Goal: Transaction & Acquisition: Book appointment/travel/reservation

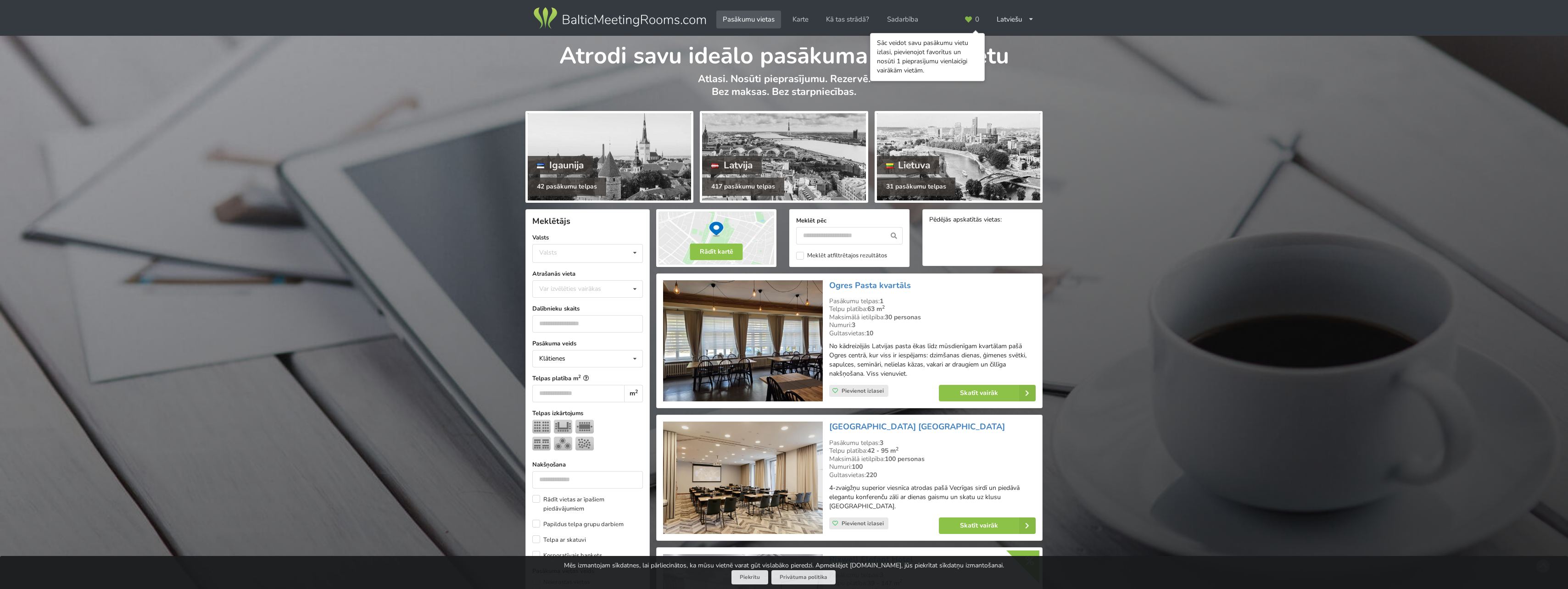
click at [1070, 100] on div "Atrodi savu ideālo pasākuma norises vietu Atlasi. Nosūti pieprasījumu. Rezervē.…" at bounding box center [784, 72] width 1568 height 72
click at [768, 151] on div at bounding box center [783, 156] width 163 height 87
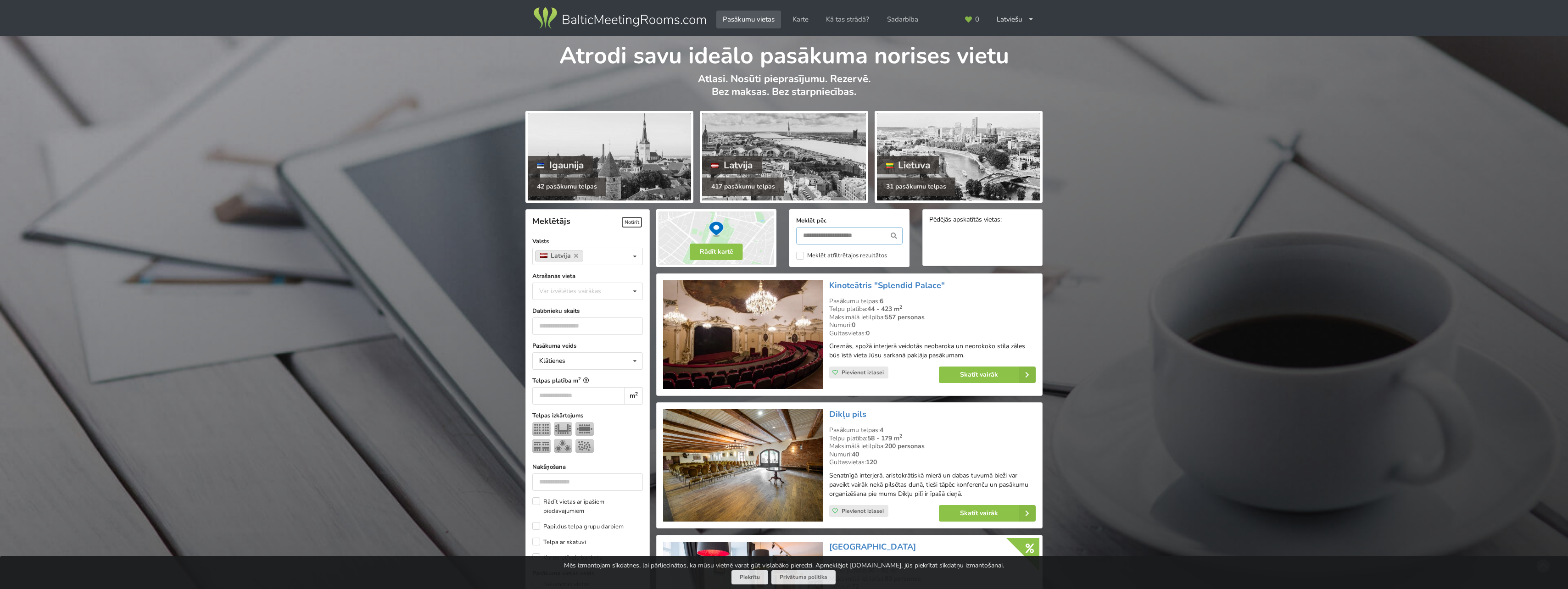
click at [821, 237] on input "text" at bounding box center [849, 236] width 106 height 18
click at [723, 257] on button "Rādīt kartē" at bounding box center [716, 252] width 53 height 16
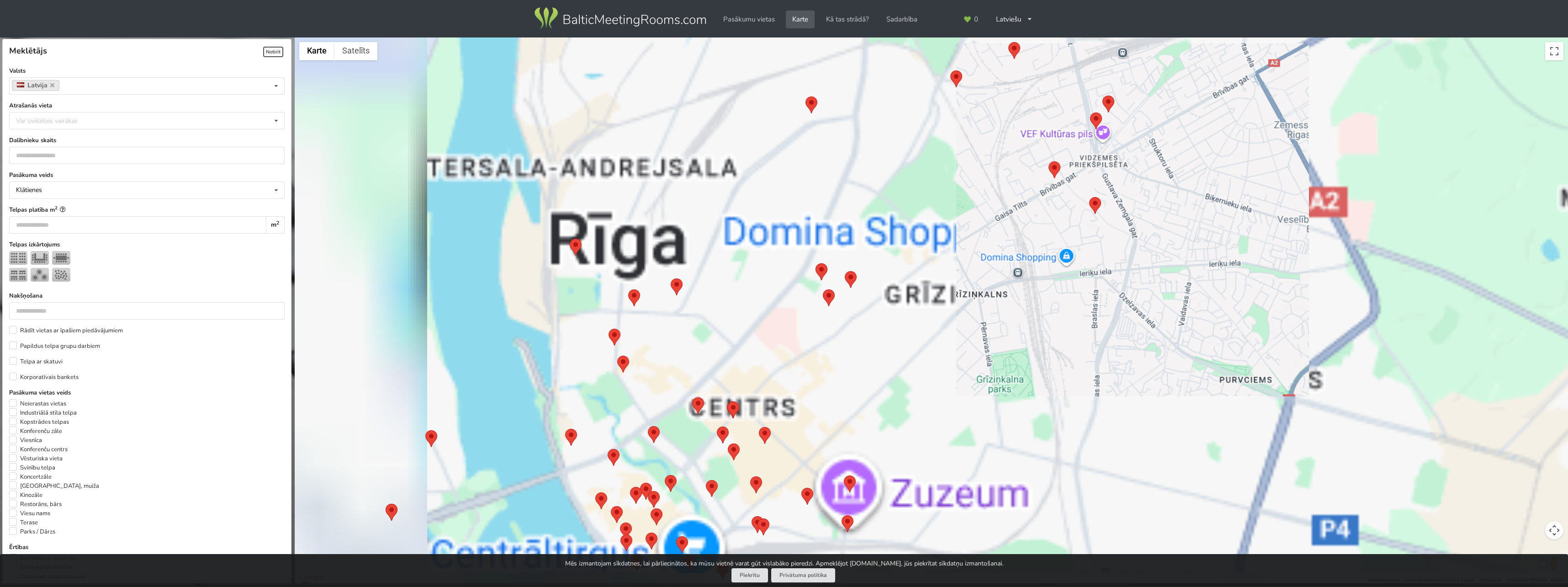
drag, startPoint x: 703, startPoint y: 395, endPoint x: 922, endPoint y: 237, distance: 270.0
click at [922, 237] on div at bounding box center [931, 311] width 1273 height 546
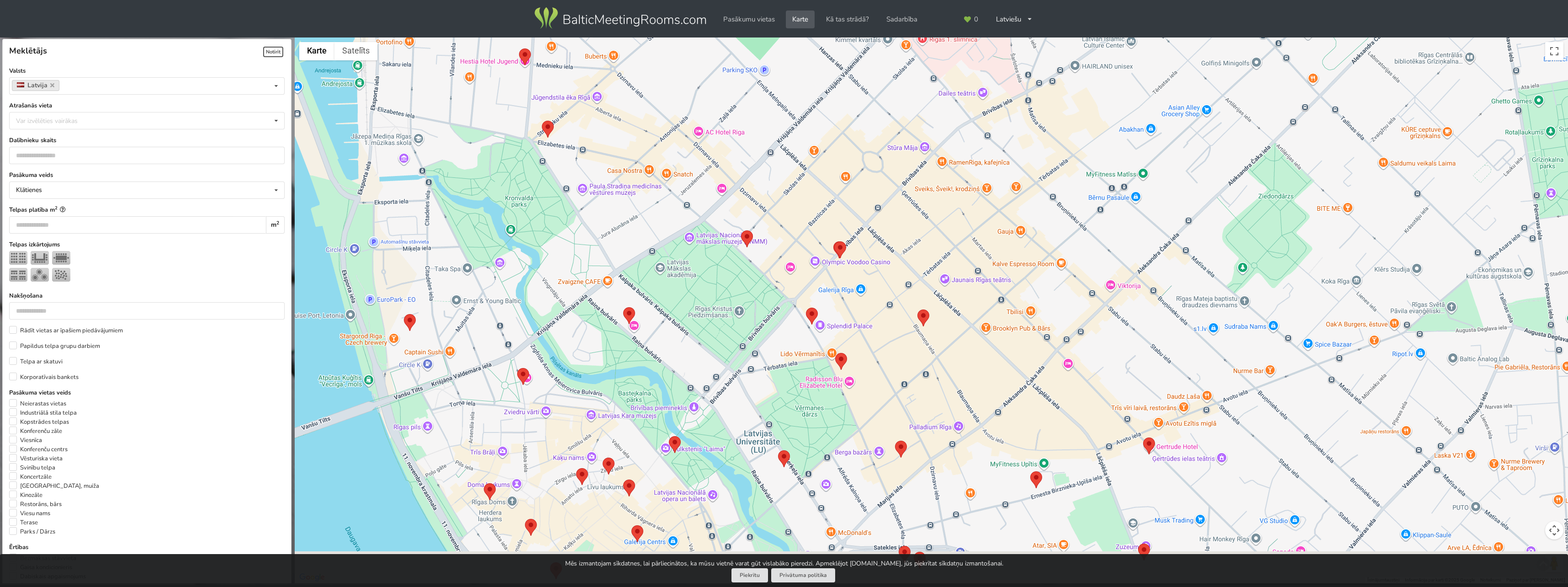
drag, startPoint x: 710, startPoint y: 385, endPoint x: 811, endPoint y: 283, distance: 143.5
click at [800, 270] on div at bounding box center [931, 311] width 1273 height 546
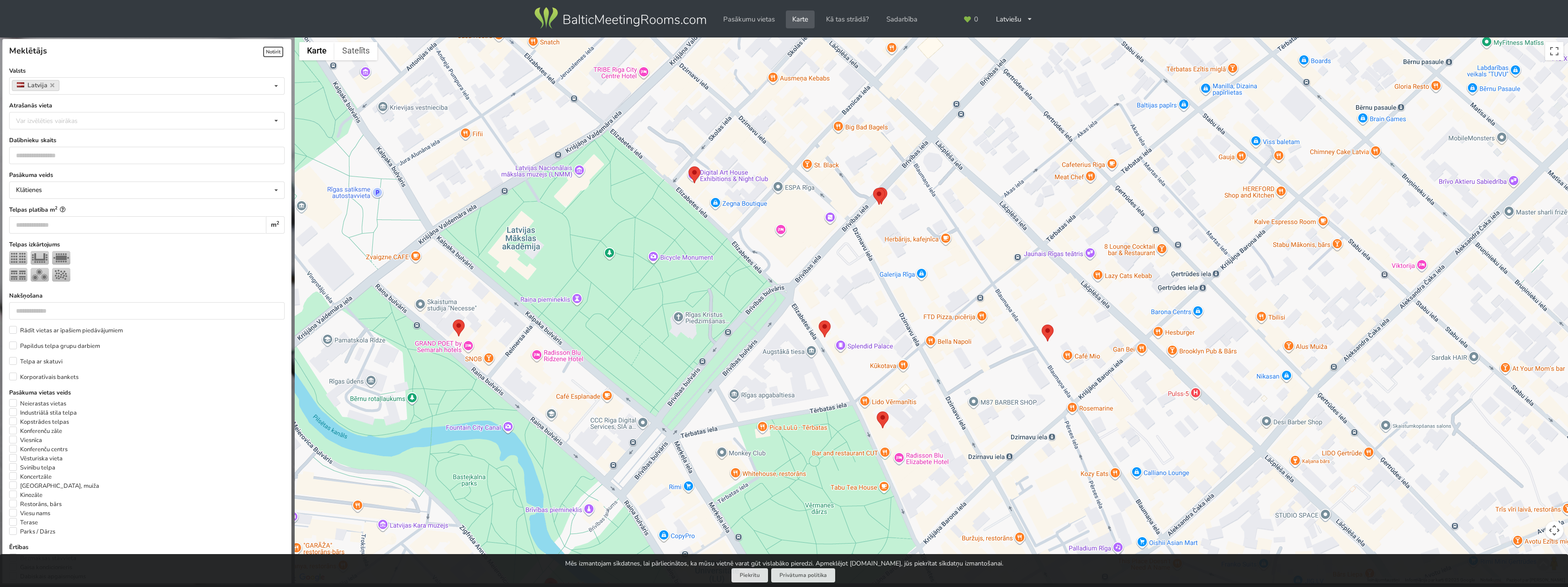
click at [825, 329] on img at bounding box center [825, 329] width 12 height 17
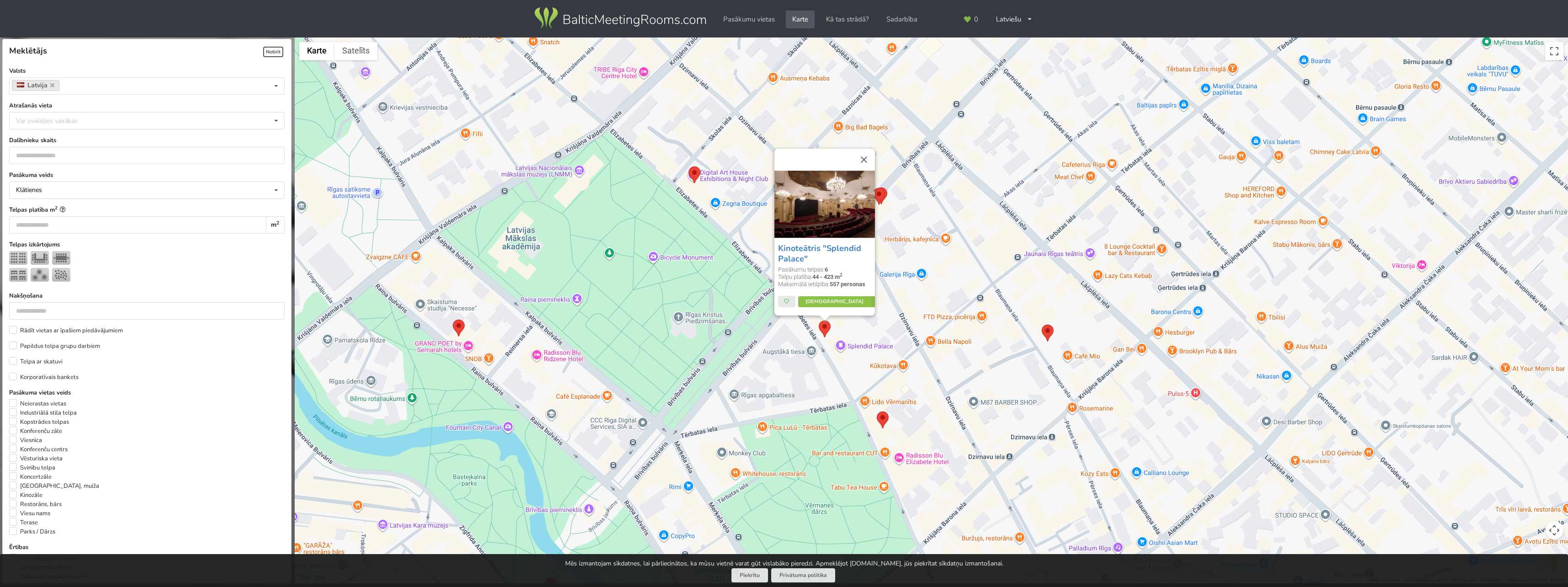
click at [824, 328] on img at bounding box center [825, 329] width 12 height 17
click at [676, 193] on div "Kinoteātris "Splendid Palace" Pasākumu telpas: 6 Telpu platība: 44 - 423 m 2 Ma…" at bounding box center [931, 311] width 1273 height 546
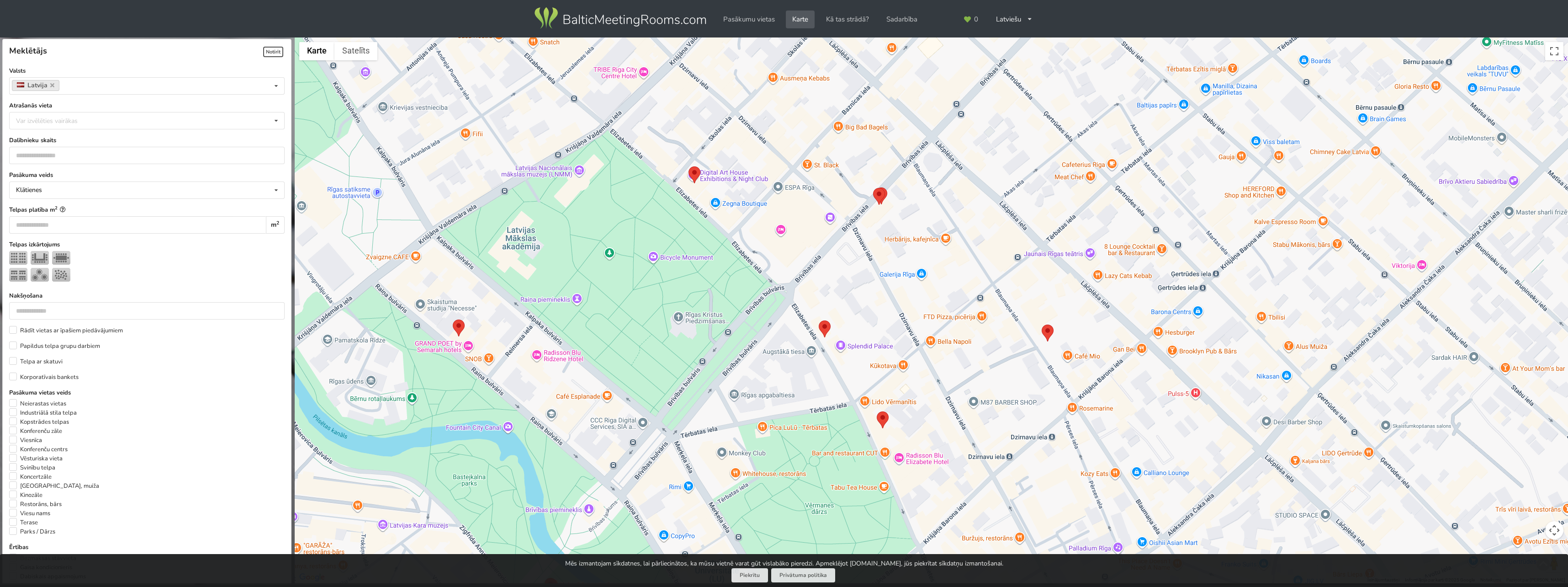
click at [698, 175] on img at bounding box center [695, 175] width 12 height 17
click at [884, 199] on img at bounding box center [879, 196] width 12 height 17
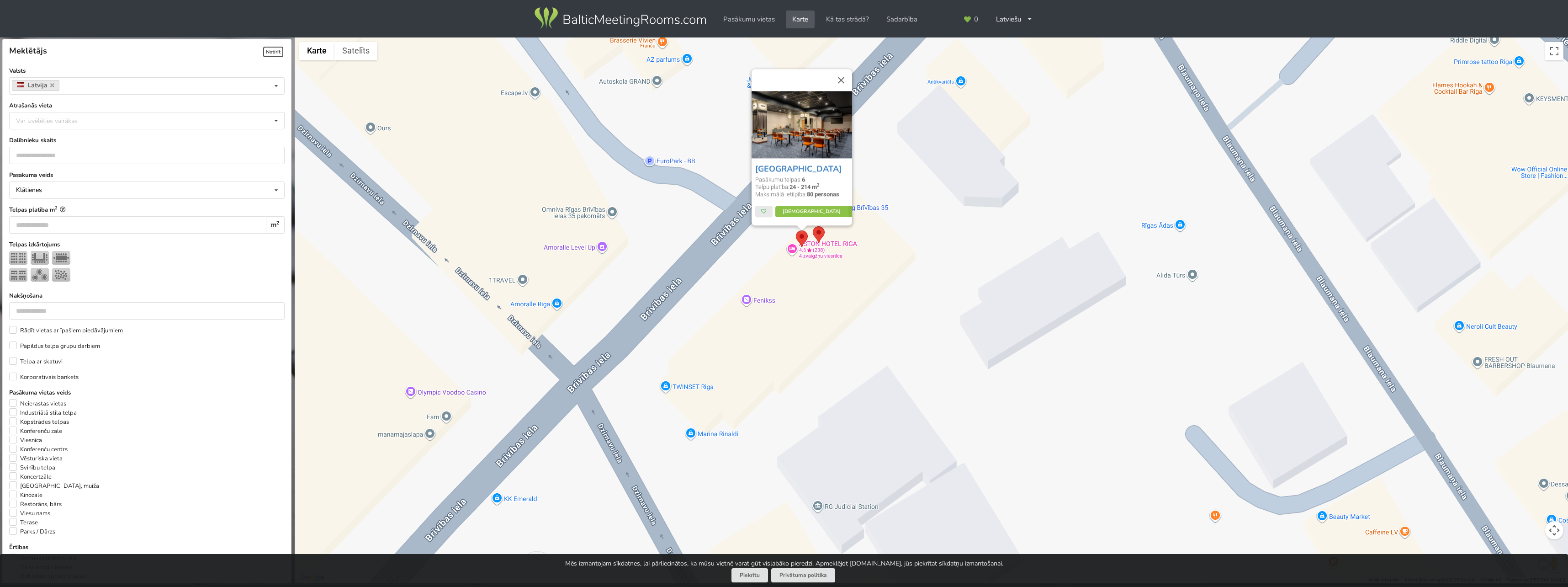
drag, startPoint x: 859, startPoint y: 247, endPoint x: 920, endPoint y: 395, distance: 160.1
click at [922, 395] on div "Aston Hotel Riga Pasākumu telpas: 6 Telpu platība: 24 - 214 m 2 Maksimālā ietil…" at bounding box center [931, 311] width 1273 height 546
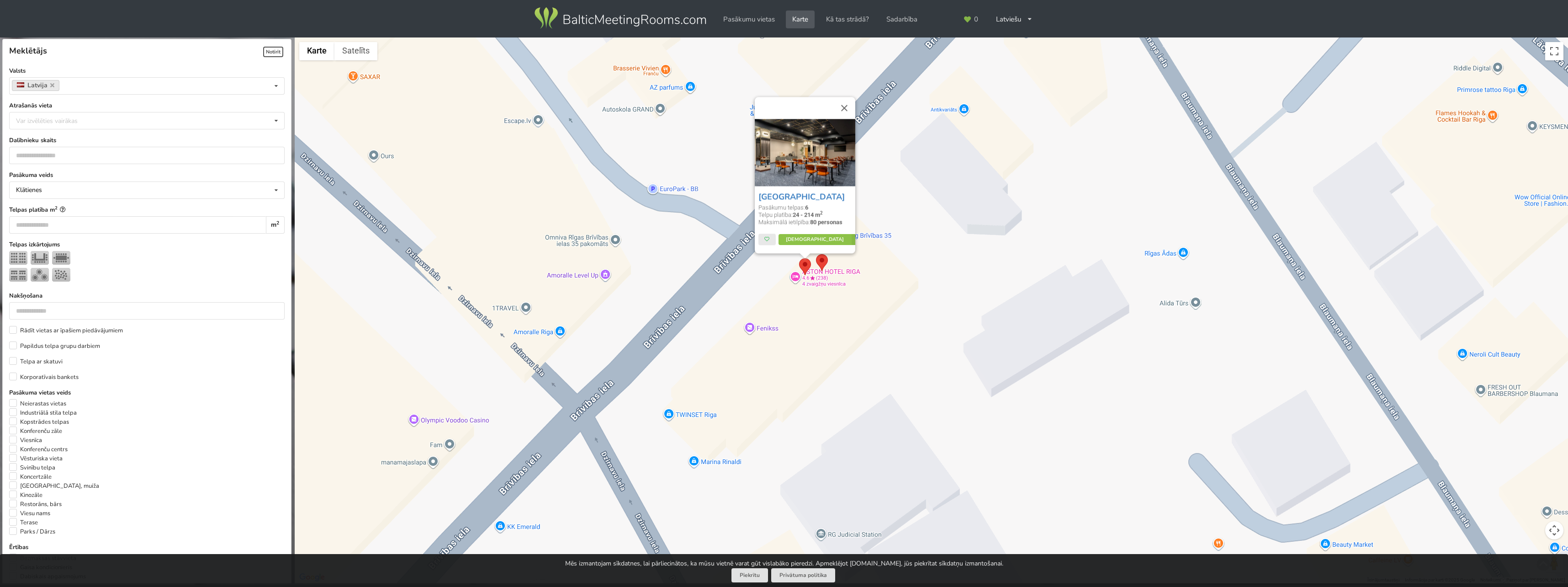
click at [804, 261] on img at bounding box center [805, 267] width 12 height 17
click at [821, 260] on img at bounding box center [822, 262] width 12 height 17
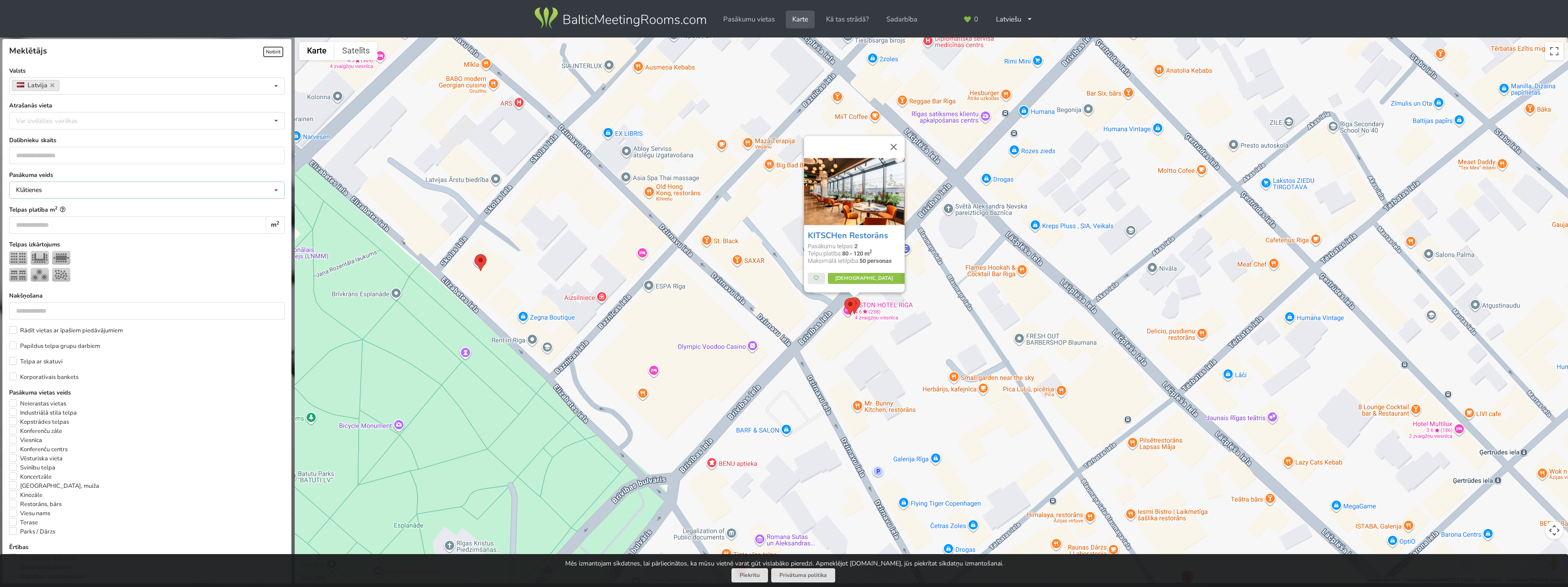
click at [236, 189] on div "Klātienes Klātienes Tiešsaistes Klātienes ar tiešraidi" at bounding box center [147, 190] width 276 height 18
click at [61, 255] on img at bounding box center [61, 258] width 18 height 14
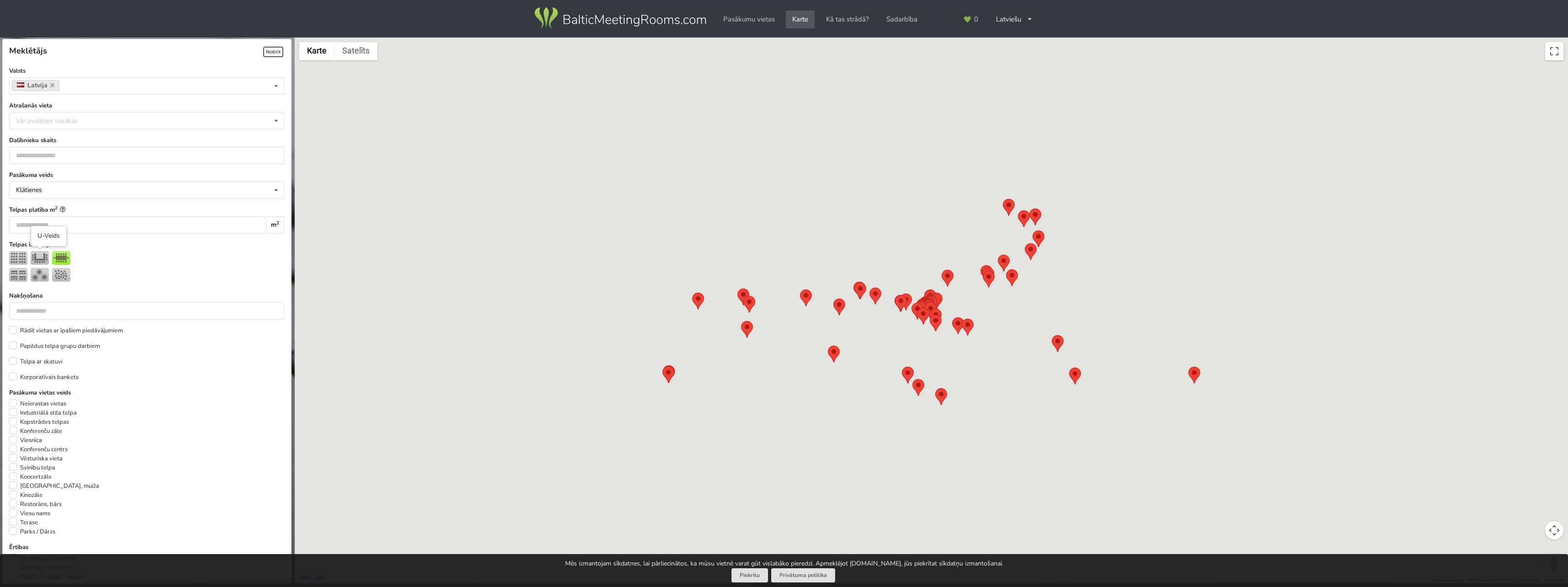
click at [43, 258] on img at bounding box center [40, 258] width 18 height 14
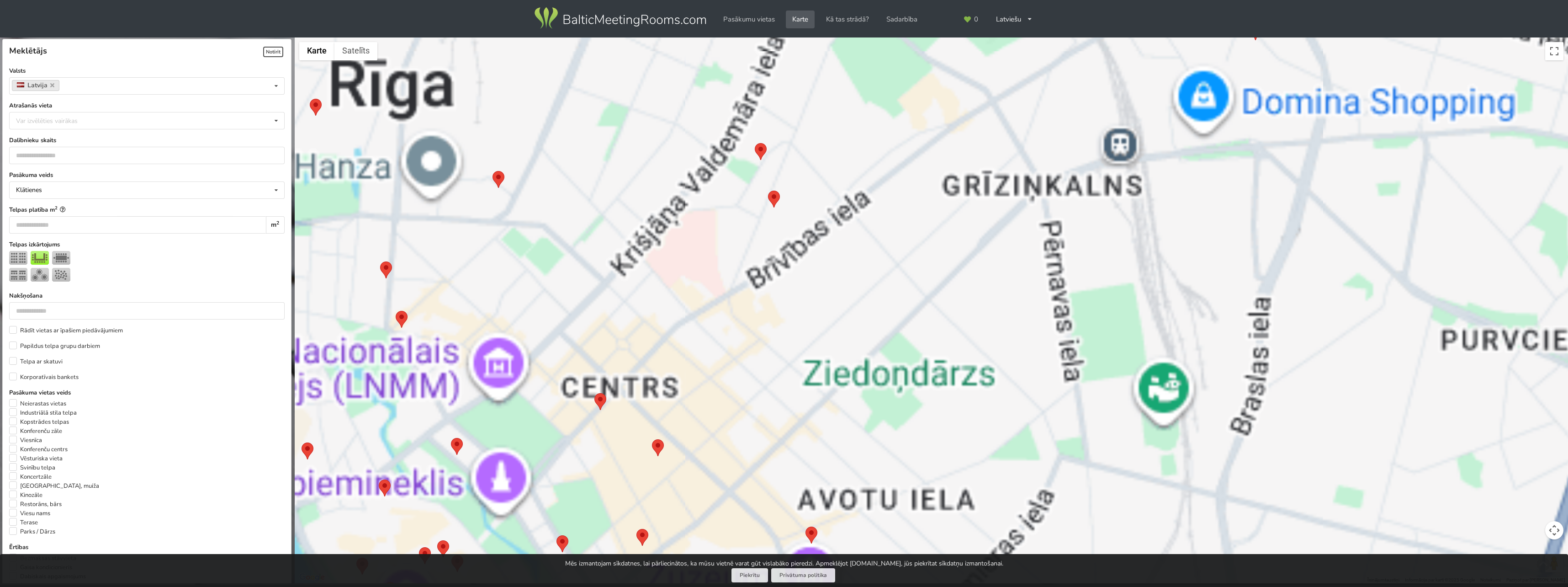
drag, startPoint x: 747, startPoint y: 379, endPoint x: 946, endPoint y: 204, distance: 265.0
click at [945, 206] on div at bounding box center [931, 311] width 1273 height 546
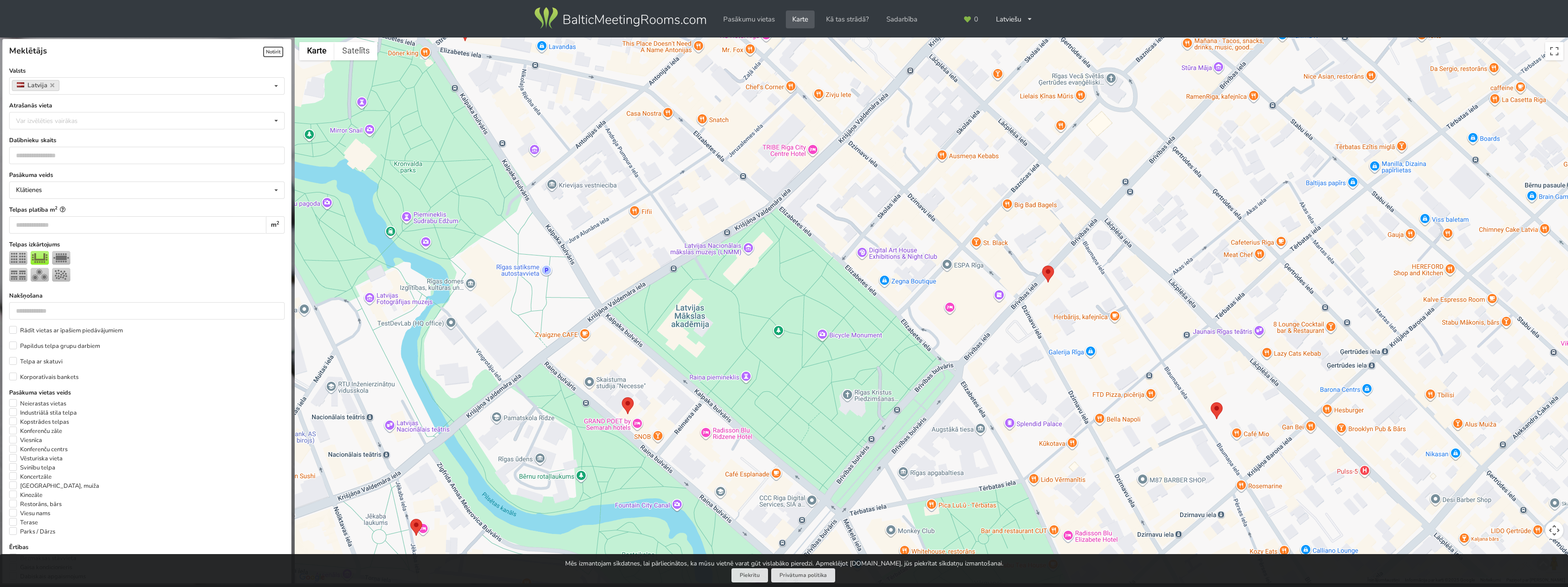
click at [1049, 276] on img at bounding box center [1048, 274] width 12 height 17
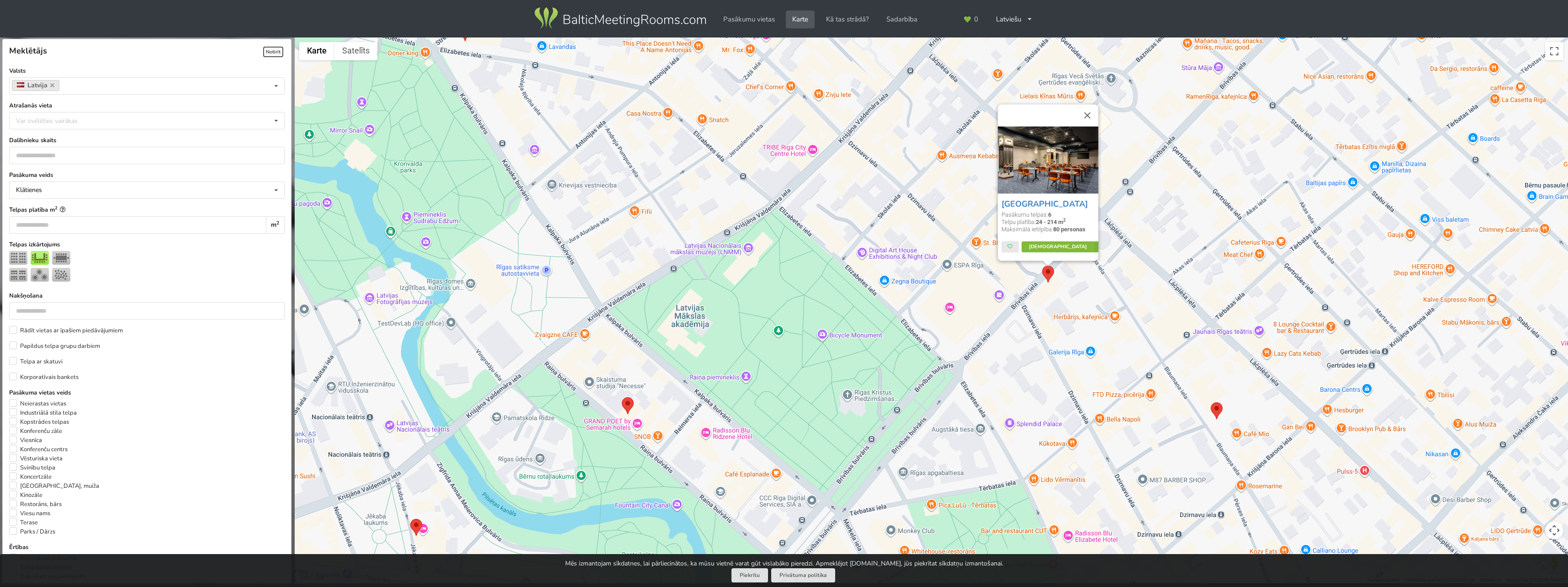
click at [1054, 249] on link "Vairāk" at bounding box center [1064, 247] width 86 height 11
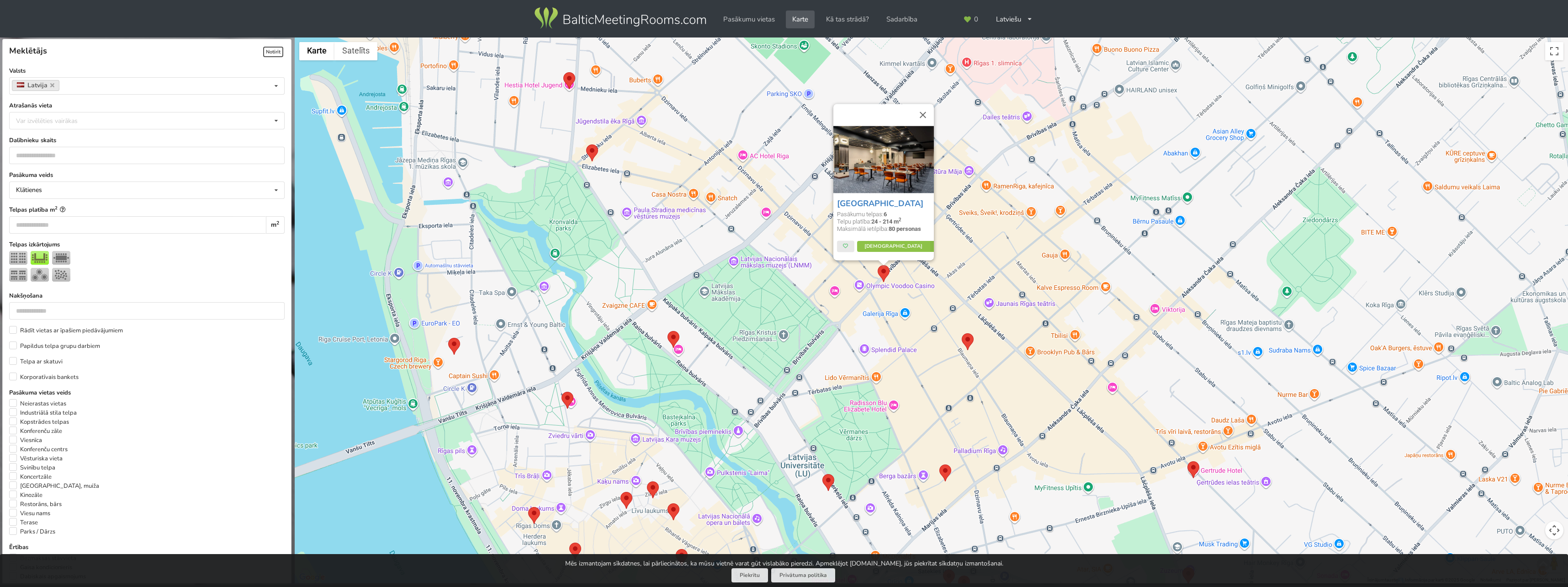
click at [60, 258] on img at bounding box center [61, 258] width 18 height 14
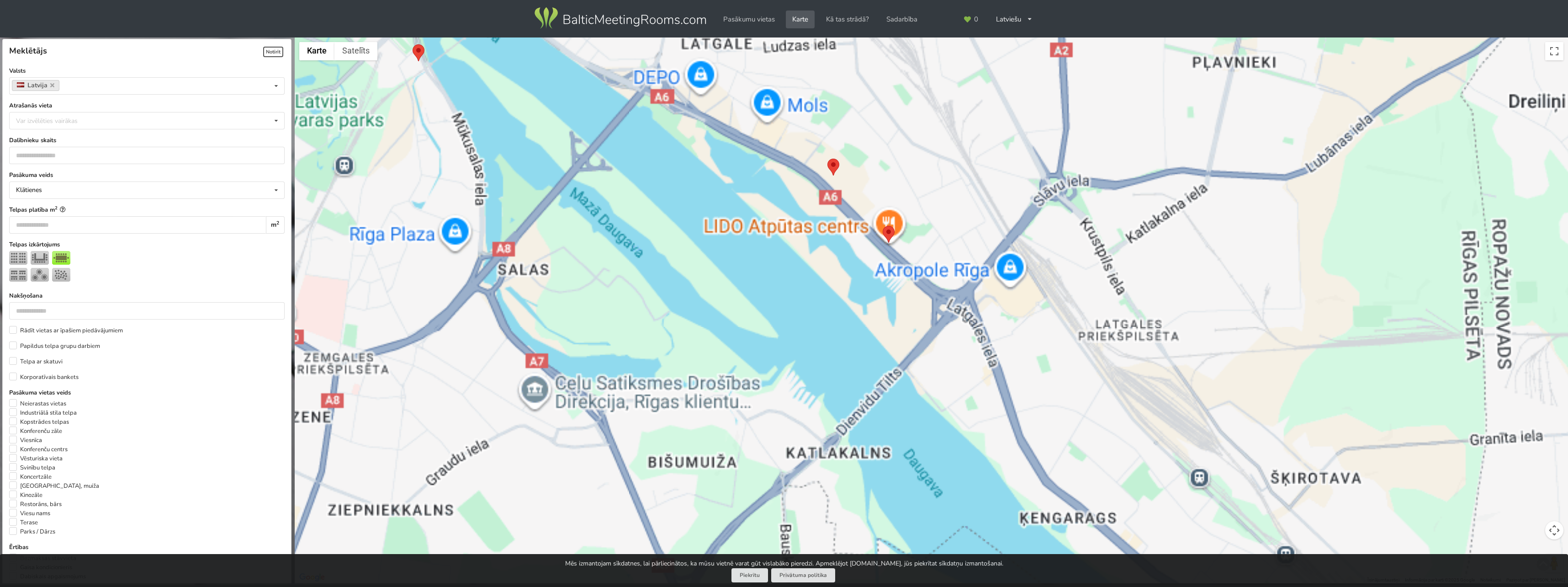
drag, startPoint x: 785, startPoint y: 180, endPoint x: 1024, endPoint y: 374, distance: 307.8
click at [1024, 374] on div at bounding box center [931, 311] width 1273 height 546
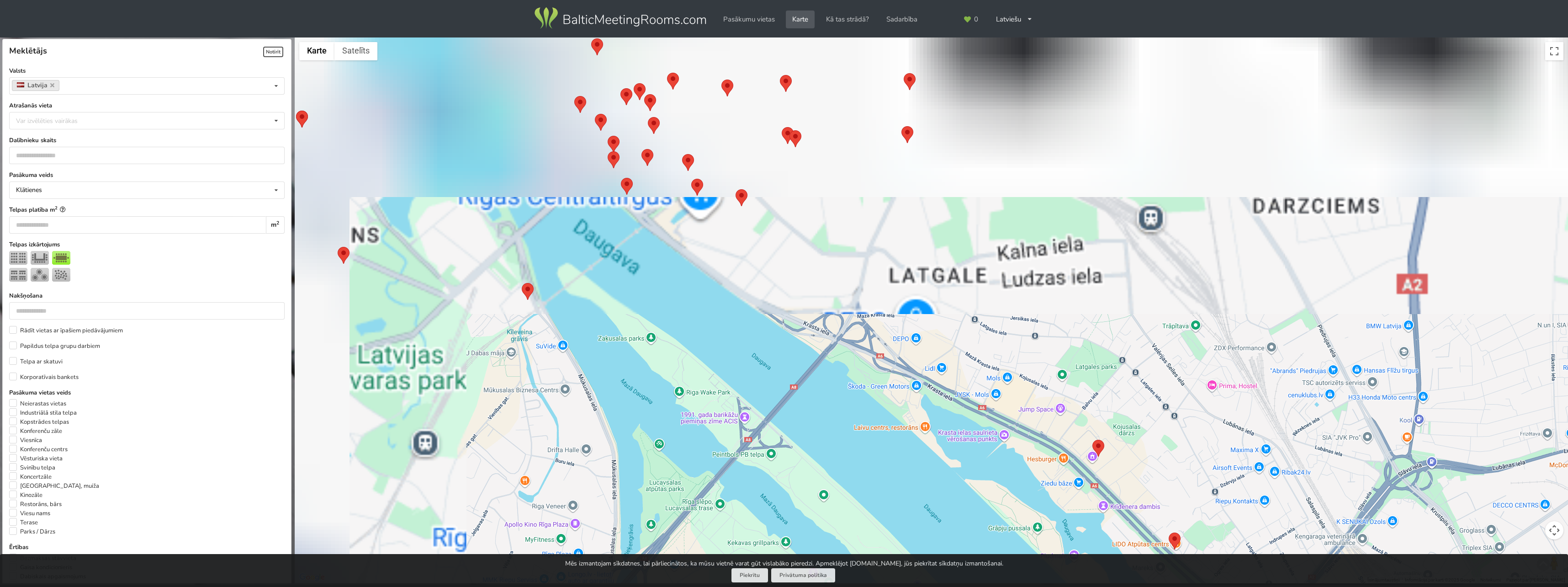
drag, startPoint x: 766, startPoint y: 118, endPoint x: 989, endPoint y: 364, distance: 332.0
click at [1040, 435] on div at bounding box center [931, 311] width 1273 height 546
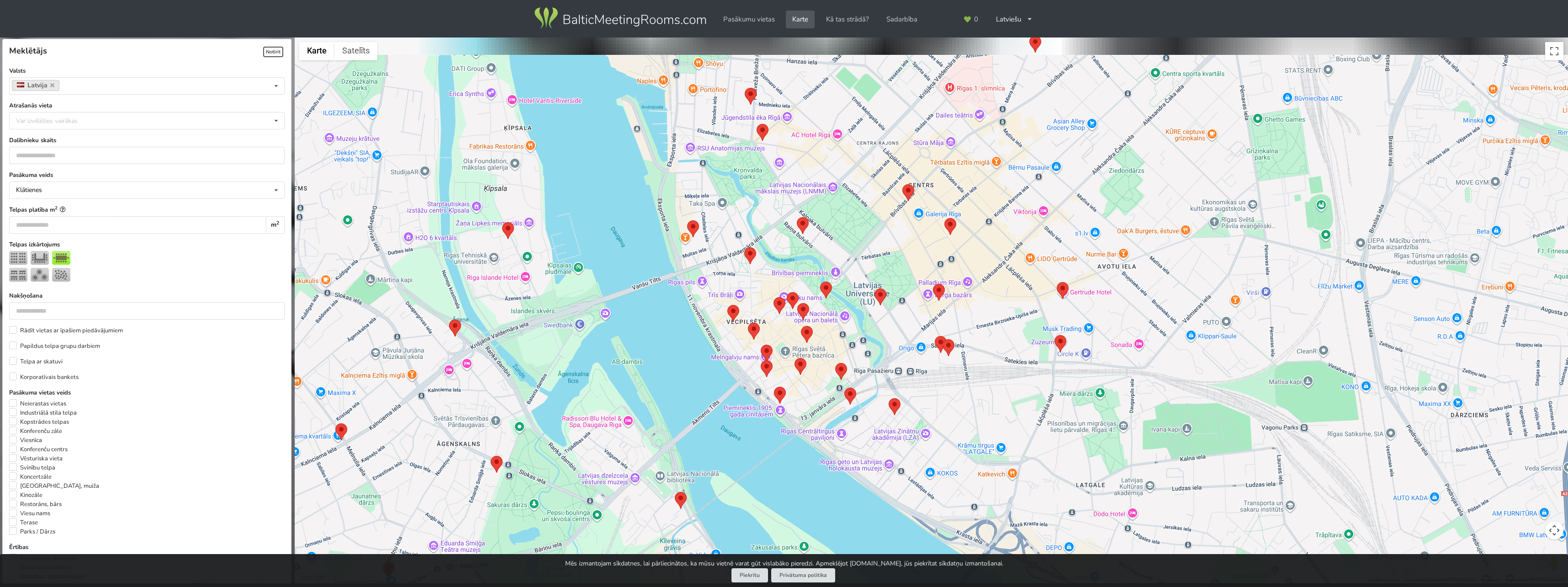
drag, startPoint x: 892, startPoint y: 274, endPoint x: 901, endPoint y: 289, distance: 17.5
click at [901, 289] on div at bounding box center [931, 311] width 1273 height 546
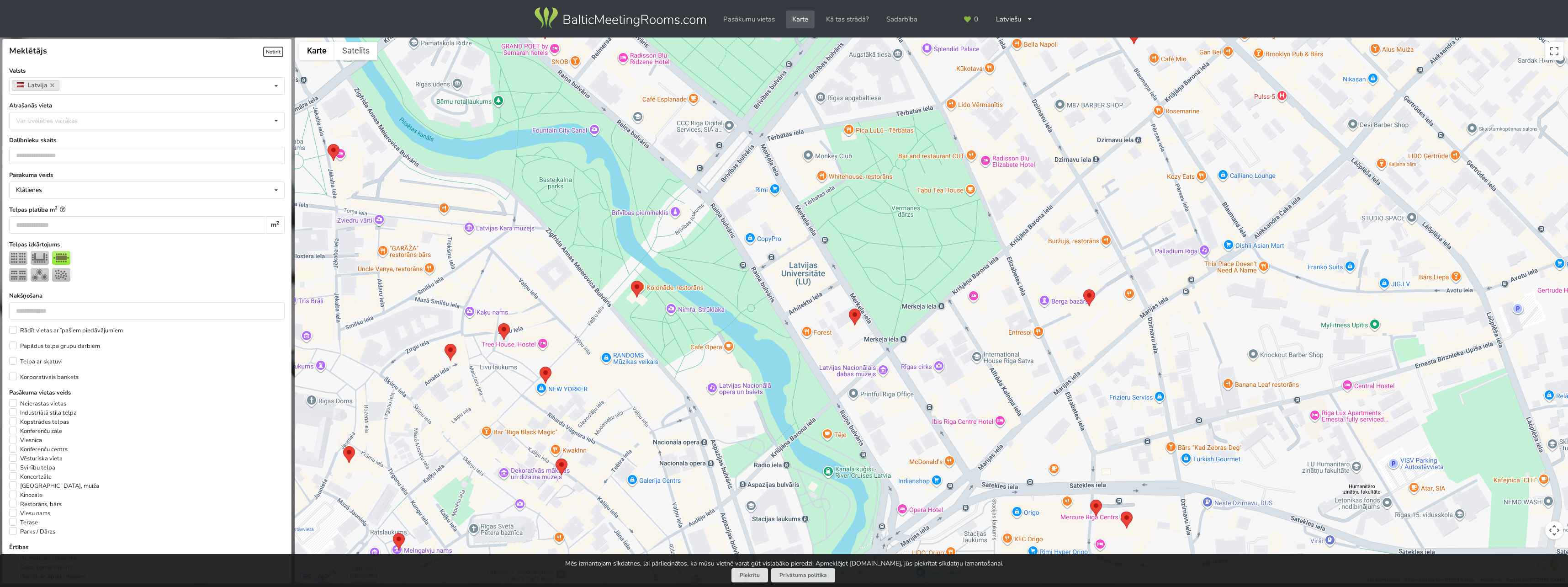
drag, startPoint x: 850, startPoint y: 171, endPoint x: 887, endPoint y: 284, distance: 118.9
click at [887, 284] on div at bounding box center [931, 311] width 1273 height 546
click at [856, 320] on img at bounding box center [855, 317] width 12 height 17
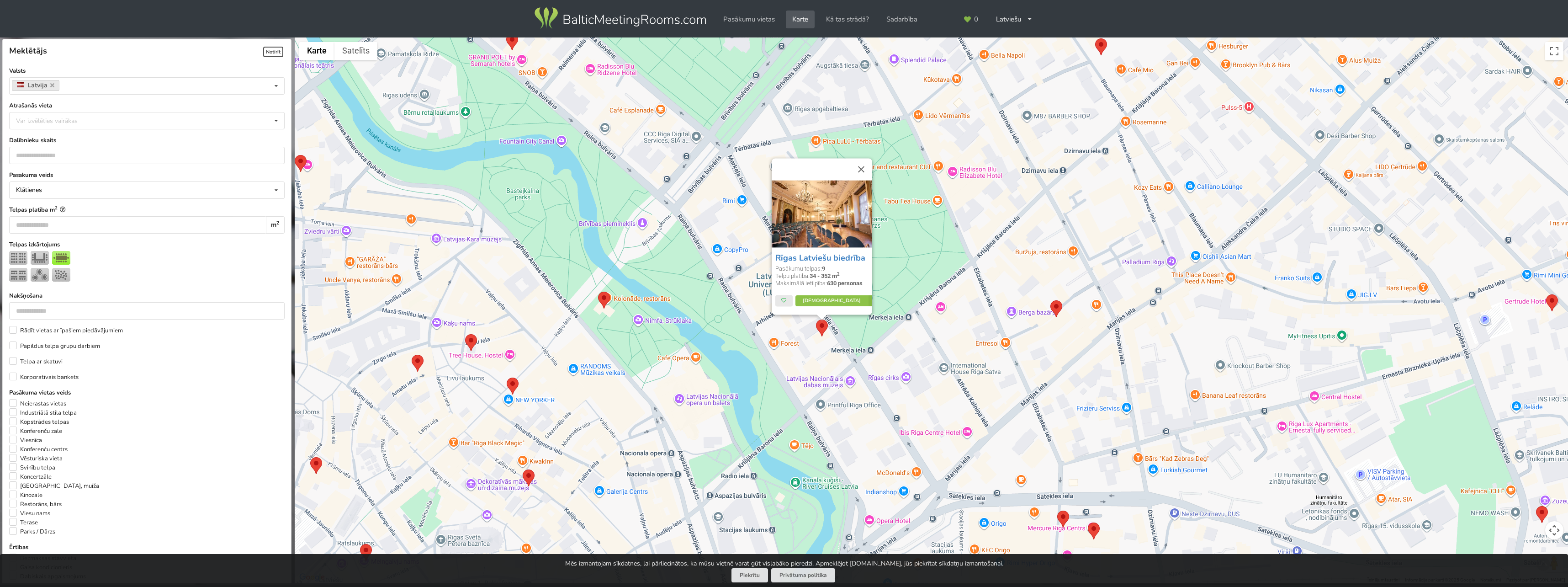
drag, startPoint x: 999, startPoint y: 236, endPoint x: 908, endPoint y: 261, distance: 94.4
click at [908, 261] on div "Rīgas Latviešu biedrība Pasākumu telpas: 9 Telpu platība: 34 - 352 m 2 Maksimāl…" at bounding box center [931, 311] width 1273 height 546
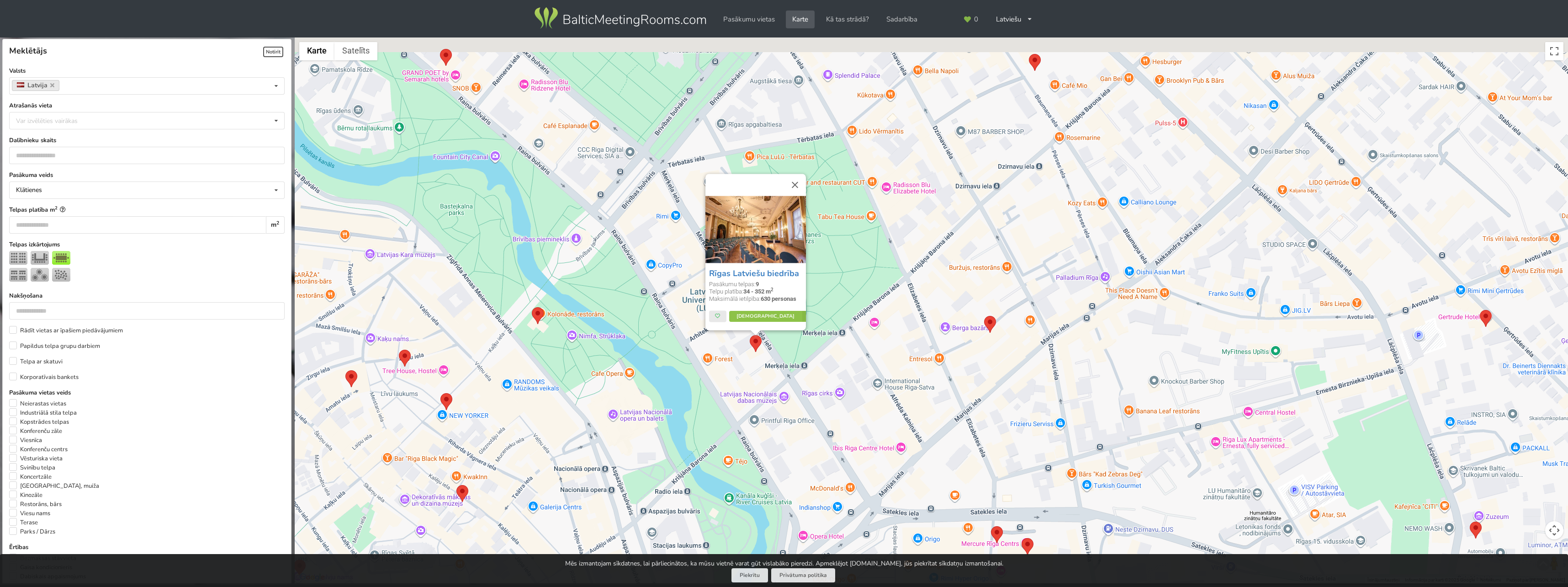
click at [930, 240] on div "Rīgas Latviešu biedrība Pasākumu telpas: 9 Telpu platība: 34 - 352 m 2 Maksimāl…" at bounding box center [931, 311] width 1273 height 546
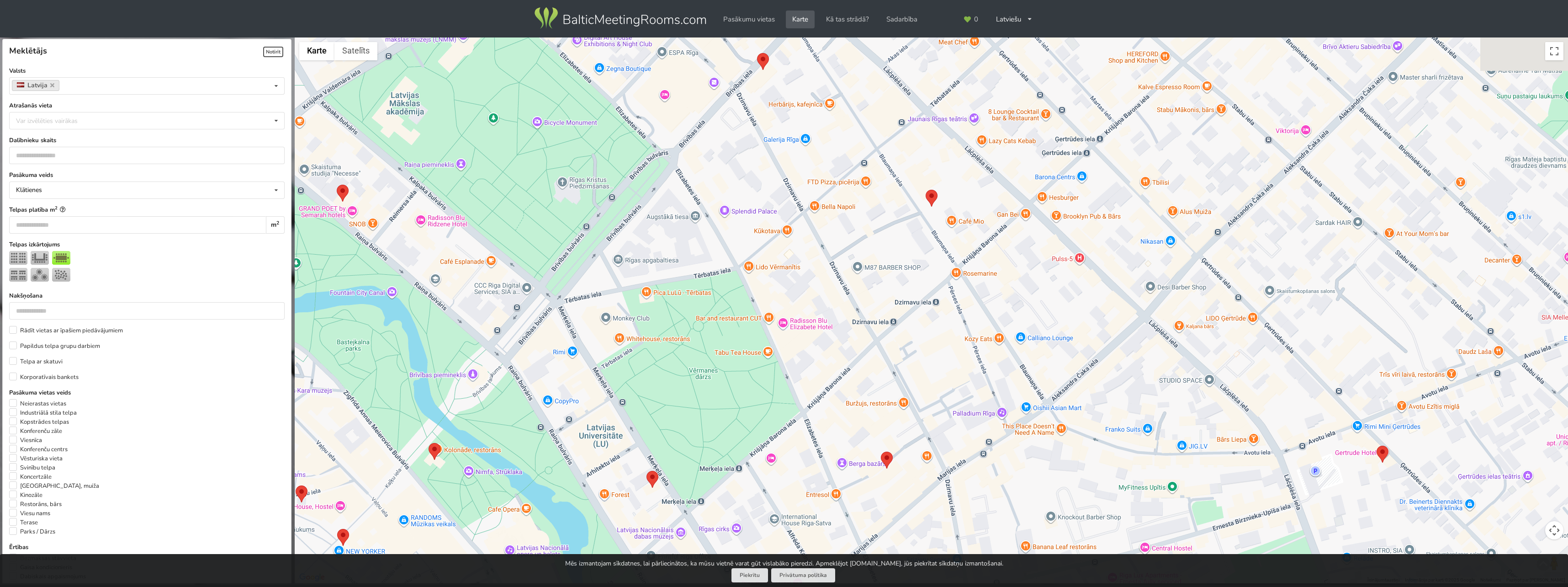
drag, startPoint x: 934, startPoint y: 223, endPoint x: 840, endPoint y: 373, distance: 177.0
click at [840, 373] on div at bounding box center [931, 311] width 1273 height 546
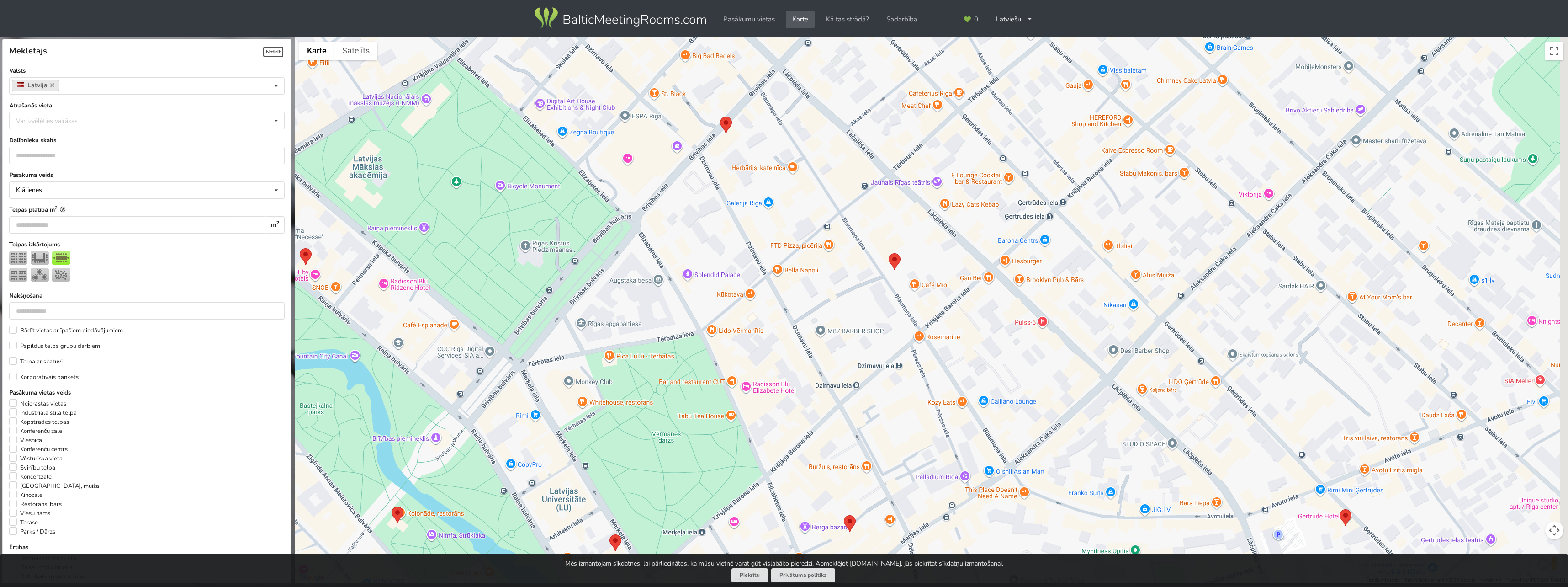
drag, startPoint x: 893, startPoint y: 223, endPoint x: 888, endPoint y: 233, distance: 11.2
click at [889, 233] on div at bounding box center [931, 311] width 1273 height 546
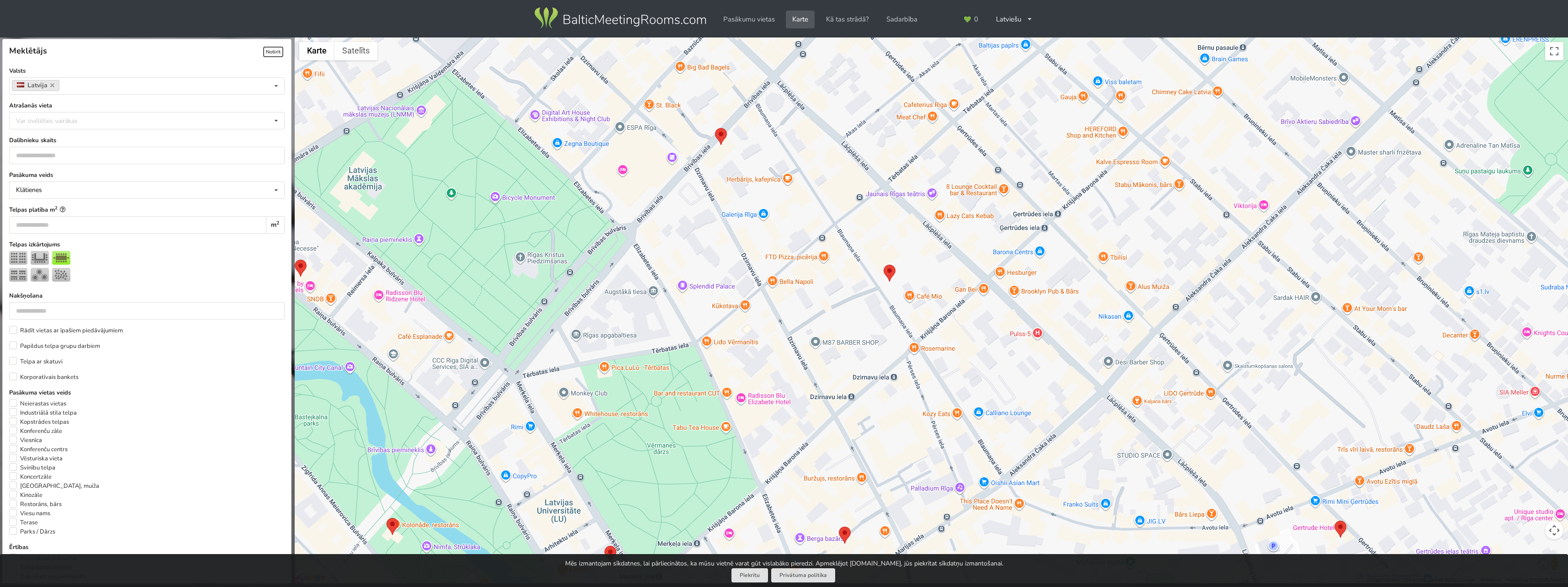
click at [721, 132] on img at bounding box center [721, 136] width 12 height 17
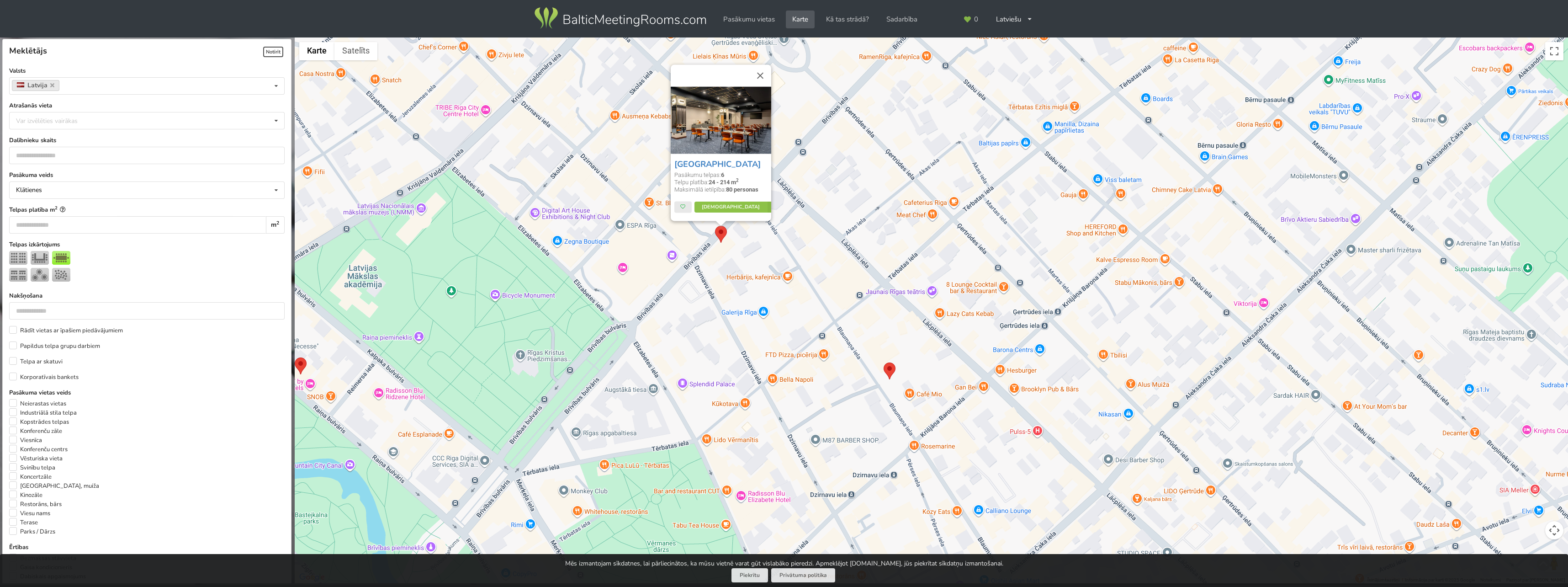
click at [892, 375] on img at bounding box center [890, 371] width 12 height 17
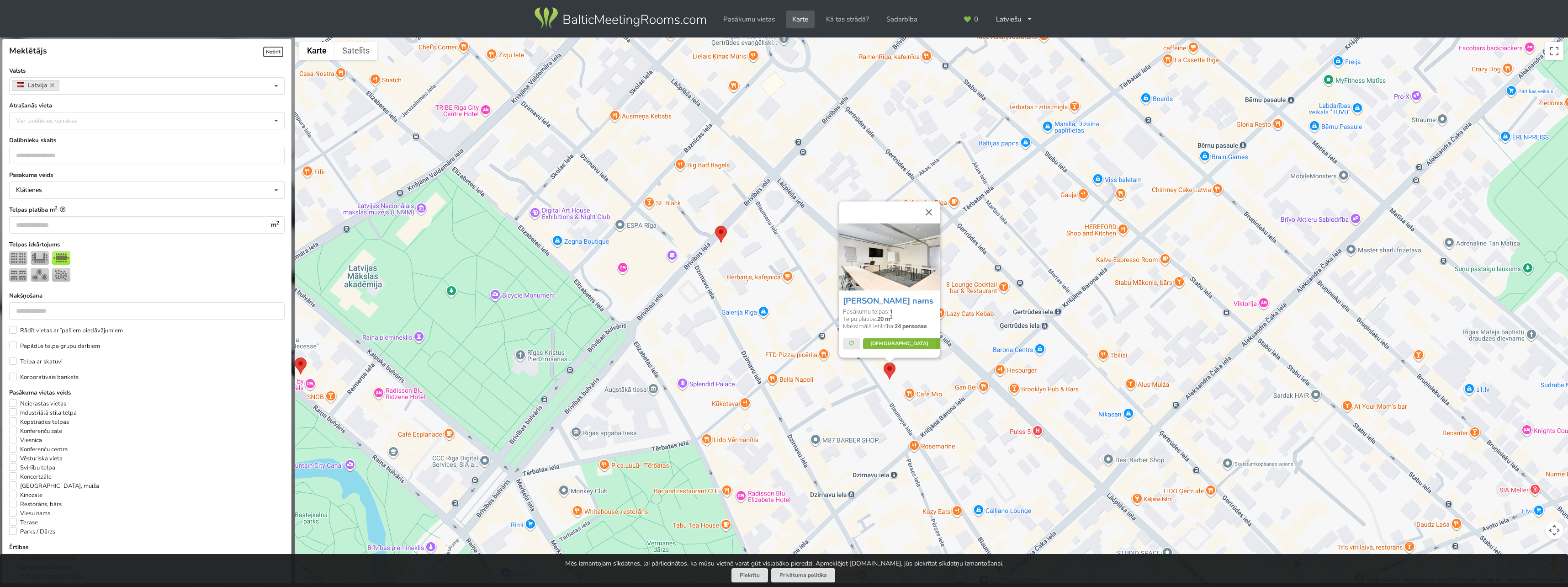
click at [902, 346] on link "Vairāk" at bounding box center [906, 343] width 86 height 11
click at [74, 151] on input "number" at bounding box center [147, 155] width 276 height 18
click at [267, 158] on input "*" at bounding box center [147, 155] width 276 height 18
click at [270, 153] on input "*" at bounding box center [147, 155] width 276 height 18
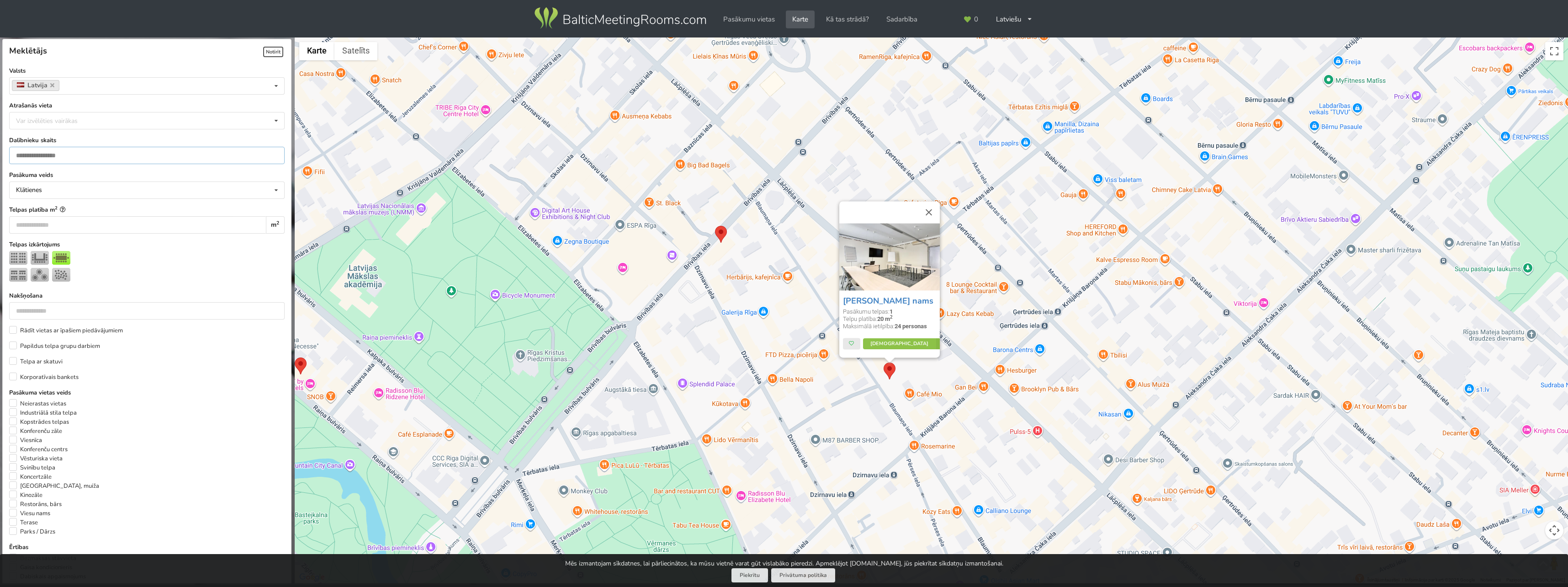
click at [268, 155] on input "*" at bounding box center [147, 155] width 276 height 18
type input "*"
click at [268, 155] on input "*" at bounding box center [147, 155] width 276 height 18
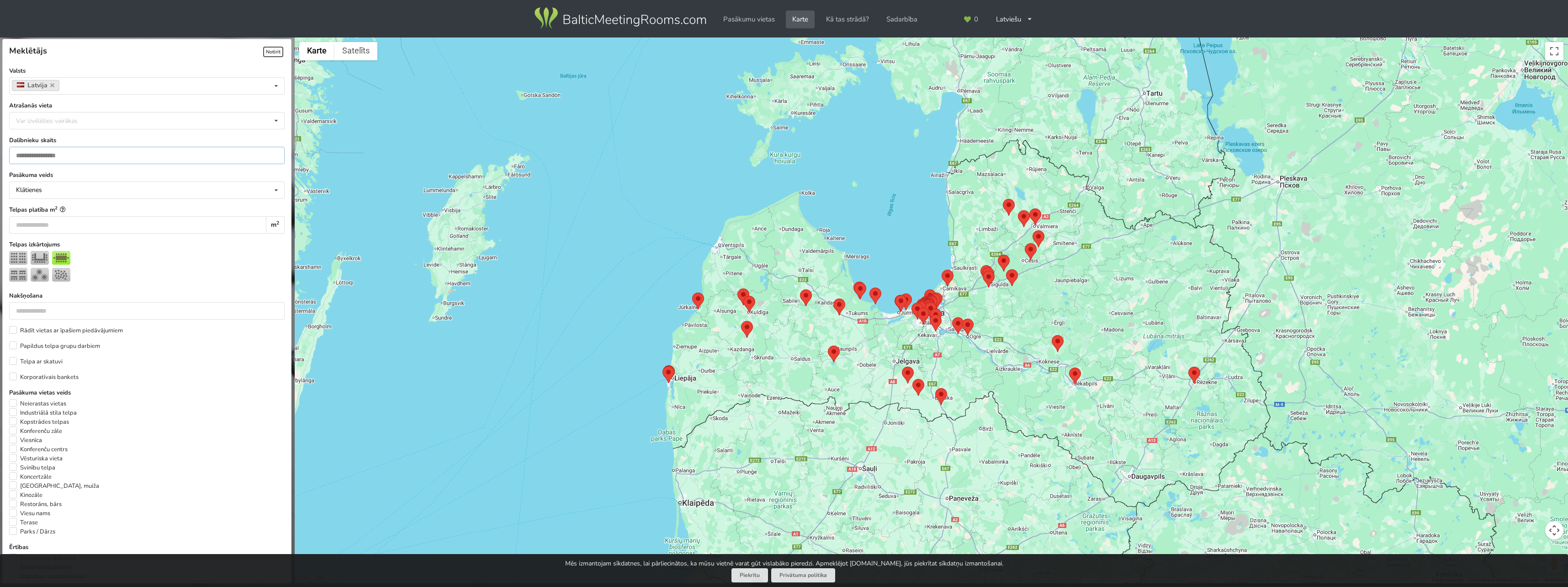
type input "**"
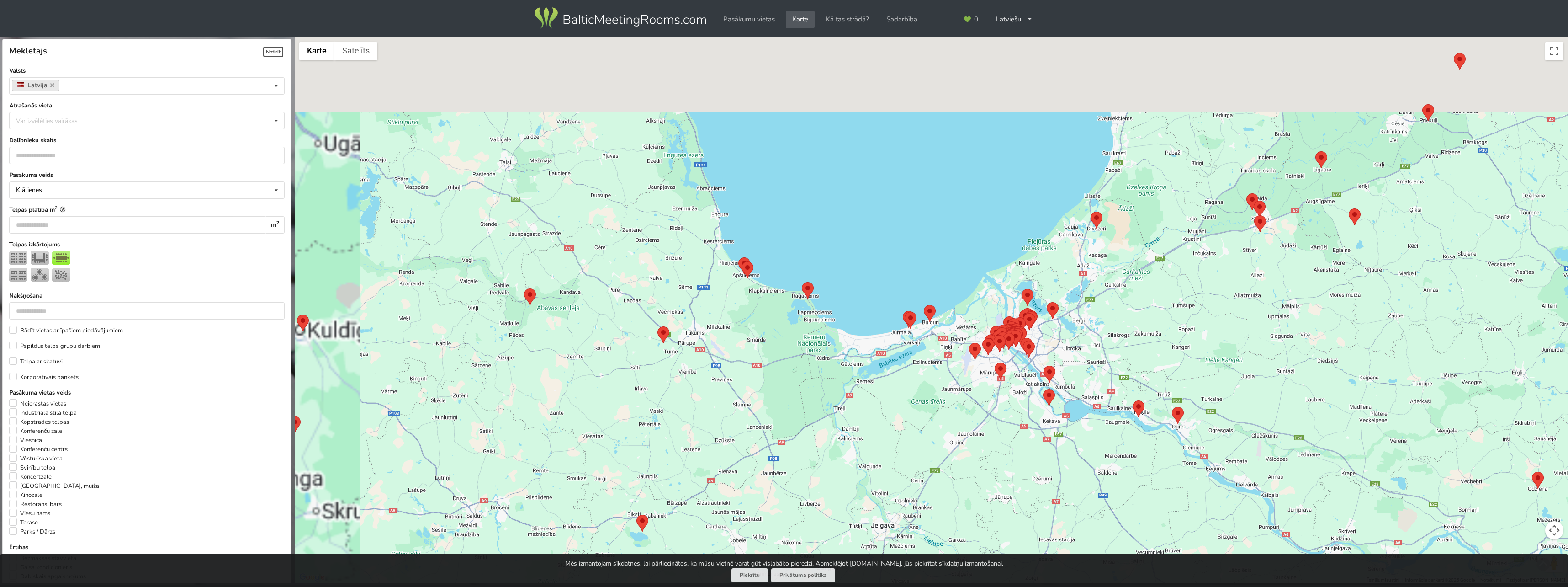
drag, startPoint x: 681, startPoint y: 239, endPoint x: 862, endPoint y: 320, distance: 198.3
click at [857, 333] on div at bounding box center [931, 311] width 1273 height 546
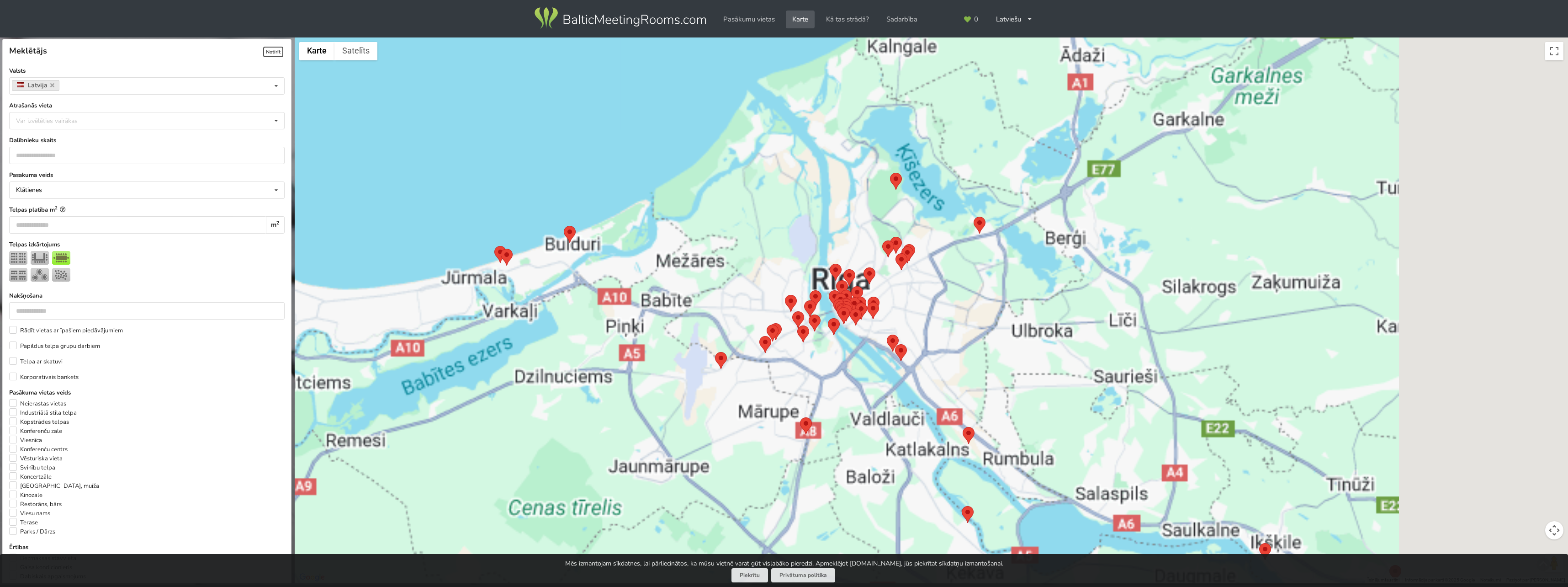
drag, startPoint x: 1105, startPoint y: 373, endPoint x: 751, endPoint y: 152, distance: 417.3
click at [751, 152] on div at bounding box center [931, 311] width 1273 height 546
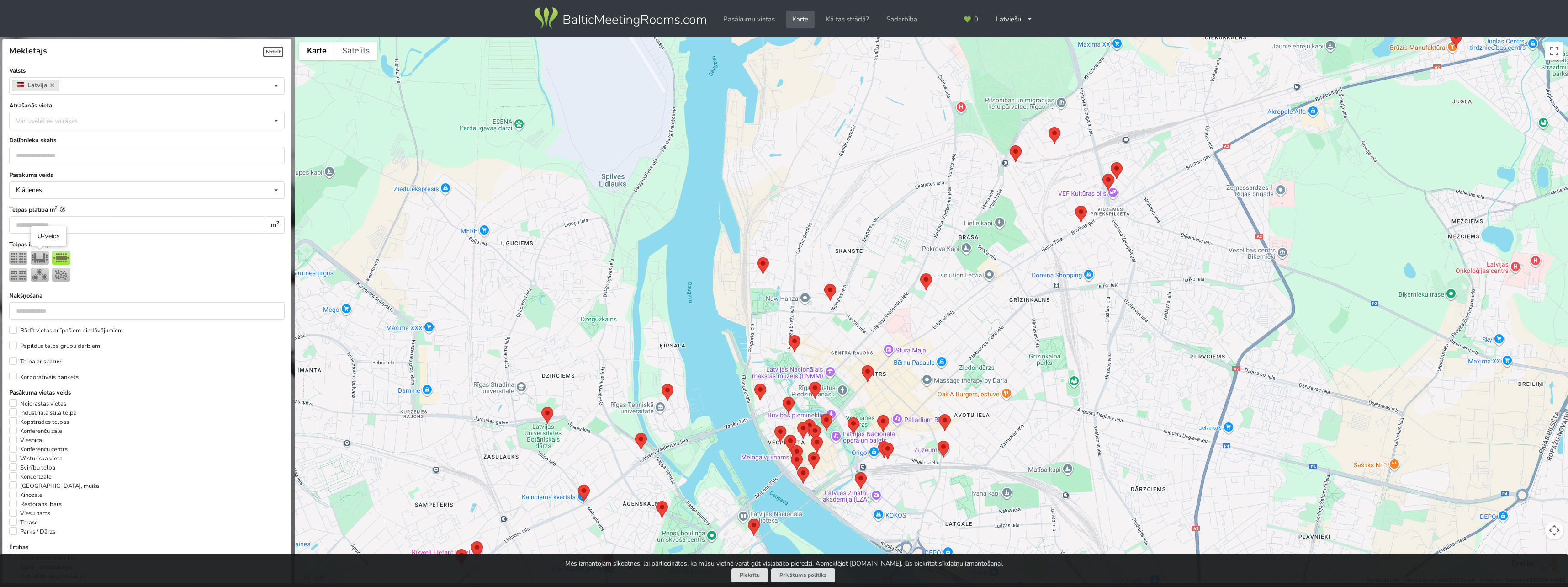
click at [46, 262] on img at bounding box center [40, 258] width 18 height 14
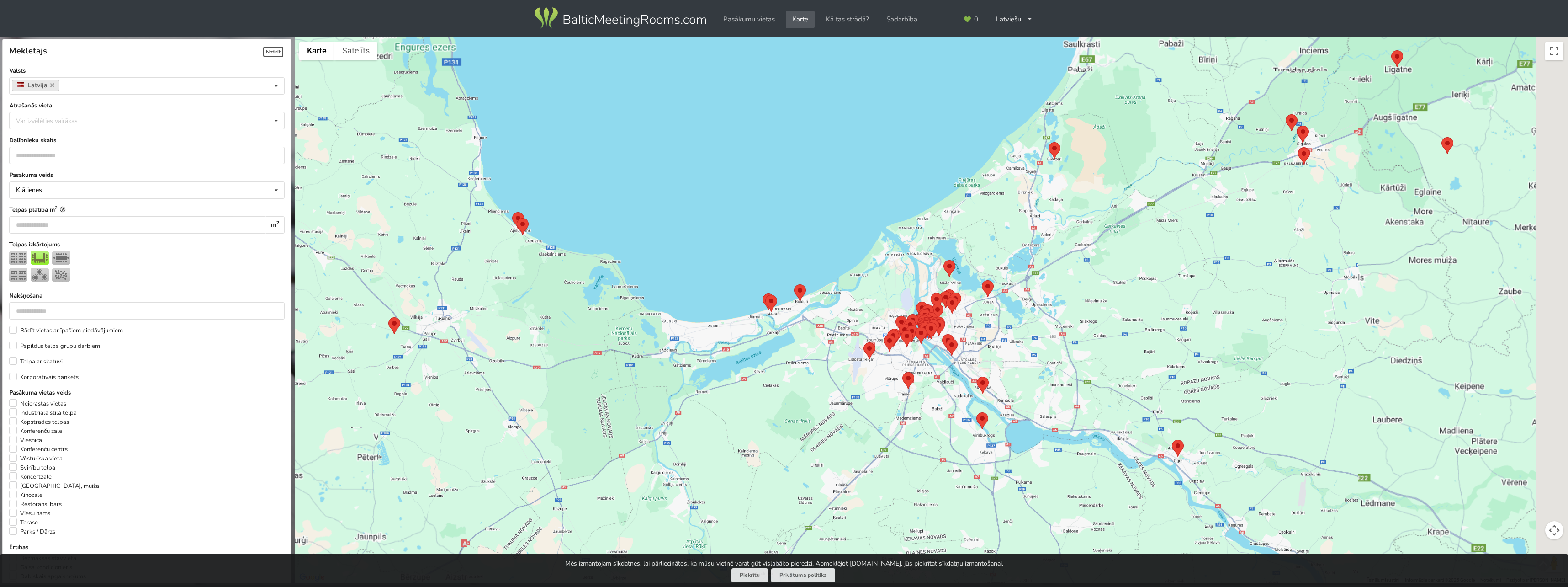
drag, startPoint x: 1106, startPoint y: 262, endPoint x: 979, endPoint y: 314, distance: 137.2
click at [987, 316] on div at bounding box center [931, 311] width 1273 height 546
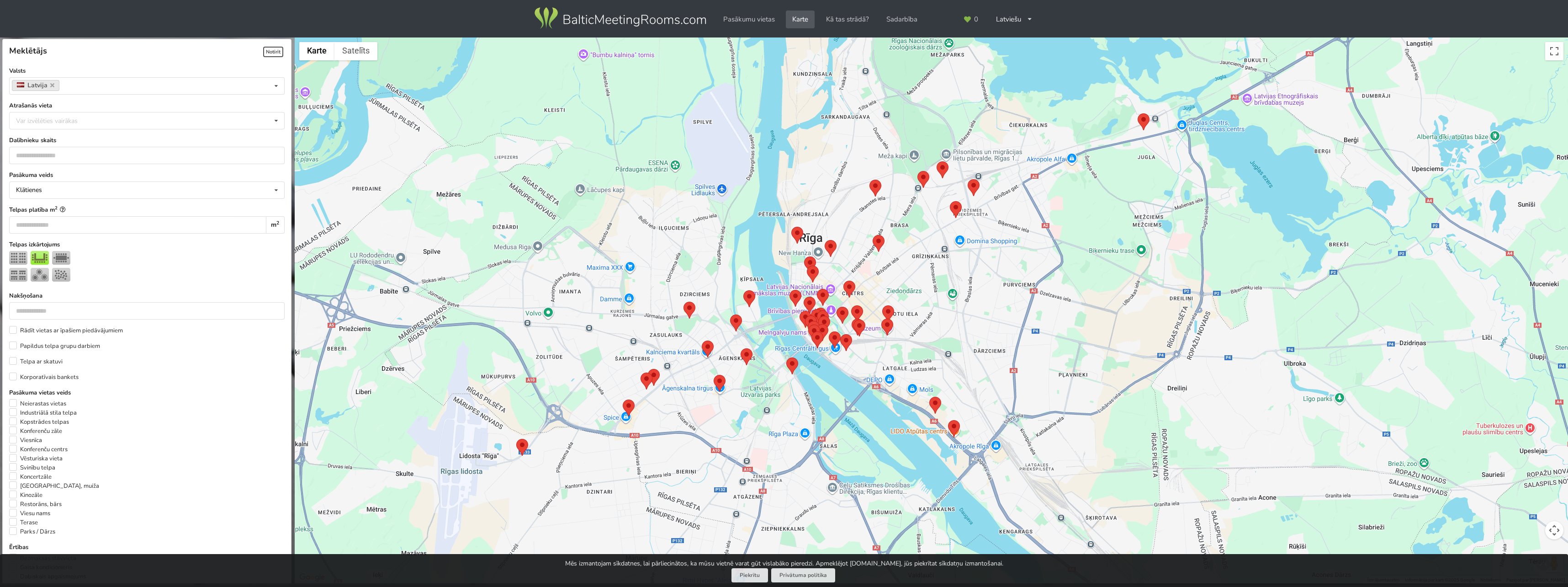
drag, startPoint x: 846, startPoint y: 347, endPoint x: 897, endPoint y: 259, distance: 101.7
click at [898, 261] on div at bounding box center [931, 311] width 1273 height 546
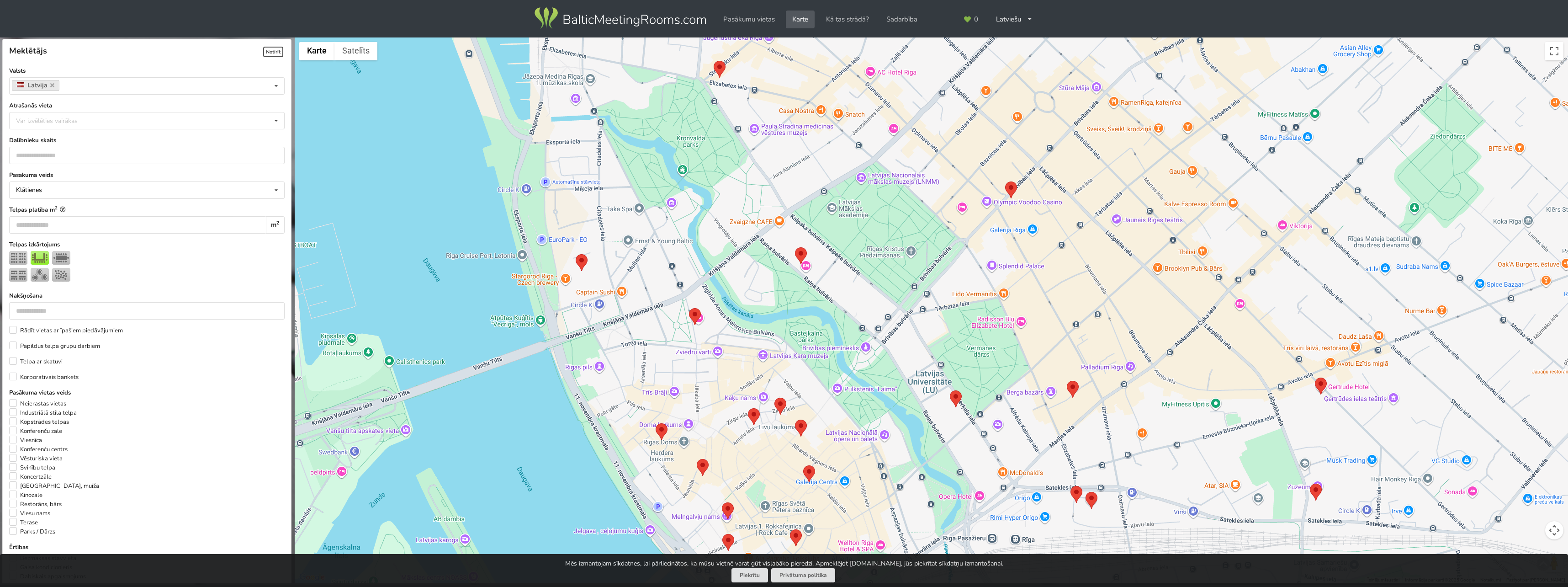
click at [803, 255] on img at bounding box center [801, 256] width 12 height 17
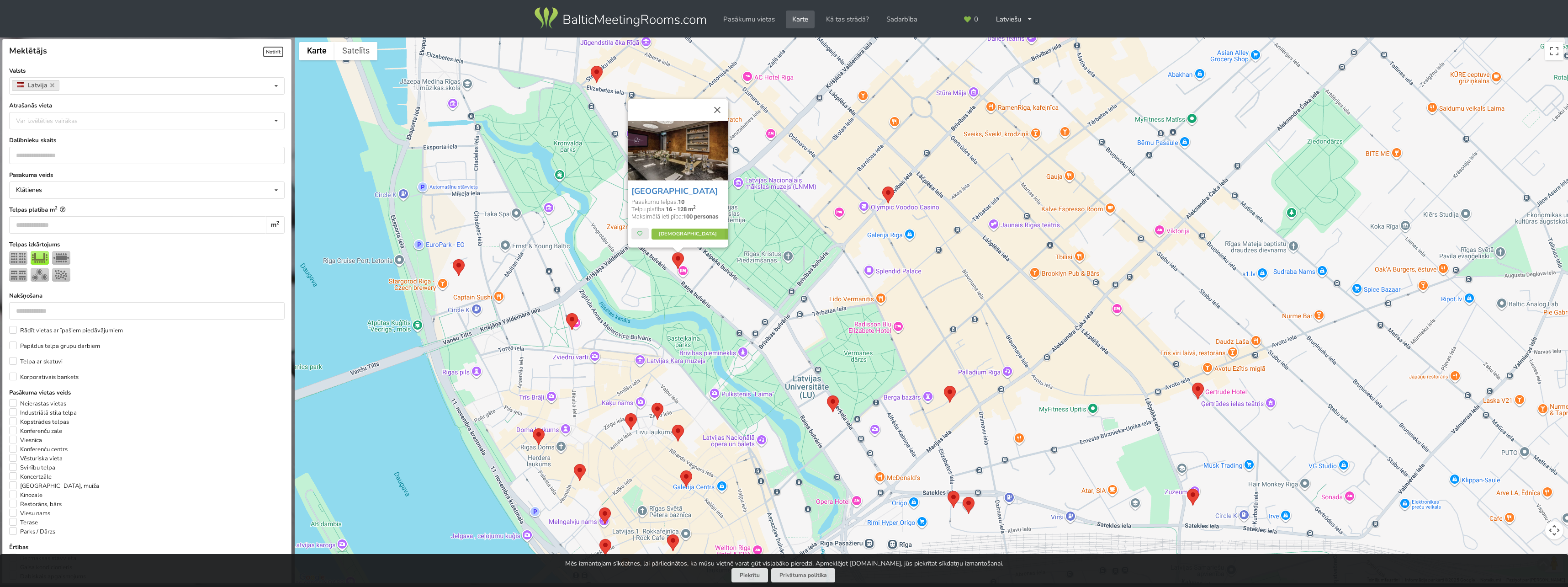
drag, startPoint x: 921, startPoint y: 250, endPoint x: 797, endPoint y: 255, distance: 124.1
click at [797, 255] on div "Grand Poet Hotel Pasākumu telpas: 10 Telpu platība: 16 - 128 m 2 Maksimālā ieti…" at bounding box center [931, 311] width 1273 height 546
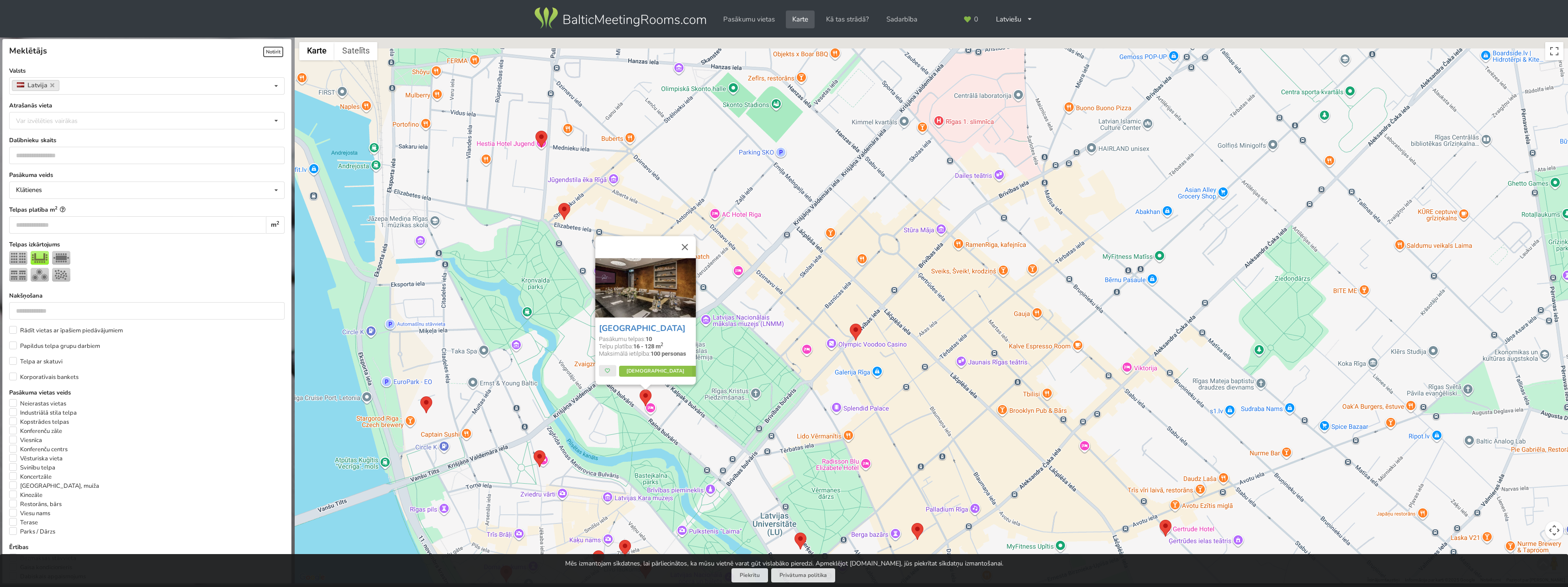
drag, startPoint x: 856, startPoint y: 226, endPoint x: 837, endPoint y: 340, distance: 115.6
click at [837, 340] on div "Grand Poet Hotel Pasākumu telpas: 10 Telpu platība: 16 - 128 m 2 Maksimālā ieti…" at bounding box center [931, 311] width 1273 height 546
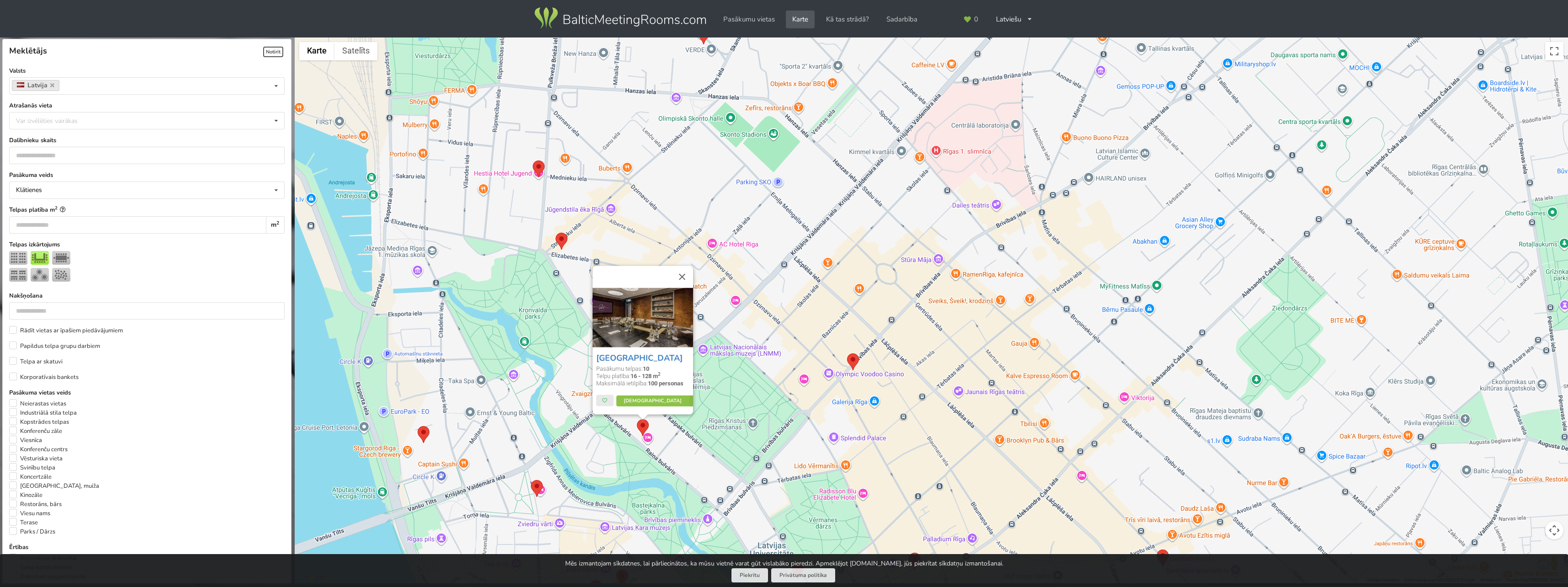
click at [820, 291] on div "Grand Poet Hotel Pasākumu telpas: 10 Telpu platība: 16 - 128 m 2 Maksimālā ieti…" at bounding box center [931, 311] width 1273 height 546
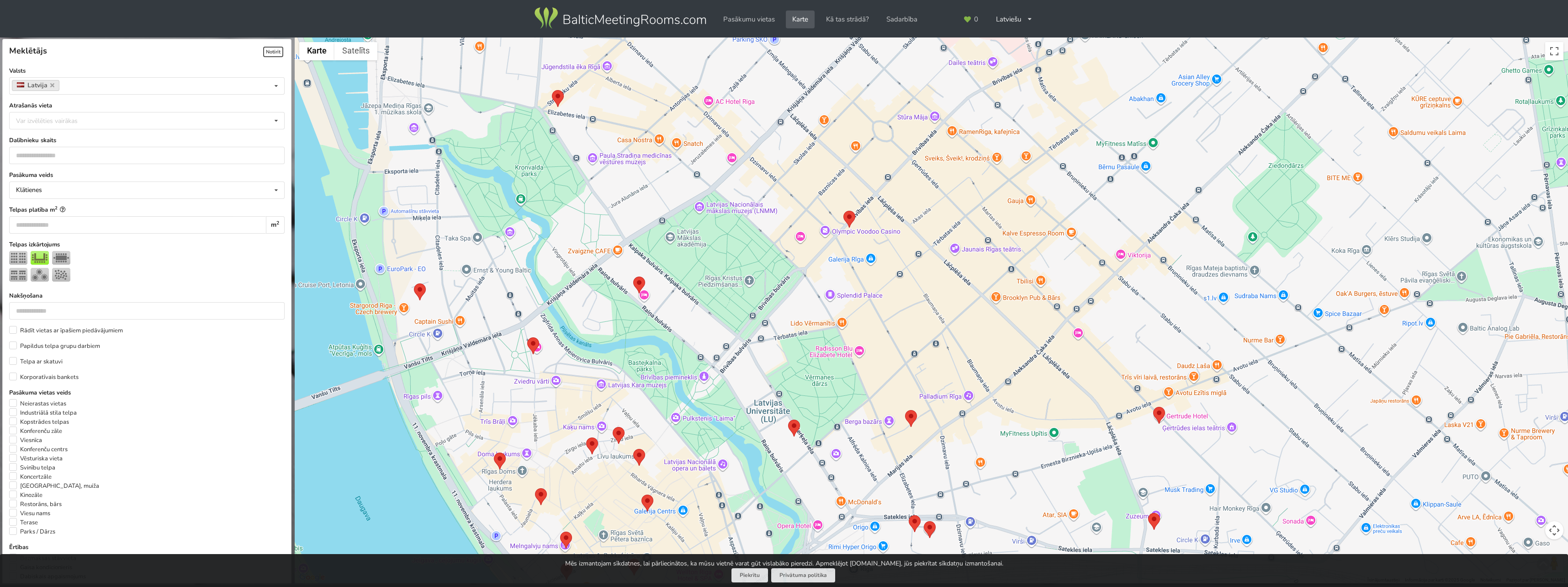
drag, startPoint x: 807, startPoint y: 313, endPoint x: 796, endPoint y: 140, distance: 173.3
click at [796, 140] on div at bounding box center [931, 311] width 1273 height 546
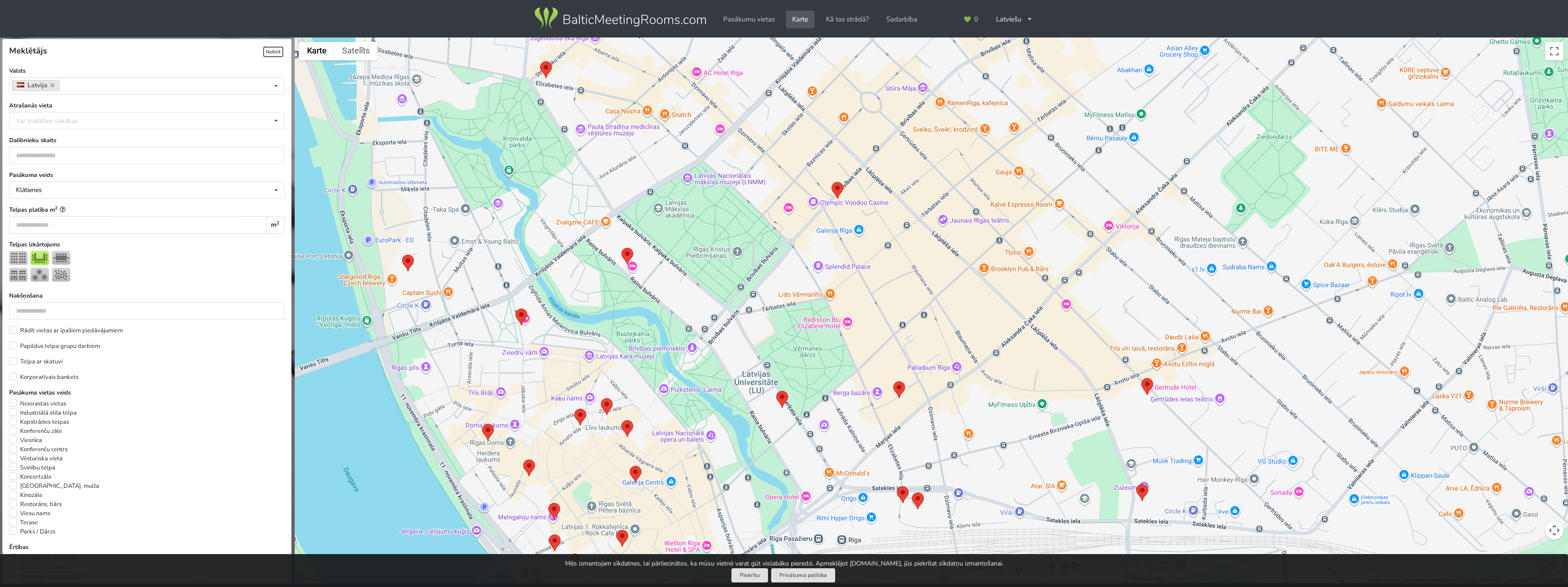
click at [897, 391] on img at bounding box center [899, 390] width 12 height 17
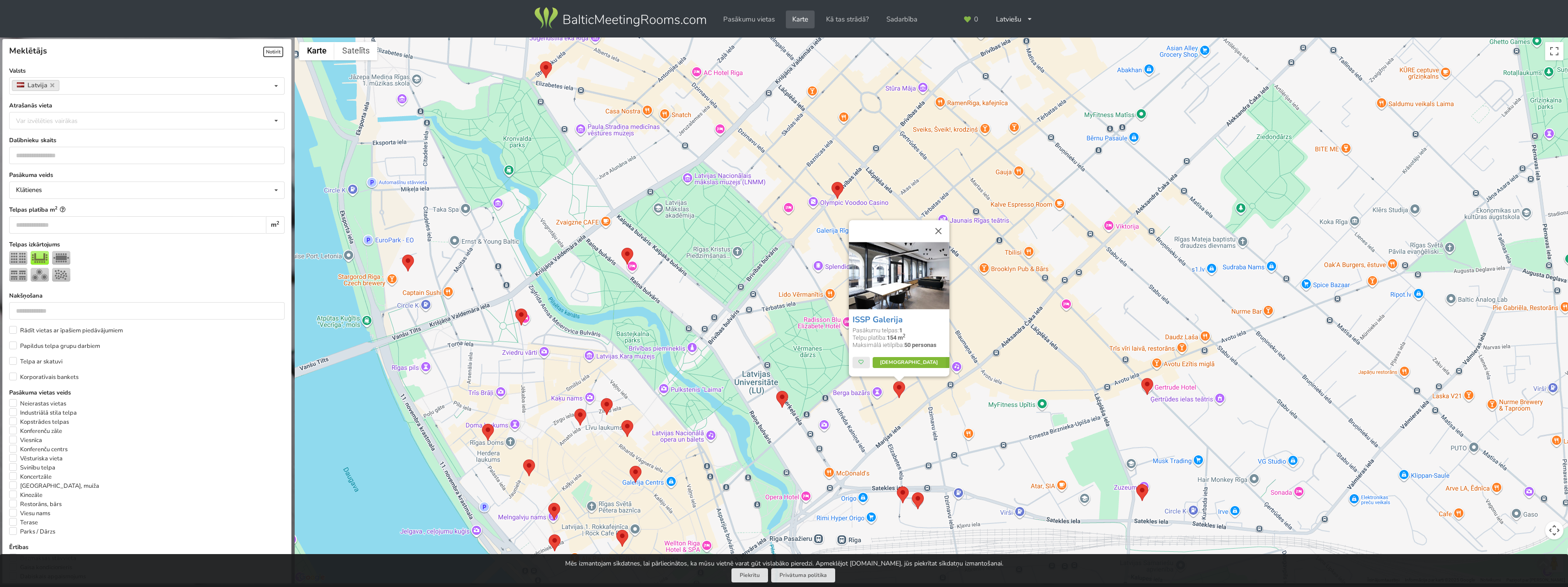
click at [904, 365] on link "Vairāk" at bounding box center [915, 362] width 86 height 11
click at [744, 331] on div "ISSP Galerija Pasākumu telpas: 1 Telpu platība: 154 m 2 Maksimālā ietilpība: 50…" at bounding box center [931, 311] width 1273 height 546
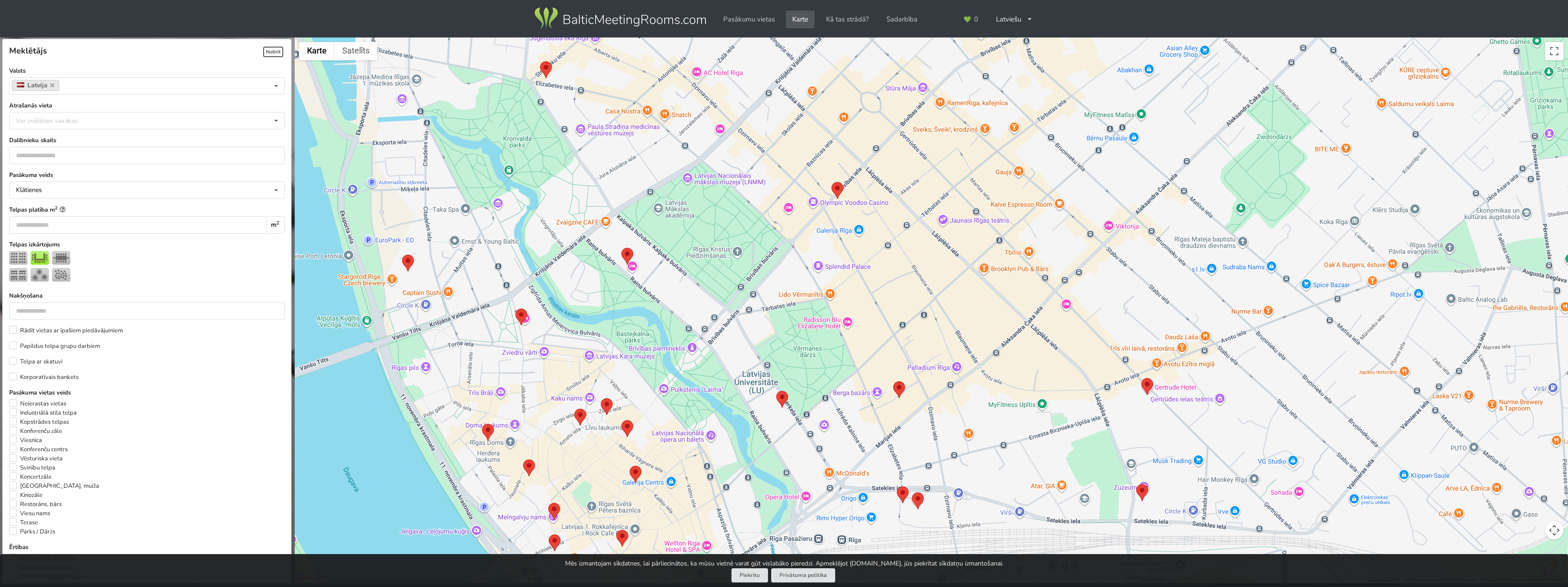
click at [625, 260] on img at bounding box center [628, 256] width 12 height 17
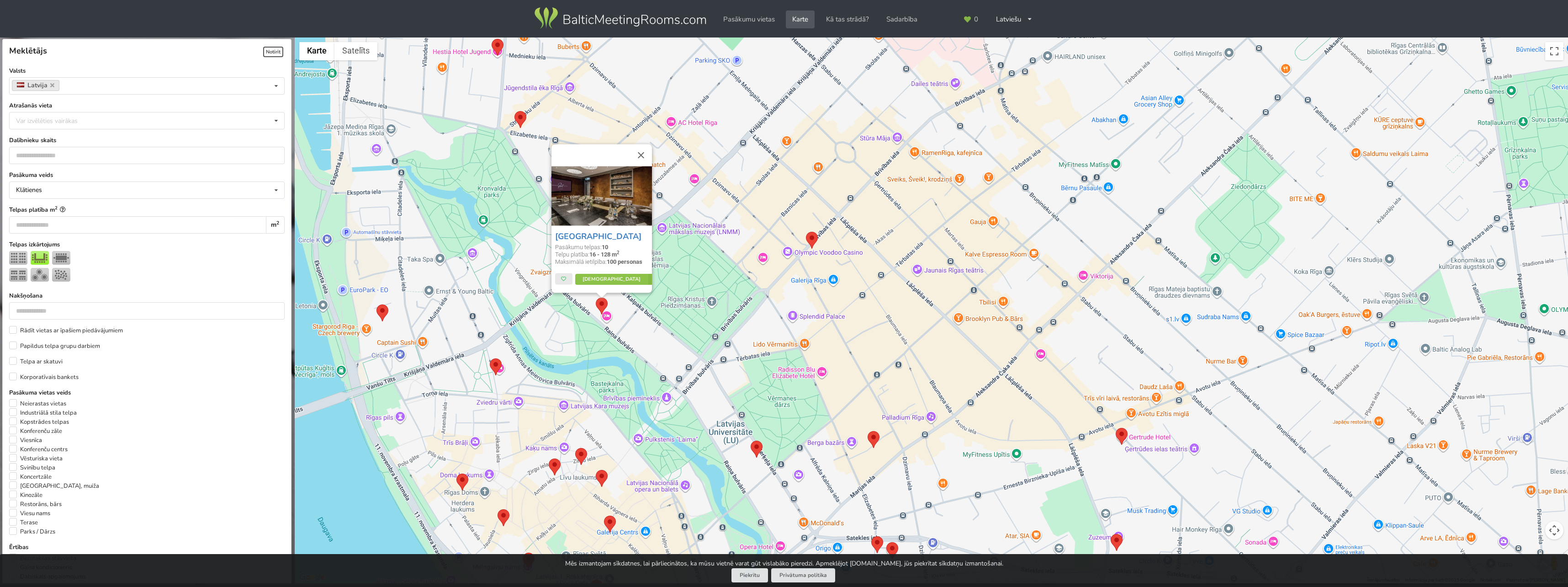
drag, startPoint x: 710, startPoint y: 298, endPoint x: 703, endPoint y: 332, distance: 34.7
click at [703, 332] on div "Grand Poet Hotel Pasākumu telpas: 10 Telpu platība: 16 - 128 m 2 Maksimālā ieti…" at bounding box center [931, 311] width 1273 height 546
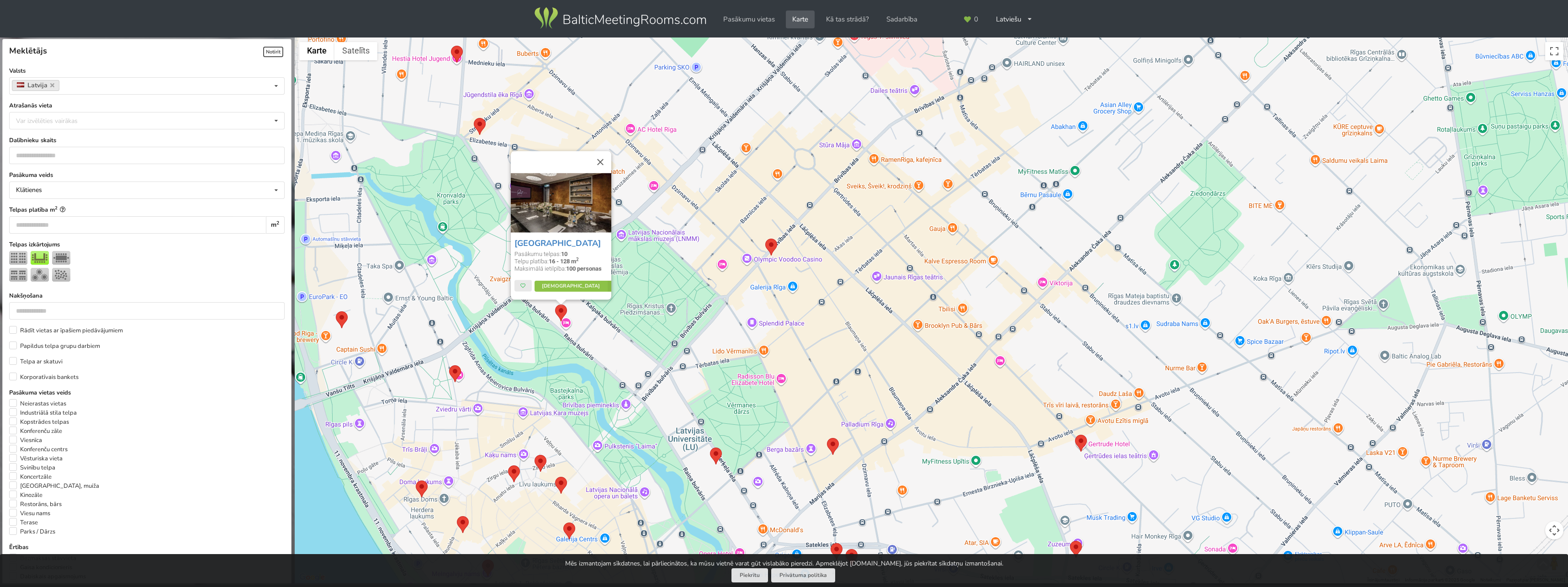
drag, startPoint x: 728, startPoint y: 339, endPoint x: 683, endPoint y: 259, distance: 91.8
click at [683, 259] on div "Grand Poet Hotel Pasākumu telpas: 10 Telpu platība: 16 - 128 m 2 Maksimālā ieti…" at bounding box center [931, 311] width 1273 height 546
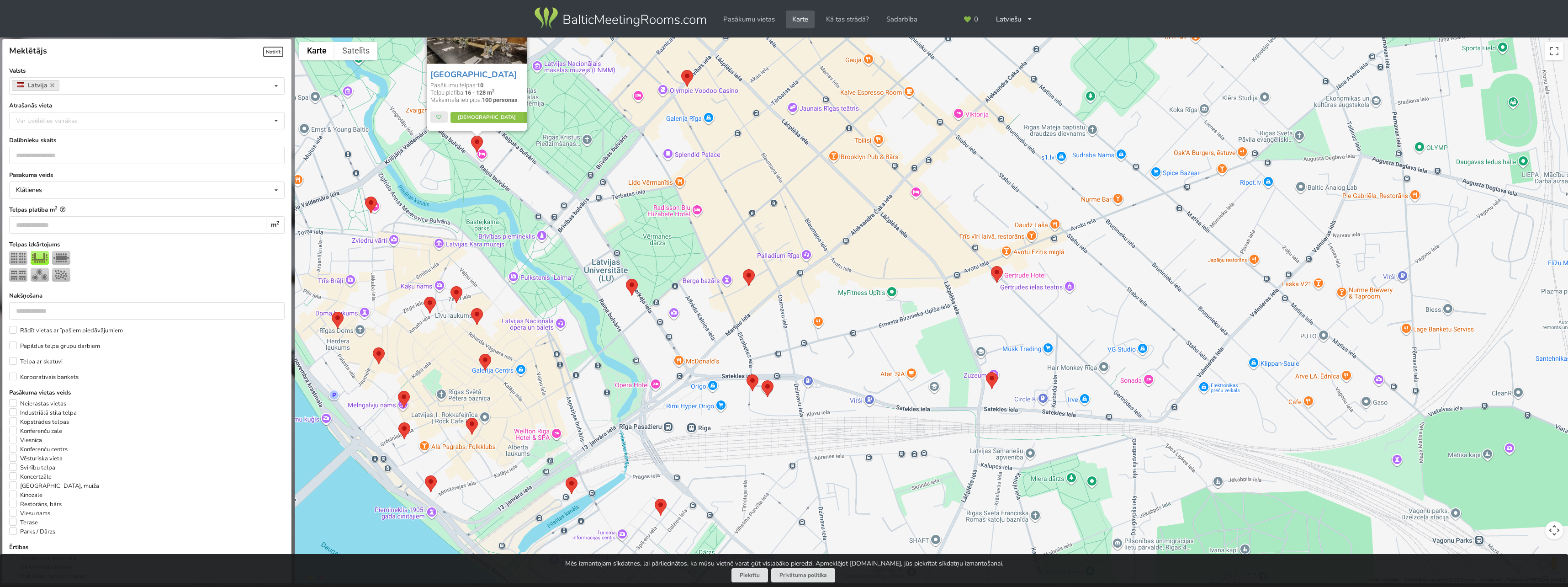
click at [685, 327] on div "Grand Poet Hotel Pasākumu telpas: 10 Telpu platība: 16 - 128 m 2 Maksimālā ieti…" at bounding box center [931, 311] width 1273 height 546
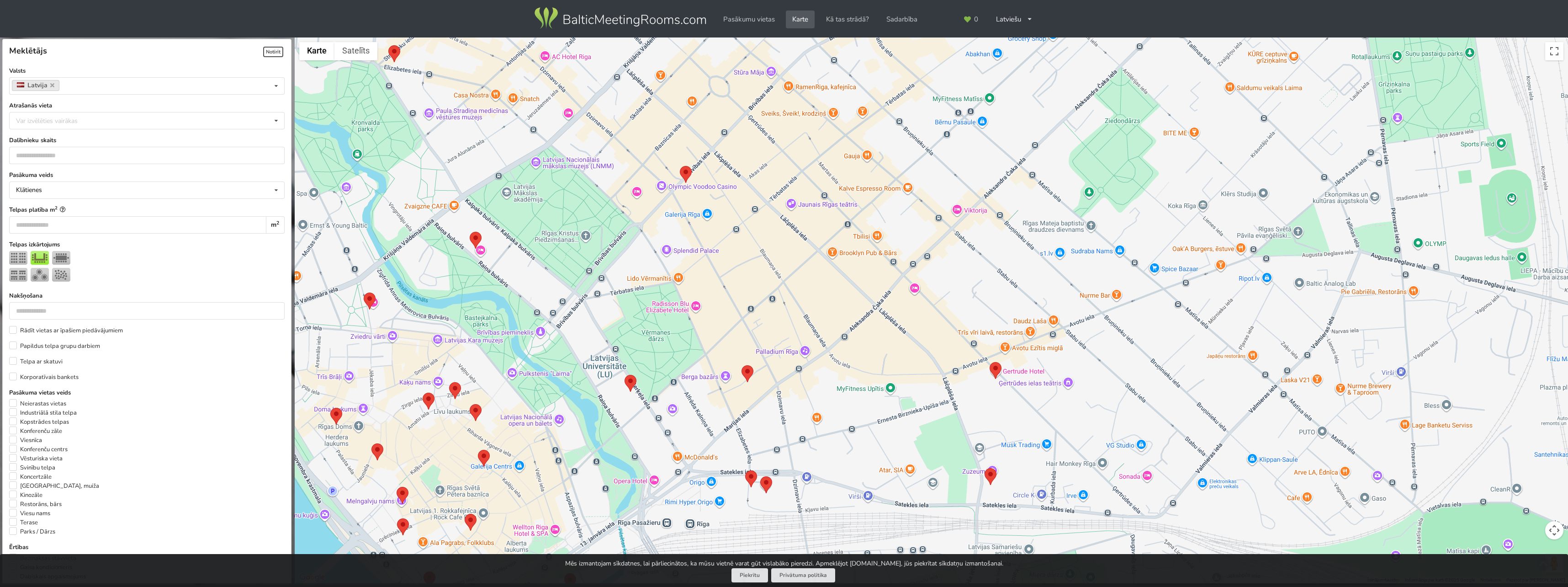
drag, startPoint x: 687, startPoint y: 229, endPoint x: 685, endPoint y: 326, distance: 97.0
click at [685, 326] on div at bounding box center [931, 311] width 1273 height 546
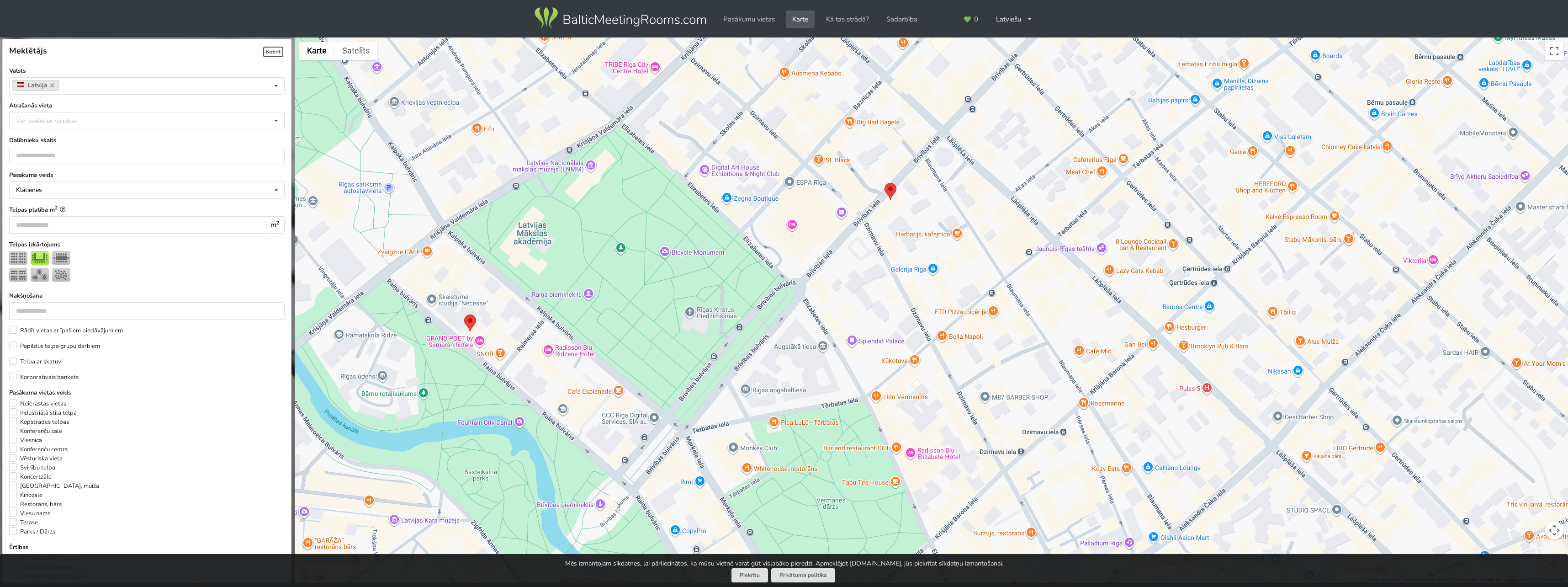
drag, startPoint x: 679, startPoint y: 242, endPoint x: 857, endPoint y: 262, distance: 179.1
click at [857, 262] on div at bounding box center [931, 311] width 1273 height 546
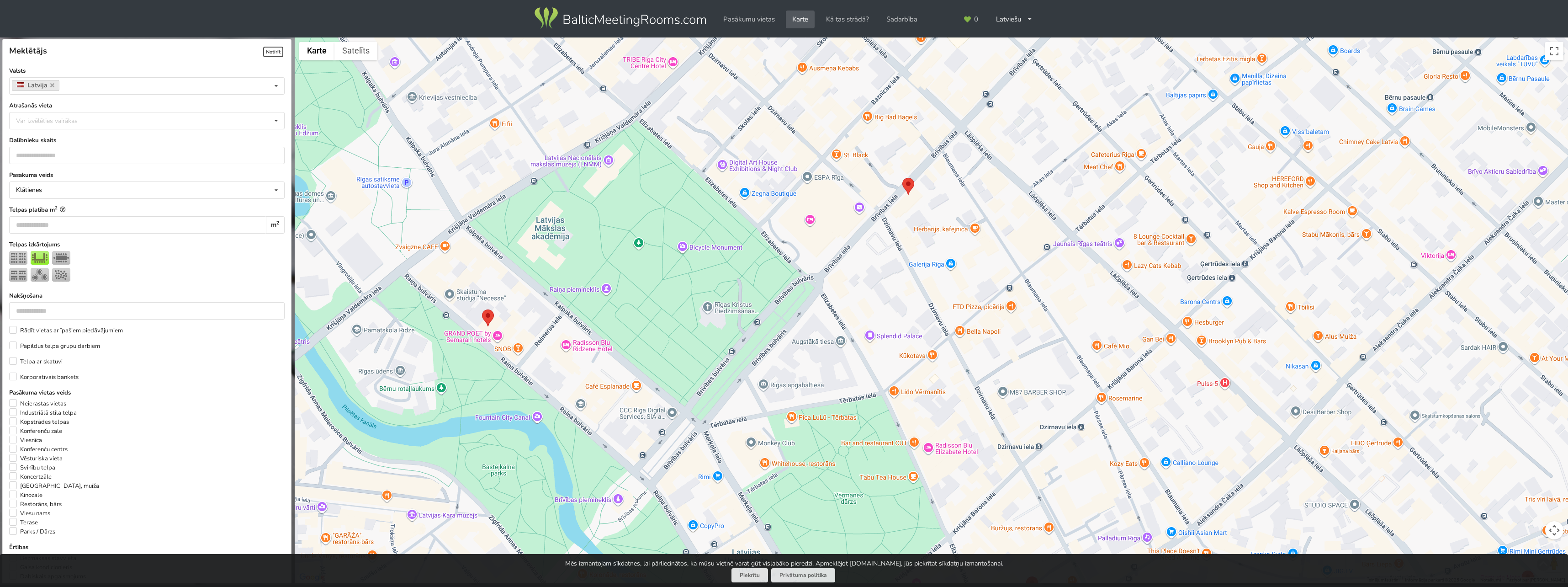
click at [490, 316] on img at bounding box center [488, 318] width 12 height 17
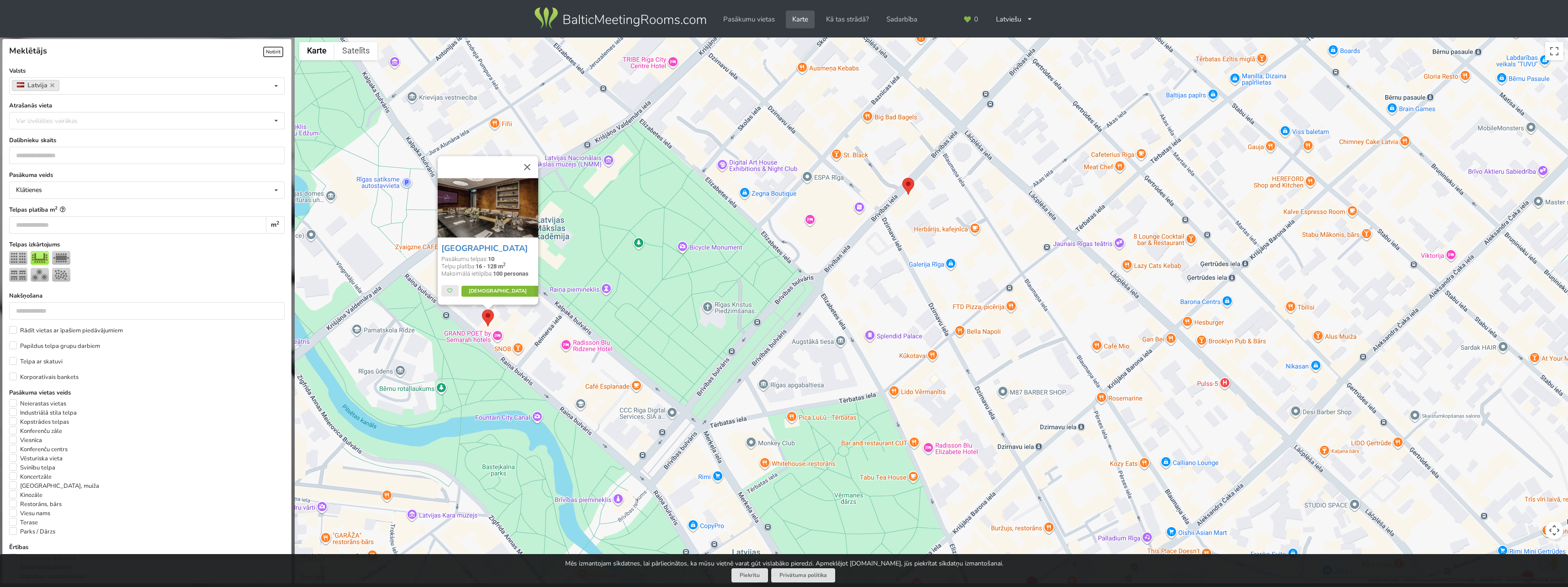
click at [489, 291] on link "Vairāk" at bounding box center [504, 290] width 86 height 11
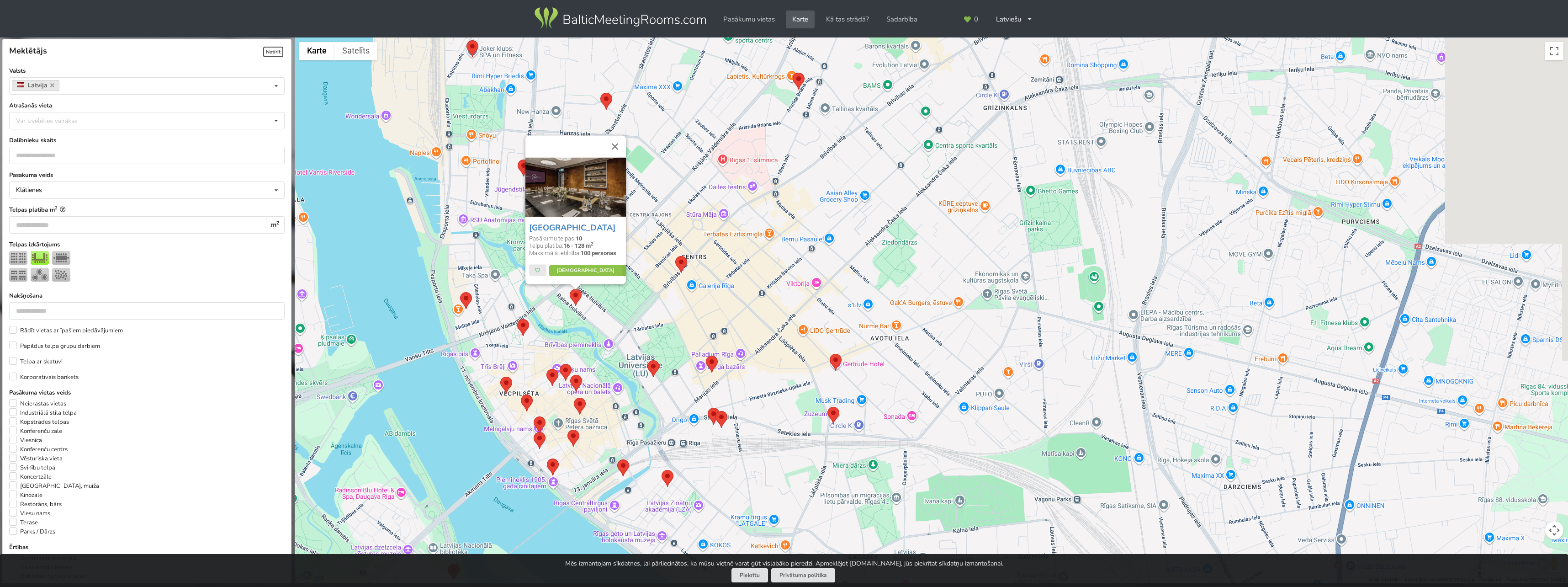
click at [617, 315] on div "Grand Poet Hotel Pasākumu telpas: 10 Telpu platība: 16 - 128 m 2 Maksimālā ieti…" at bounding box center [931, 311] width 1273 height 546
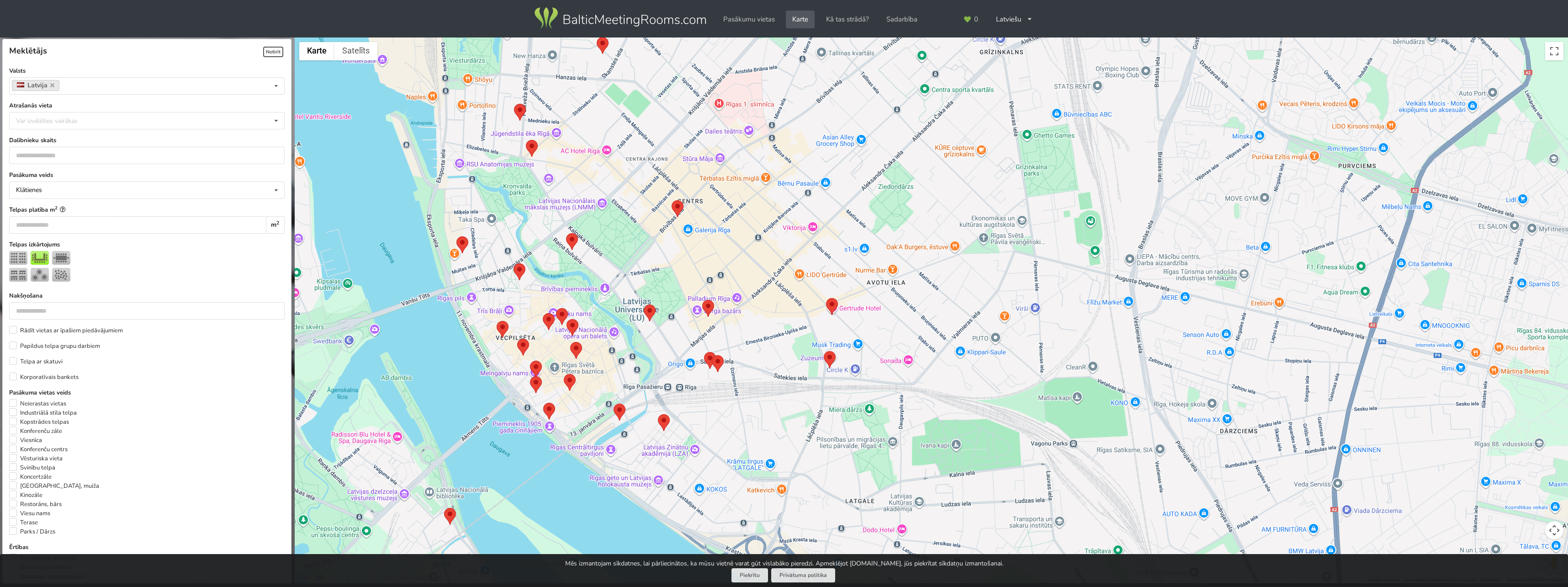
drag, startPoint x: 672, startPoint y: 365, endPoint x: 664, endPoint y: 299, distance: 66.5
click at [668, 301] on div at bounding box center [931, 311] width 1273 height 546
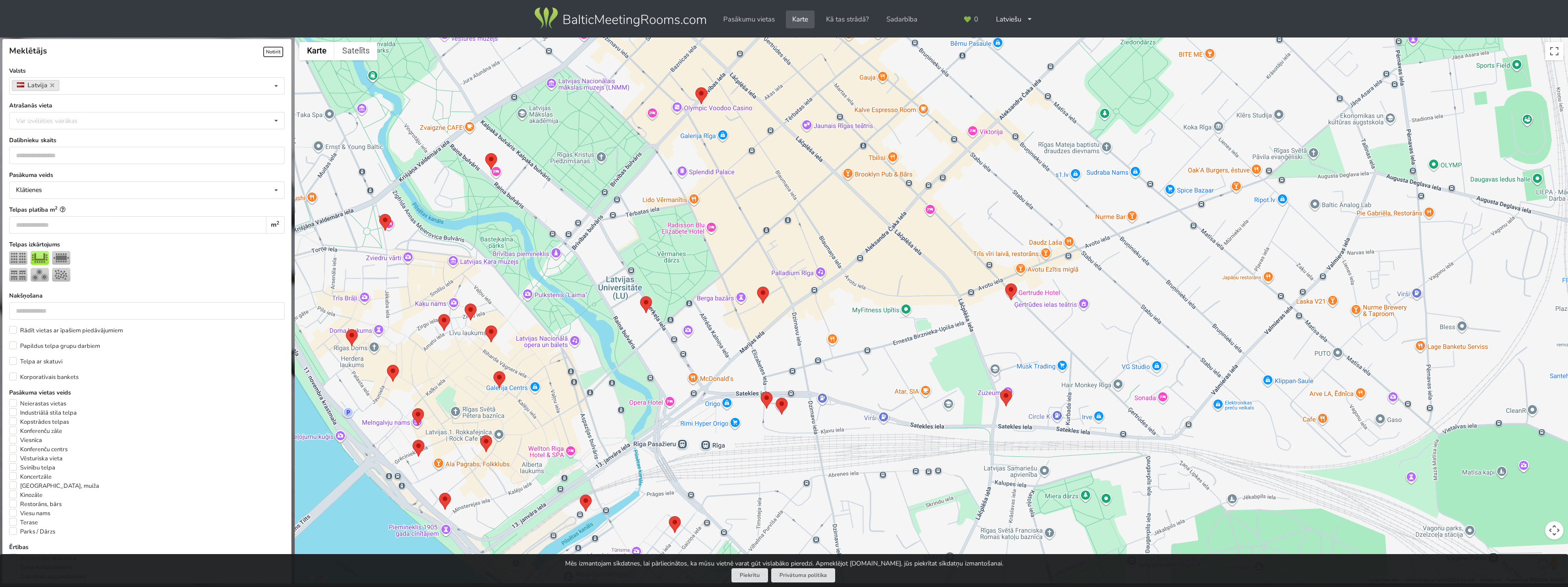
click at [644, 307] on img at bounding box center [646, 304] width 12 height 17
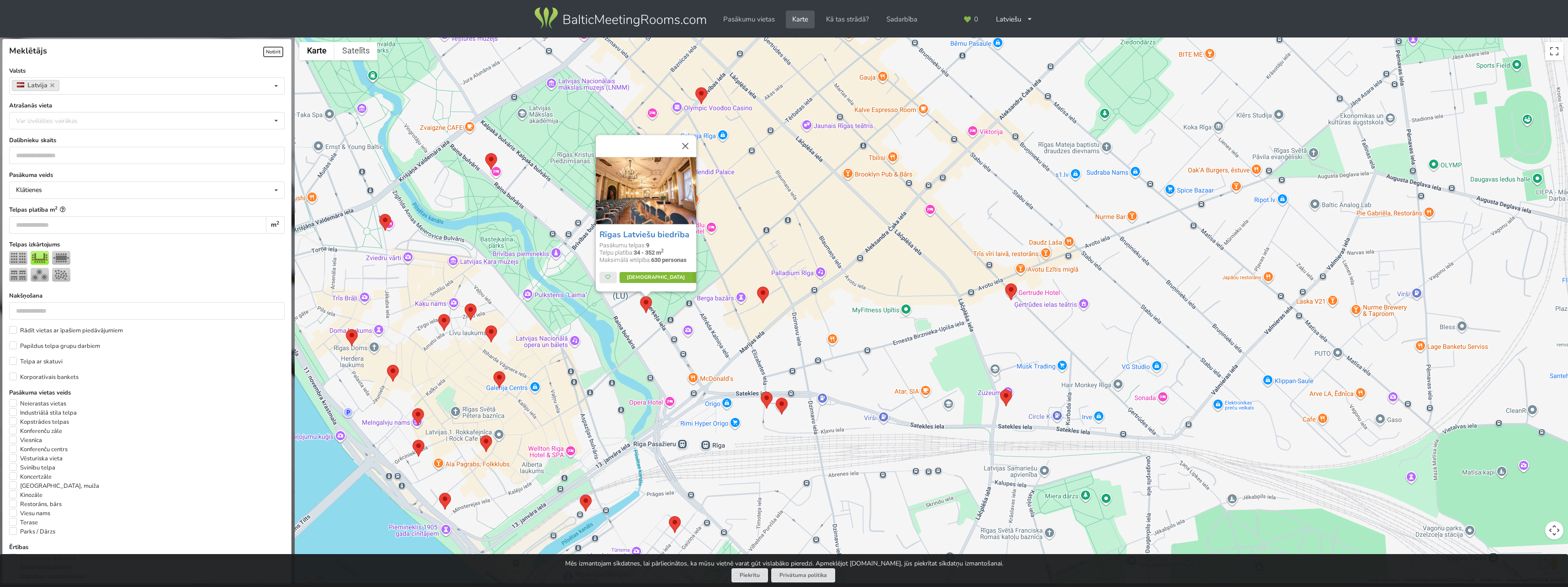
click at [659, 282] on link "Vairāk" at bounding box center [662, 278] width 86 height 11
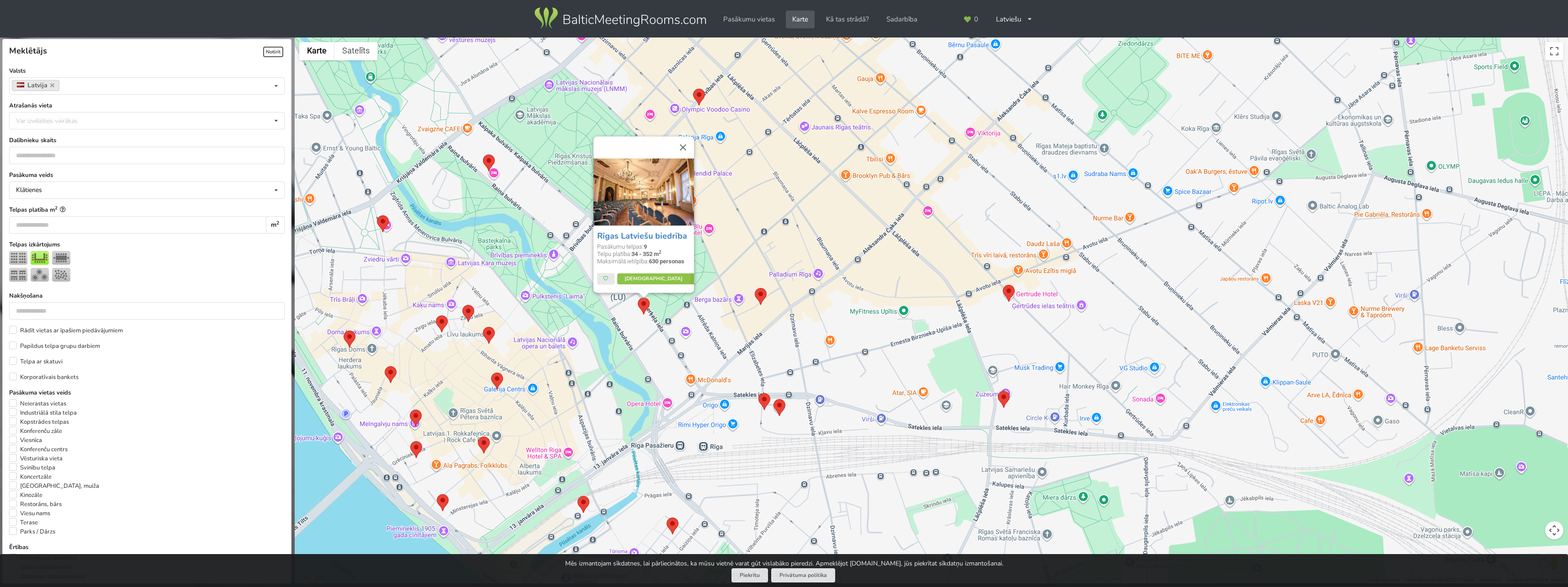
drag, startPoint x: 785, startPoint y: 231, endPoint x: 755, endPoint y: 240, distance: 31.3
click at [754, 237] on div "Rīgas Latviešu biedrība Pasākumu telpas: 9 Telpu platība: 34 - 352 m 2 Maksimāl…" at bounding box center [931, 311] width 1273 height 546
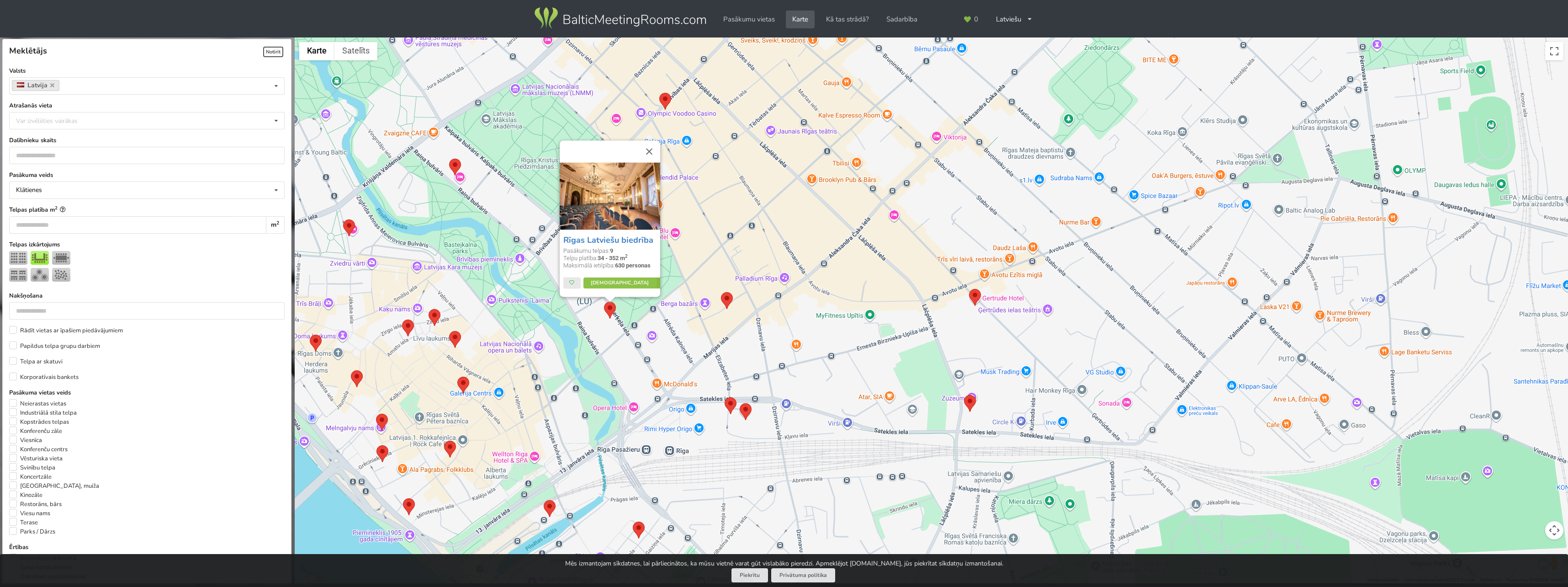
click at [759, 250] on div "Rīgas Latviešu biedrība Pasākumu telpas: 9 Telpu platība: 34 - 352 m 2 Maksimāl…" at bounding box center [931, 311] width 1273 height 546
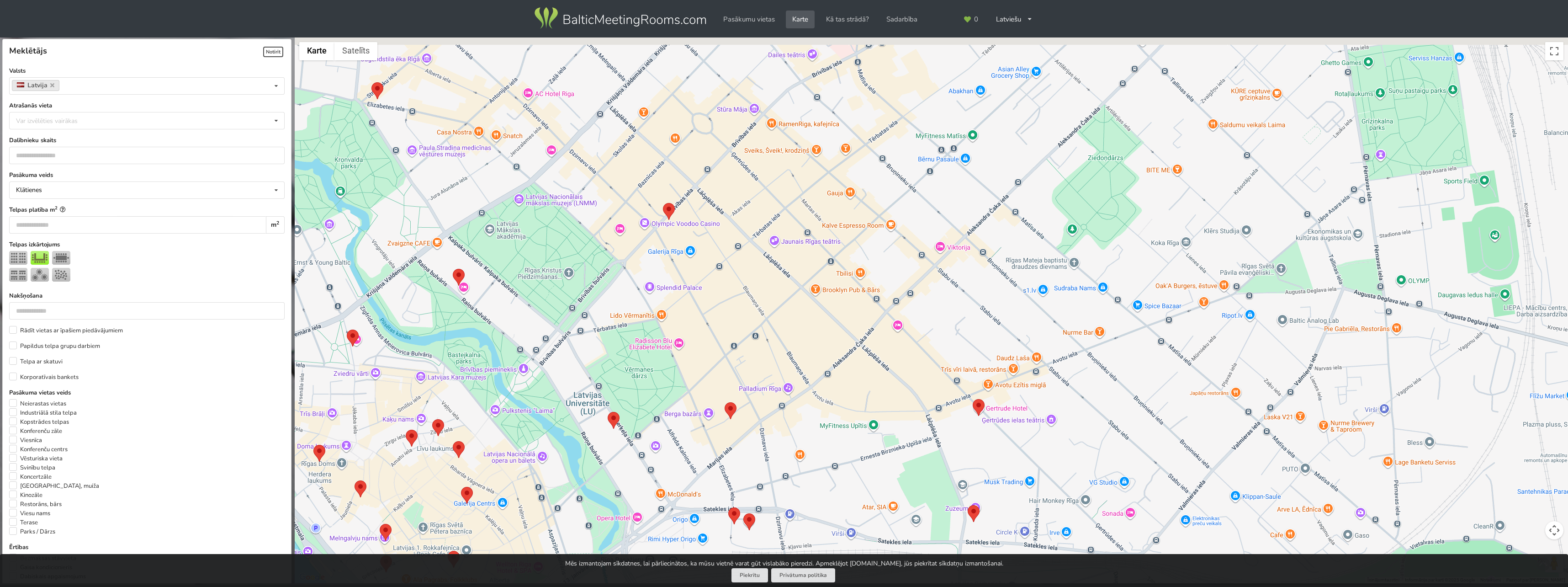
drag, startPoint x: 723, startPoint y: 156, endPoint x: 726, endPoint y: 272, distance: 116.0
click at [726, 272] on div at bounding box center [931, 311] width 1273 height 546
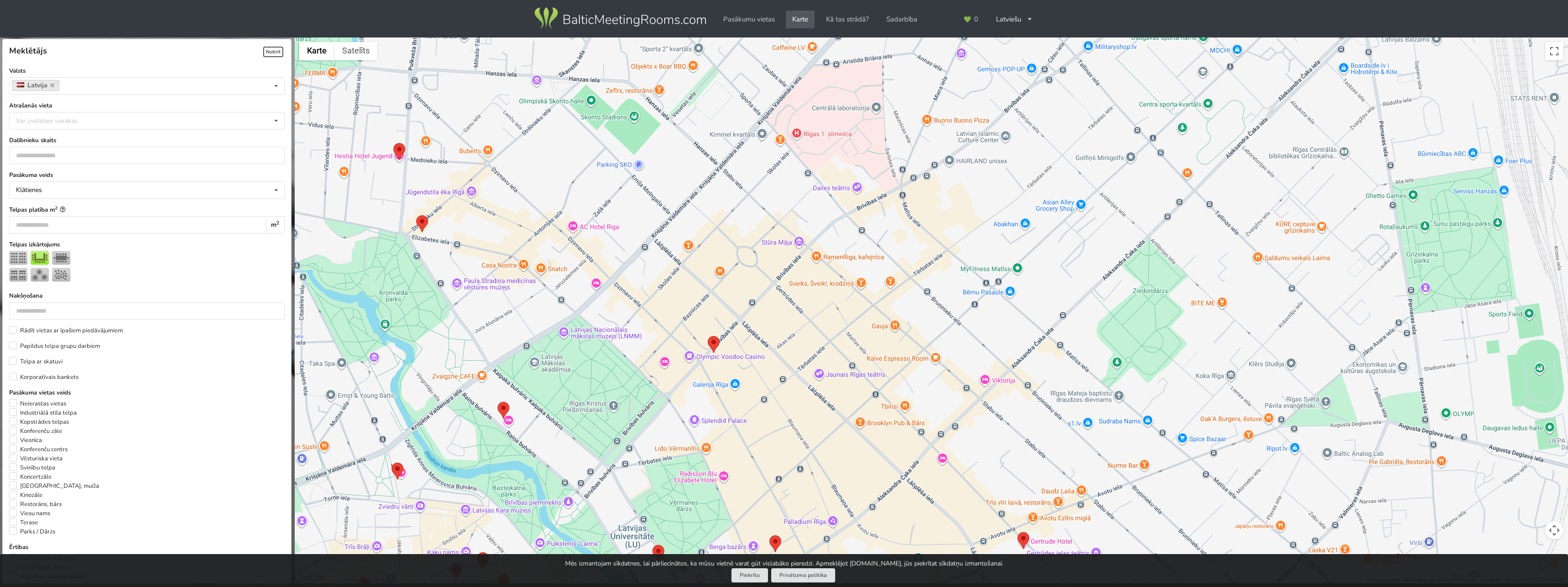
drag, startPoint x: 612, startPoint y: 205, endPoint x: 656, endPoint y: 319, distance: 122.2
click at [656, 319] on div at bounding box center [931, 311] width 1273 height 546
click at [421, 223] on img at bounding box center [422, 224] width 12 height 17
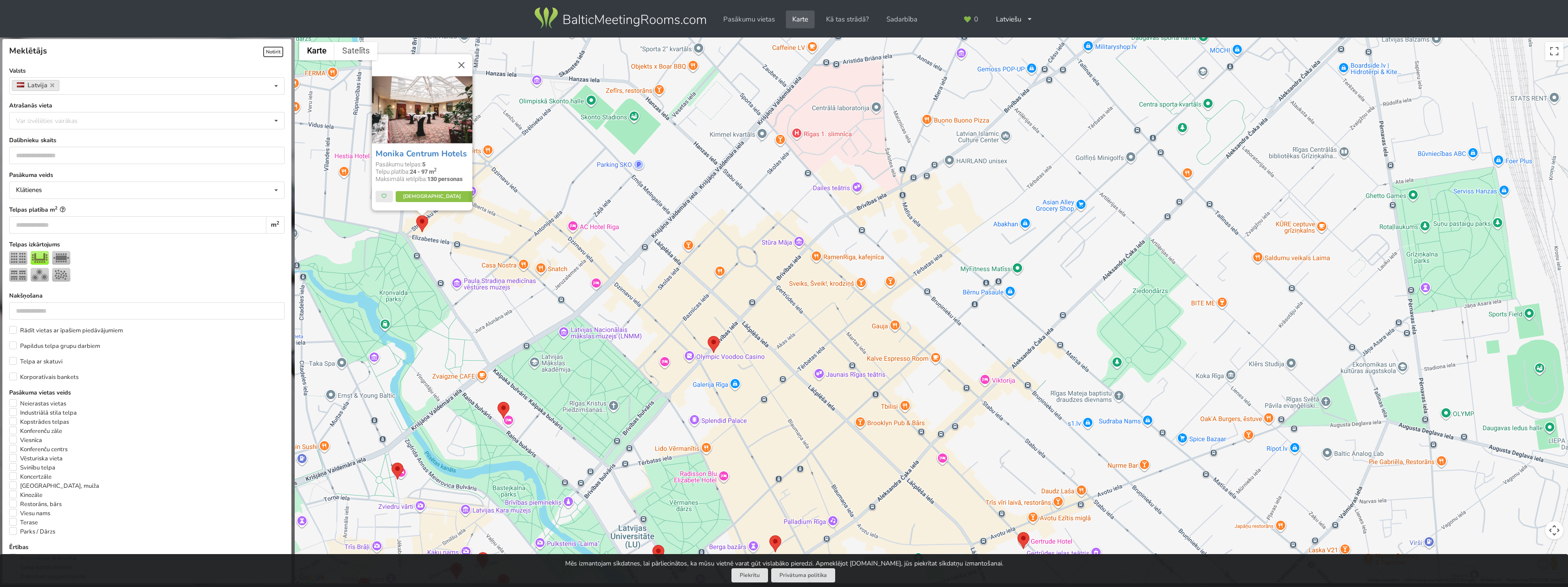
click at [957, 301] on div "Monika Centrum Hotels Pasākumu telpas: 5 Telpu platība: 24 - 97 m 2 Maksimālā i…" at bounding box center [931, 311] width 1273 height 546
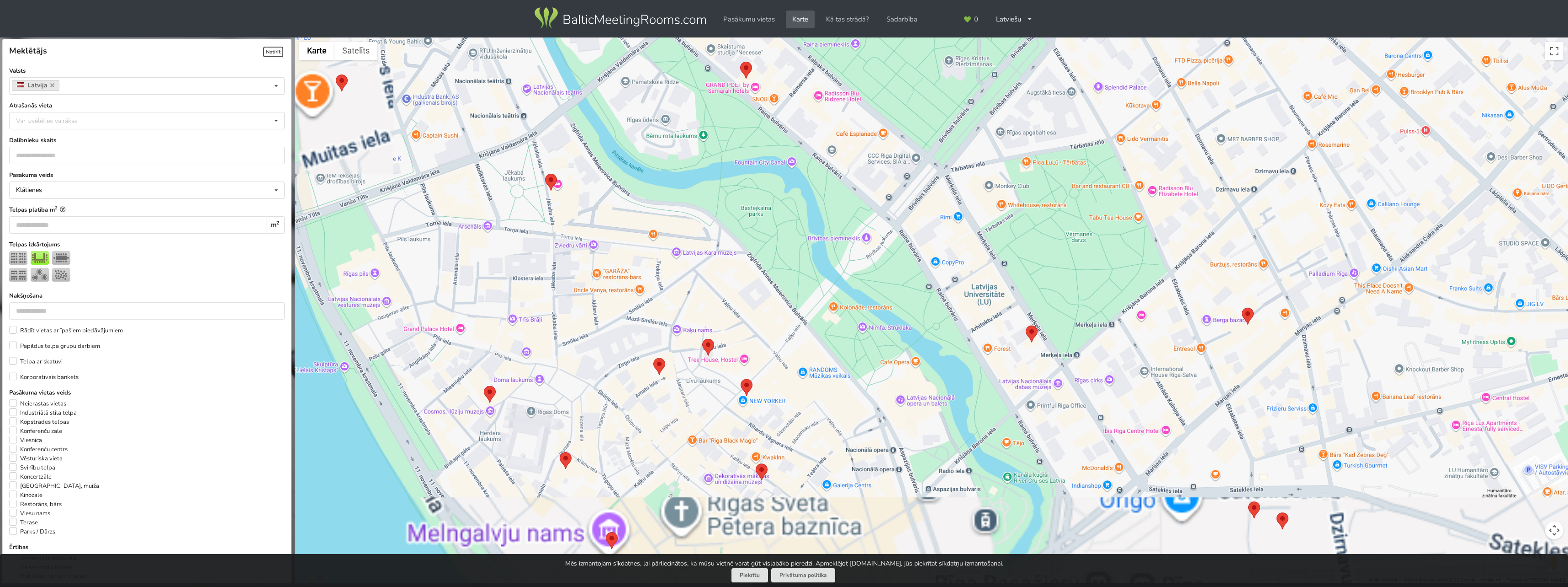
drag, startPoint x: 720, startPoint y: 424, endPoint x: 820, endPoint y: 273, distance: 181.1
click at [820, 273] on div at bounding box center [931, 311] width 1273 height 546
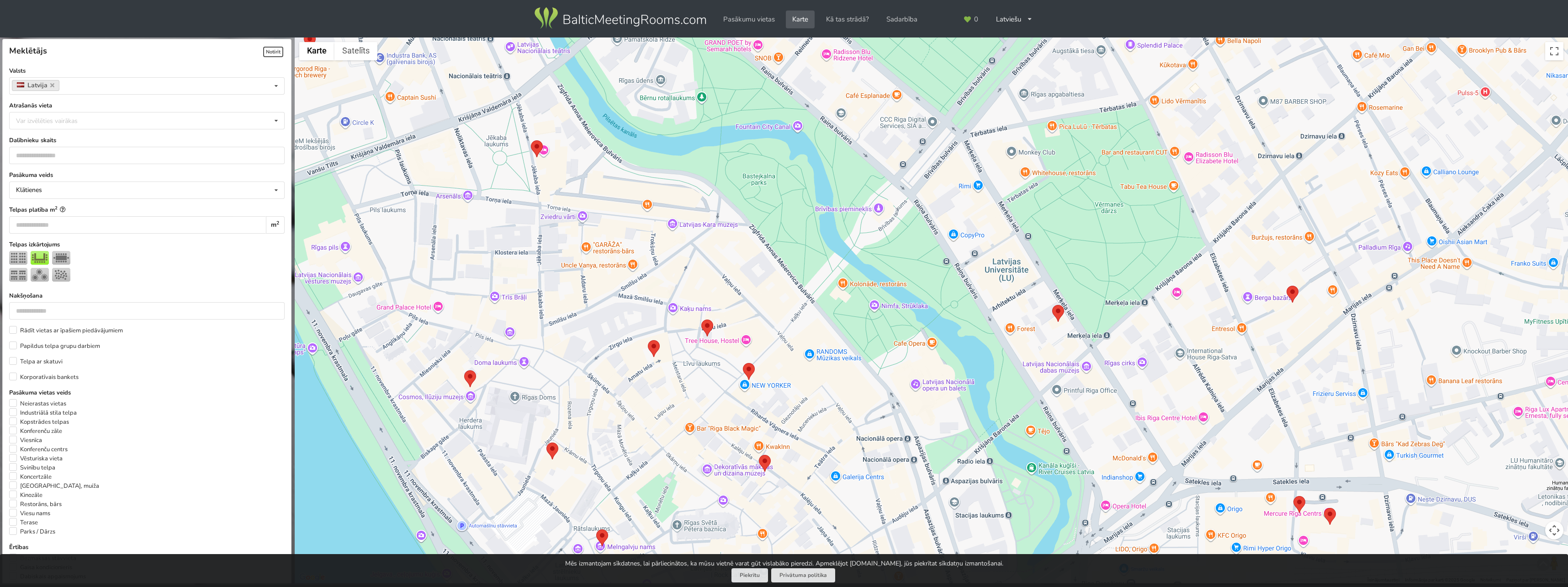
click at [706, 330] on img at bounding box center [707, 328] width 12 height 17
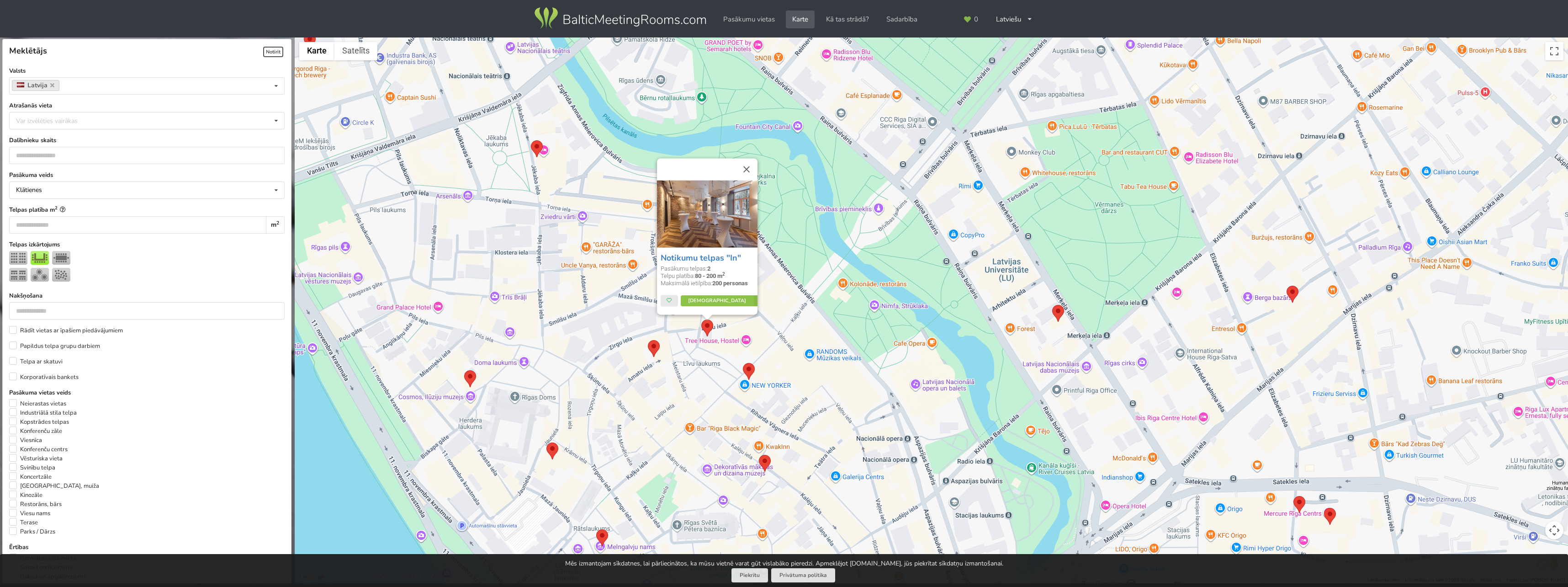
click at [748, 369] on img at bounding box center [749, 371] width 12 height 17
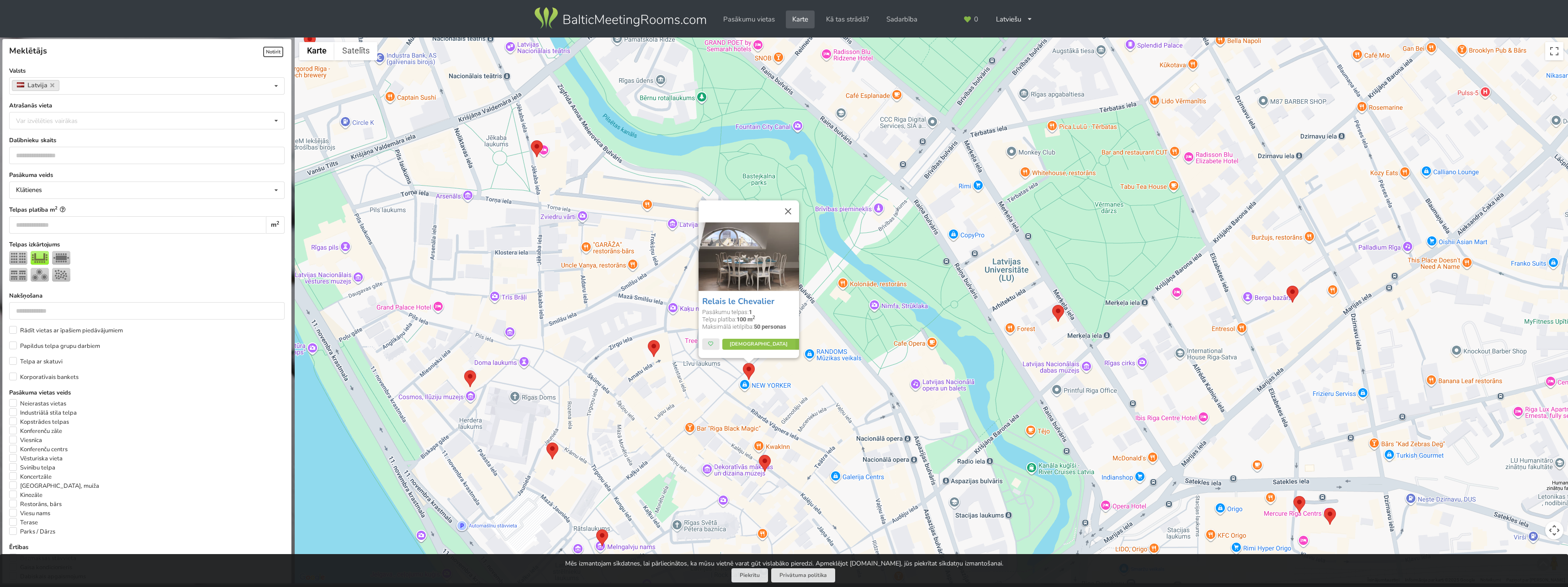
click at [655, 353] on img at bounding box center [654, 348] width 12 height 17
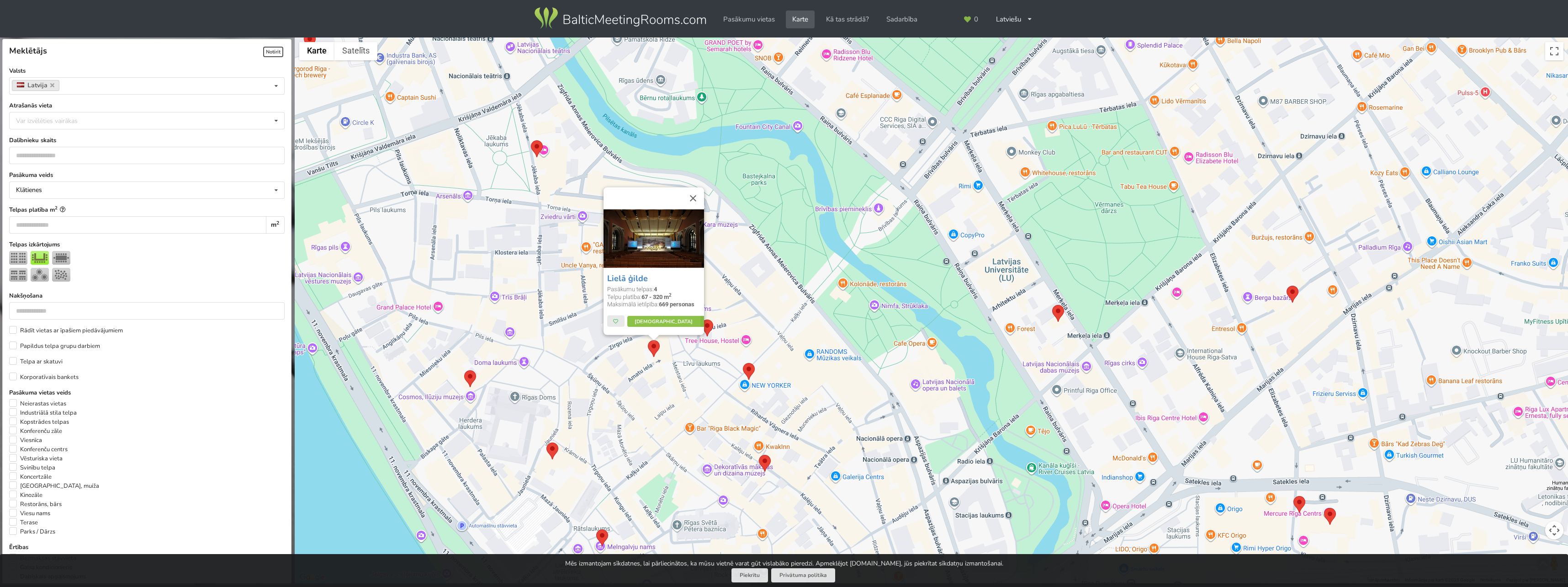
click at [764, 462] on img at bounding box center [765, 463] width 12 height 17
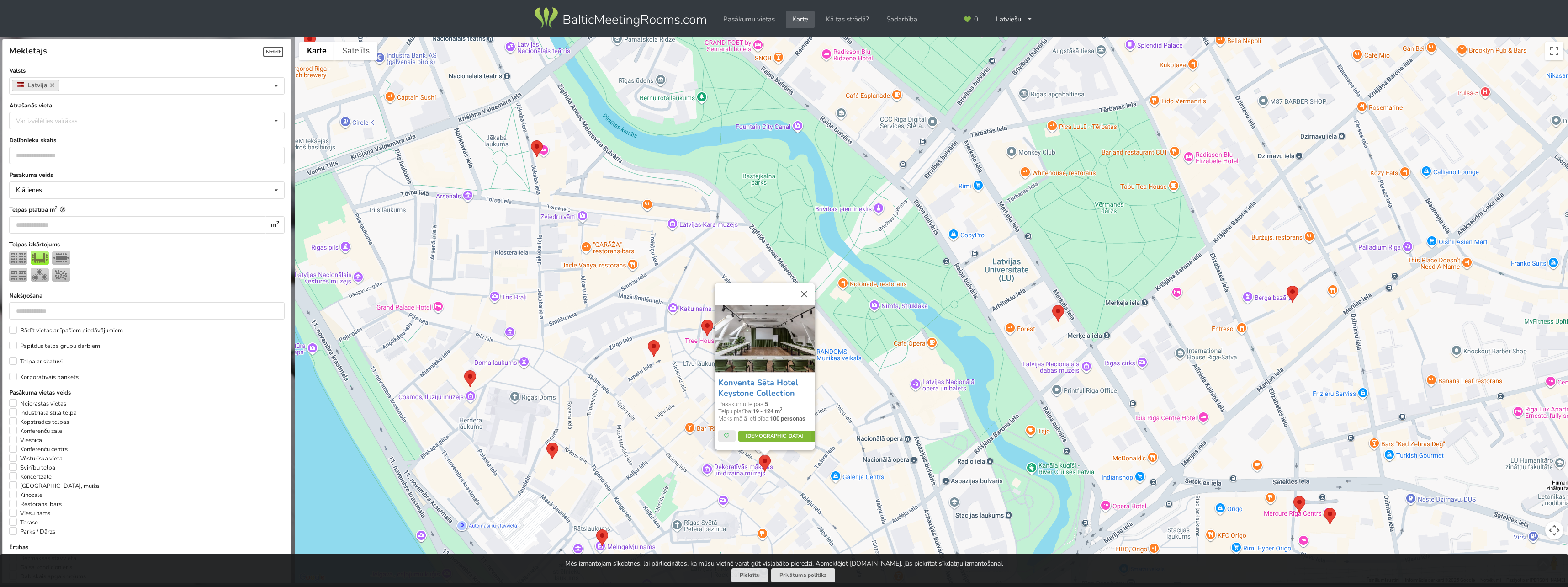
click at [811, 441] on icon at bounding box center [817, 436] width 13 height 11
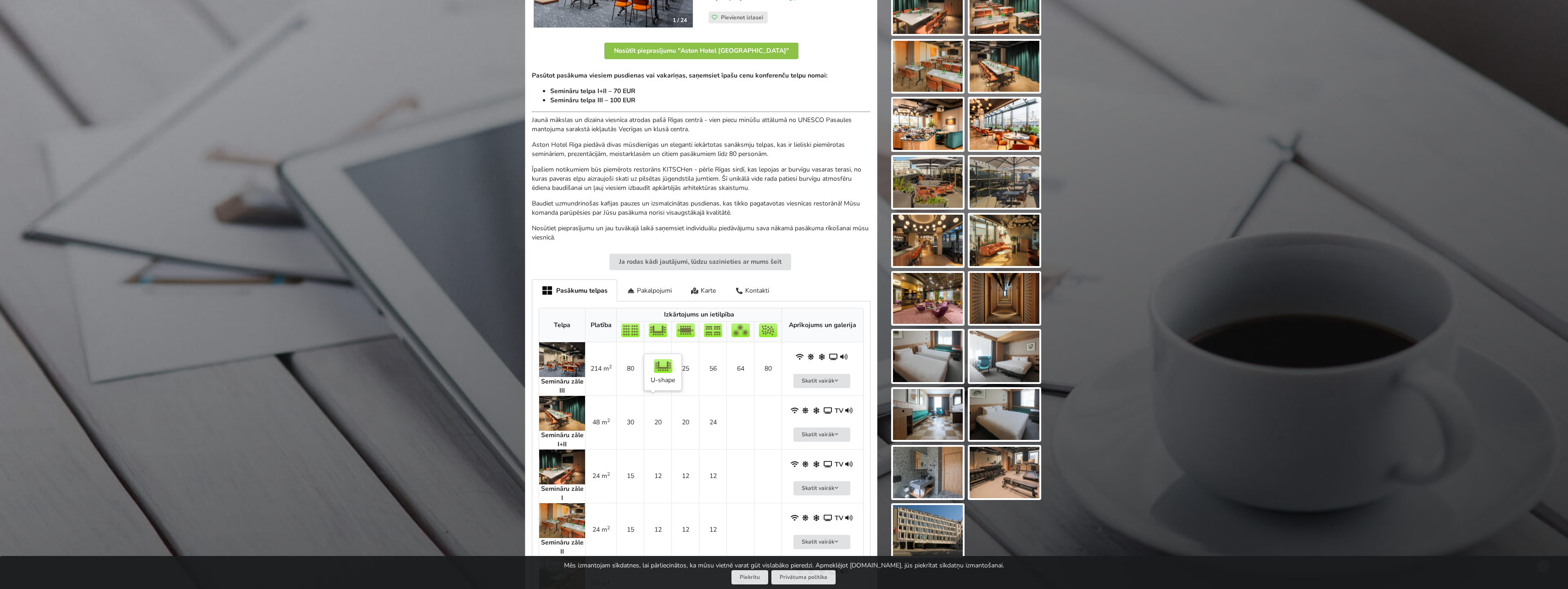
scroll to position [275, 0]
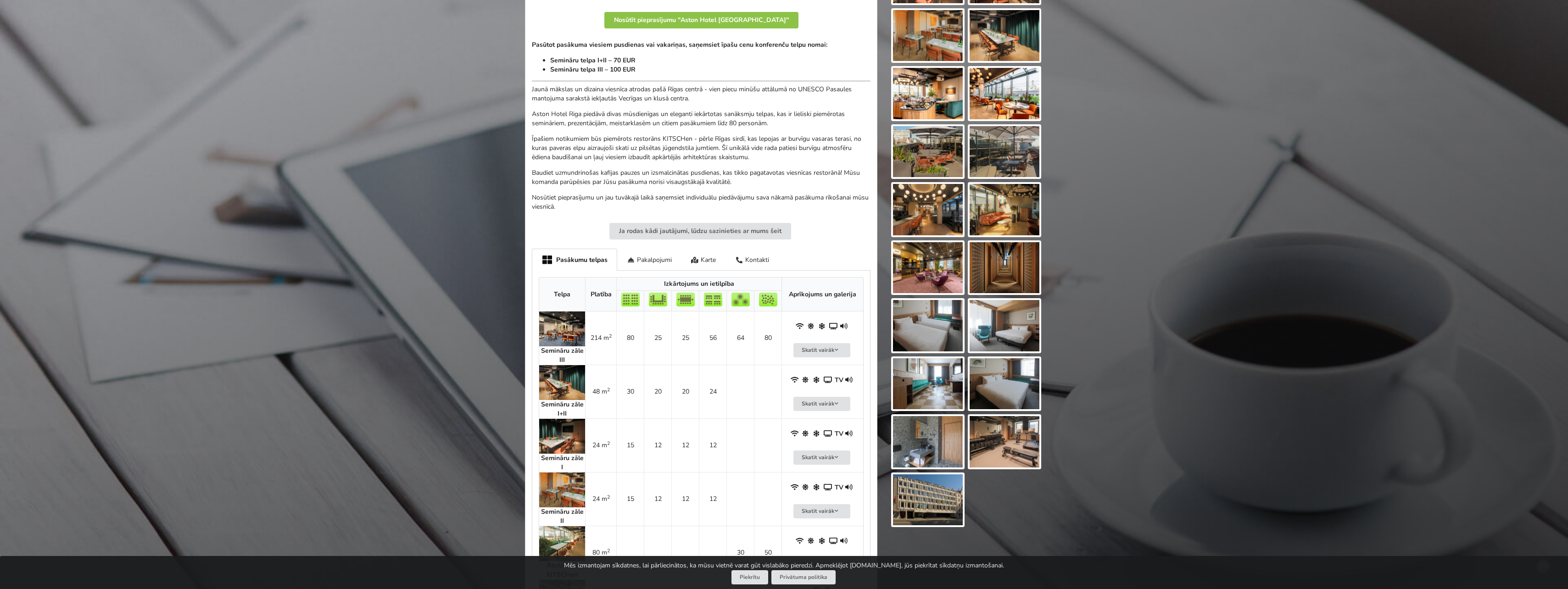
click at [557, 386] on img at bounding box center [562, 382] width 46 height 35
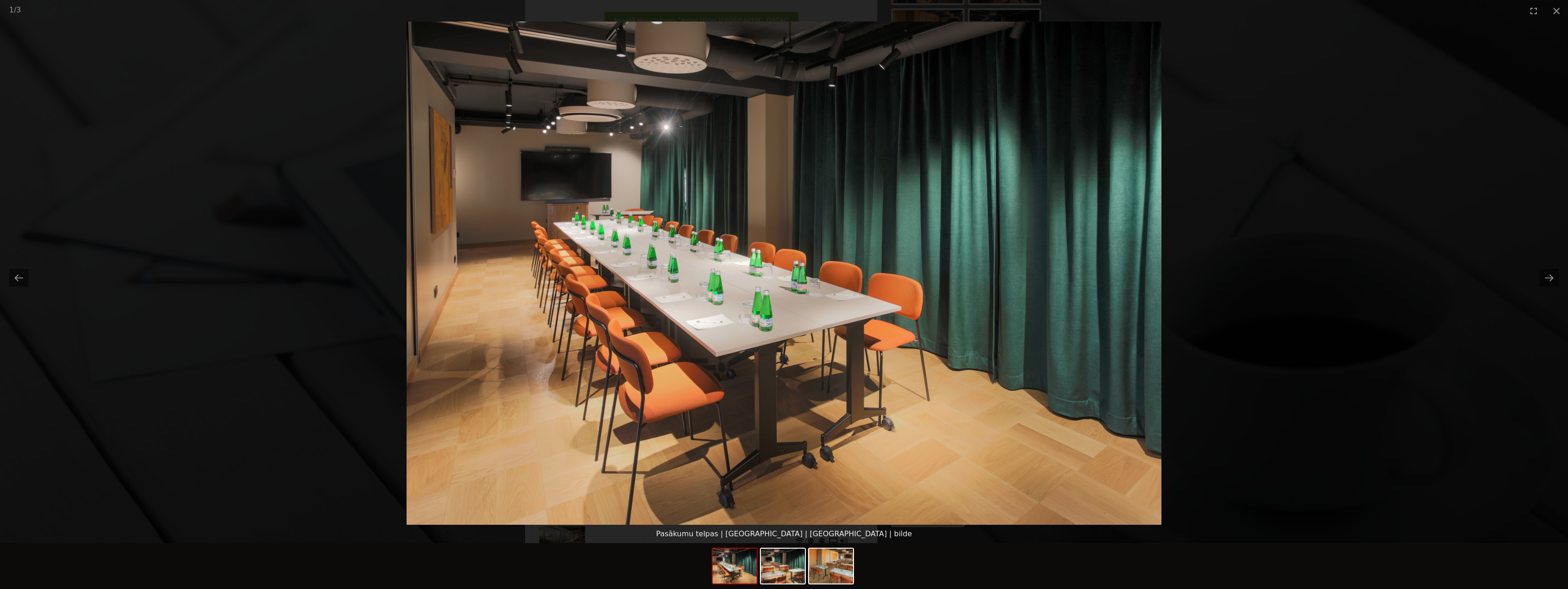
scroll to position [0, 0]
click at [317, 368] on picture at bounding box center [784, 273] width 1568 height 503
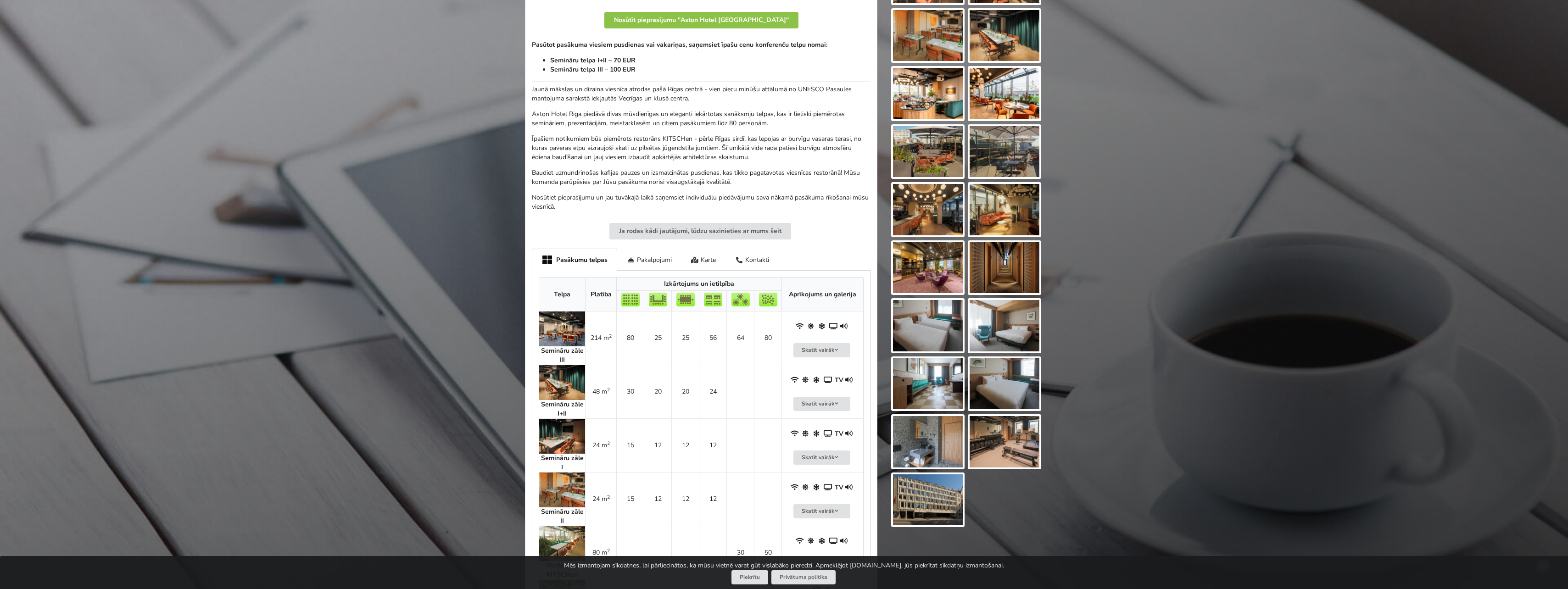
click at [554, 327] on img at bounding box center [562, 329] width 46 height 35
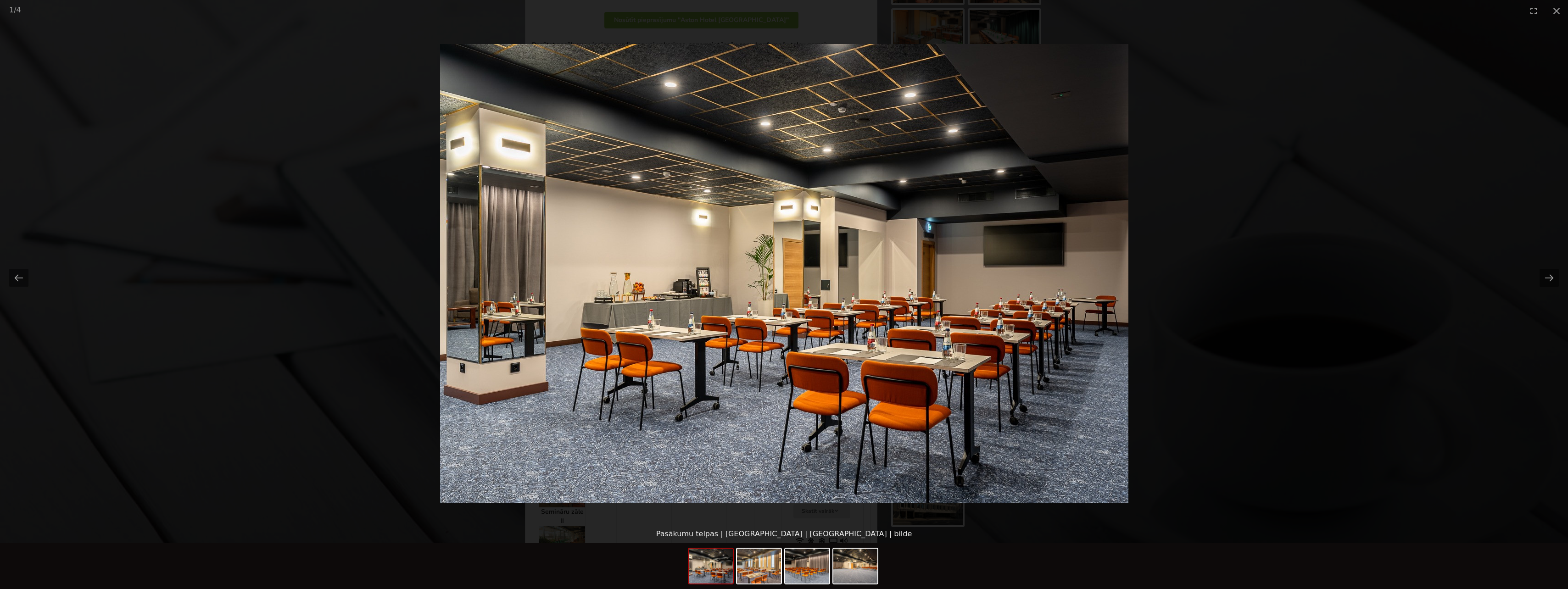
click at [1272, 278] on picture at bounding box center [784, 273] width 1568 height 503
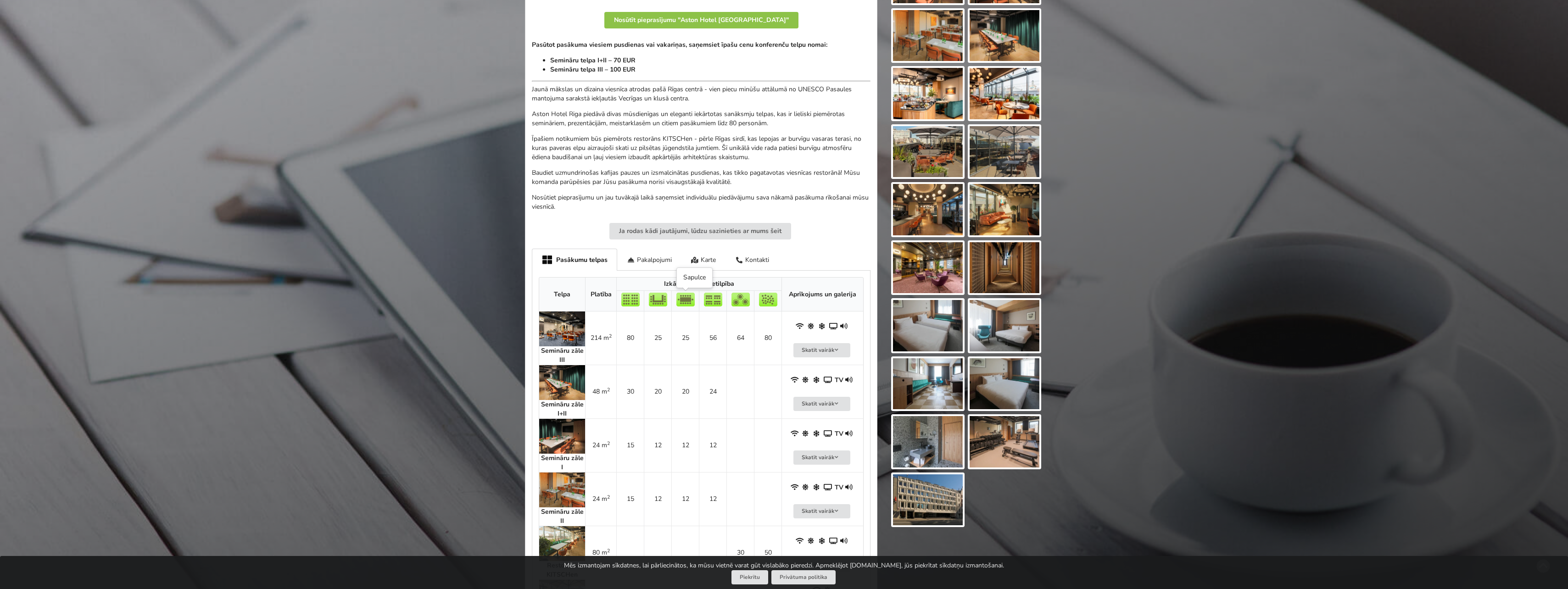
click at [687, 298] on img at bounding box center [685, 299] width 18 height 14
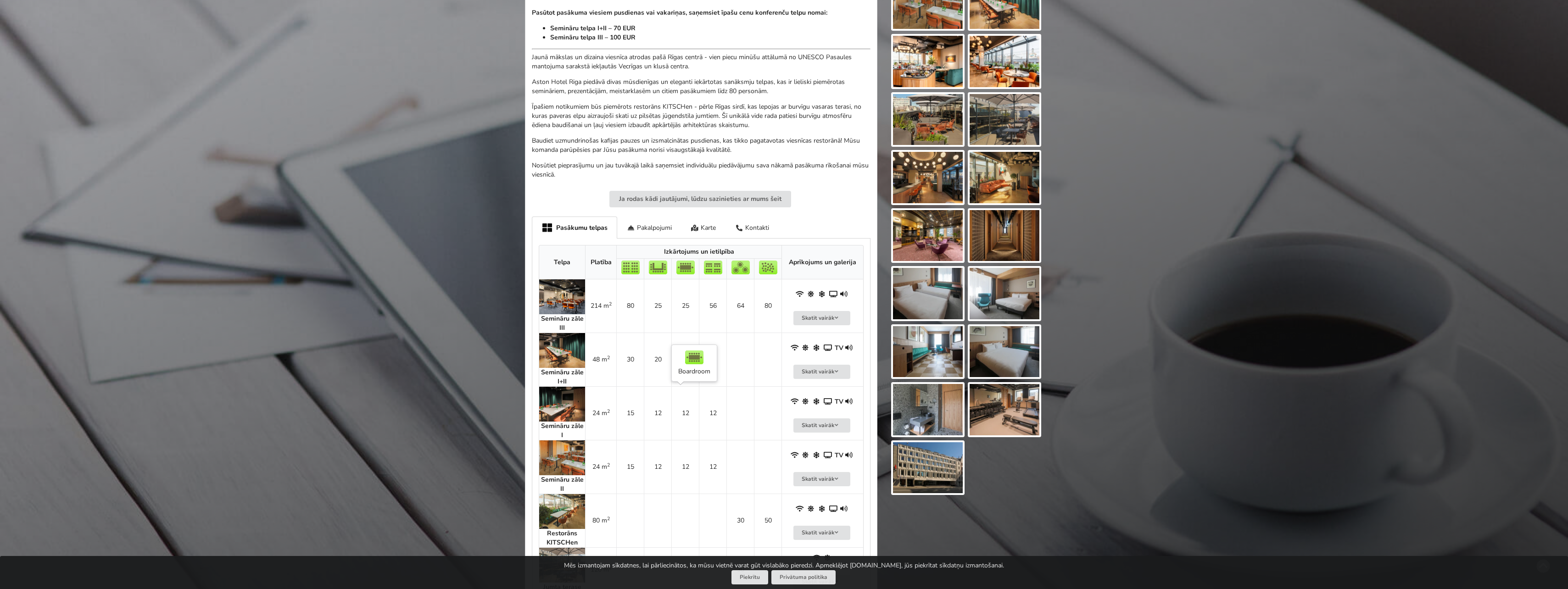
scroll to position [321, 0]
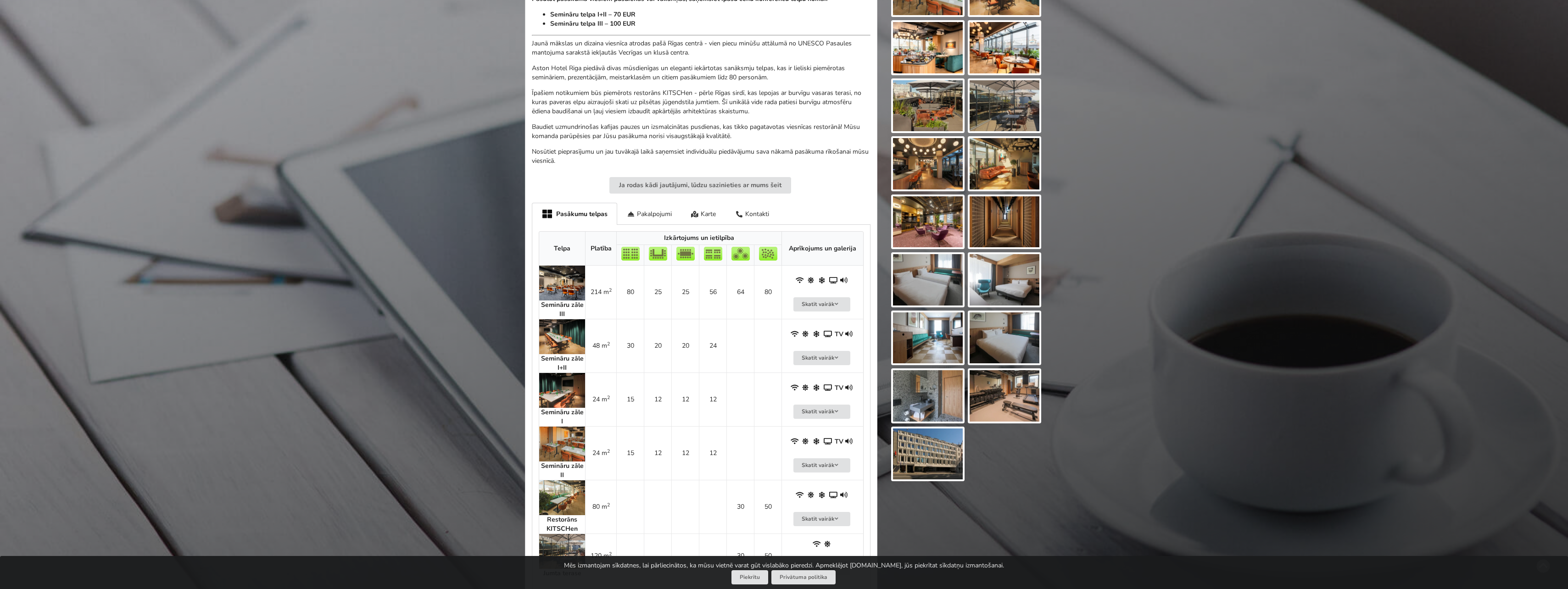
click at [562, 383] on img at bounding box center [562, 390] width 46 height 35
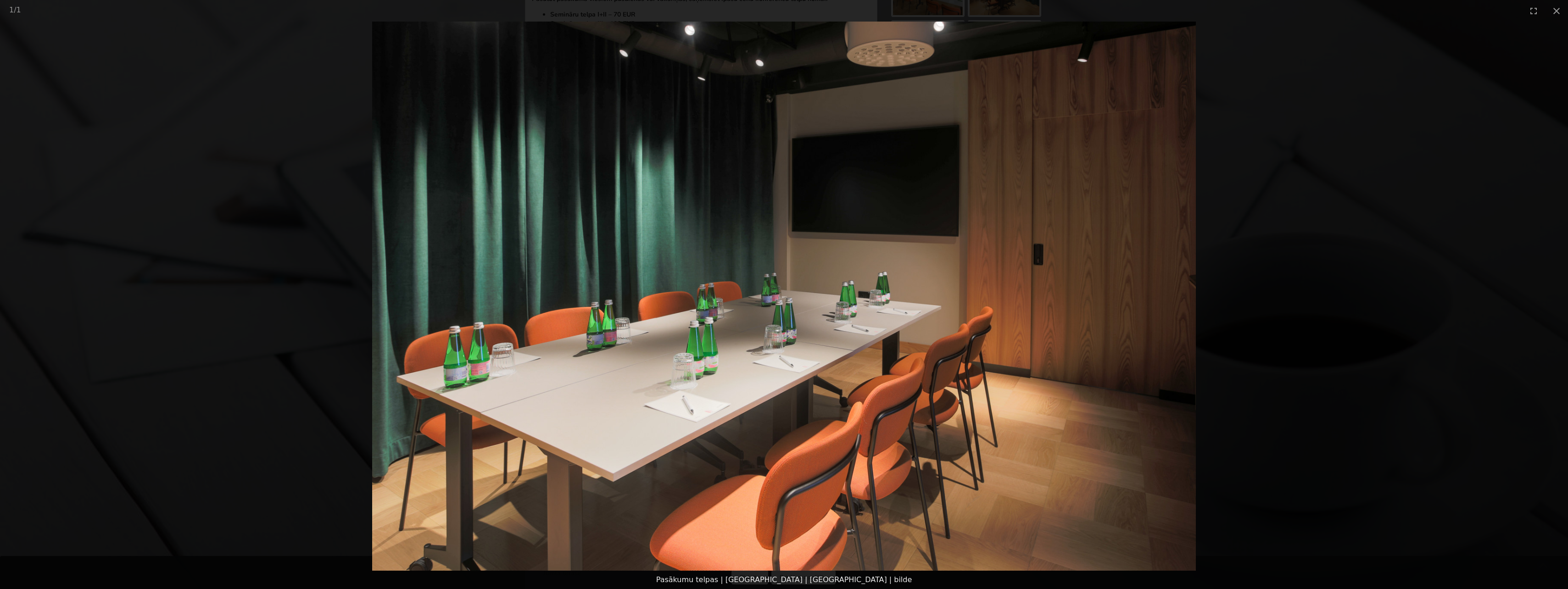
click at [1314, 296] on picture at bounding box center [784, 296] width 1568 height 549
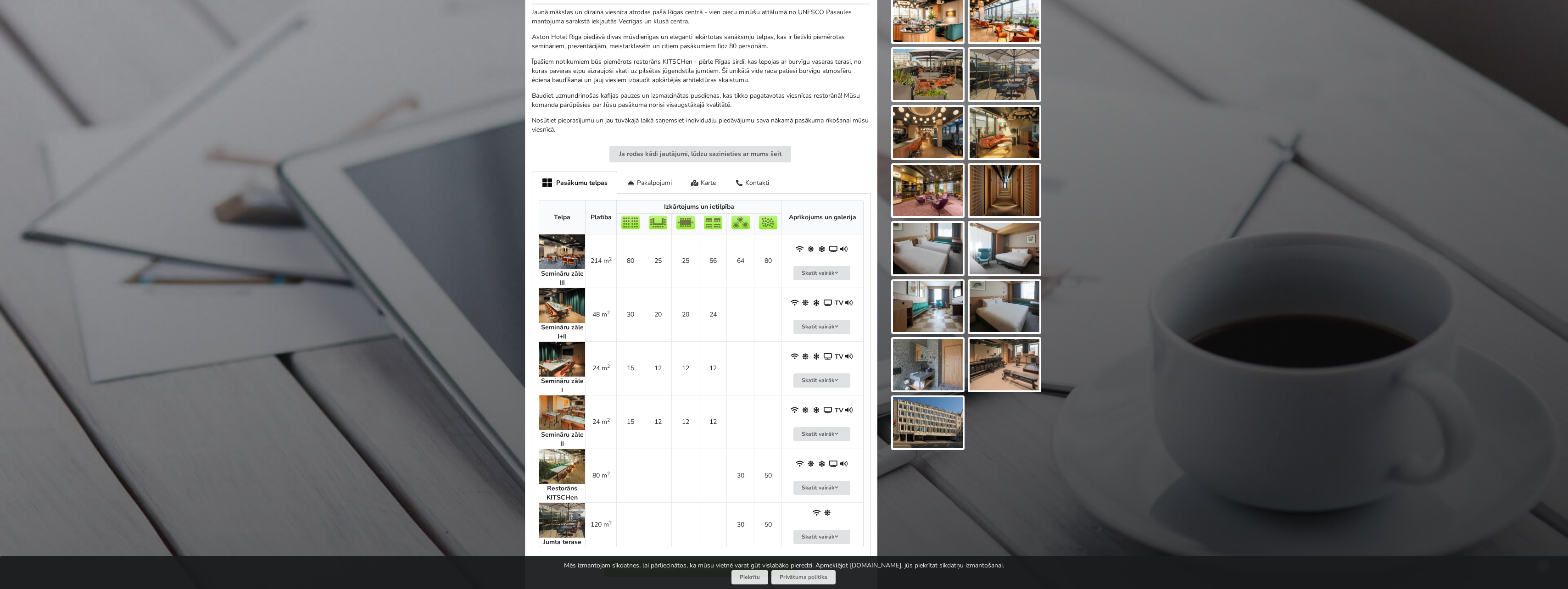
scroll to position [367, 0]
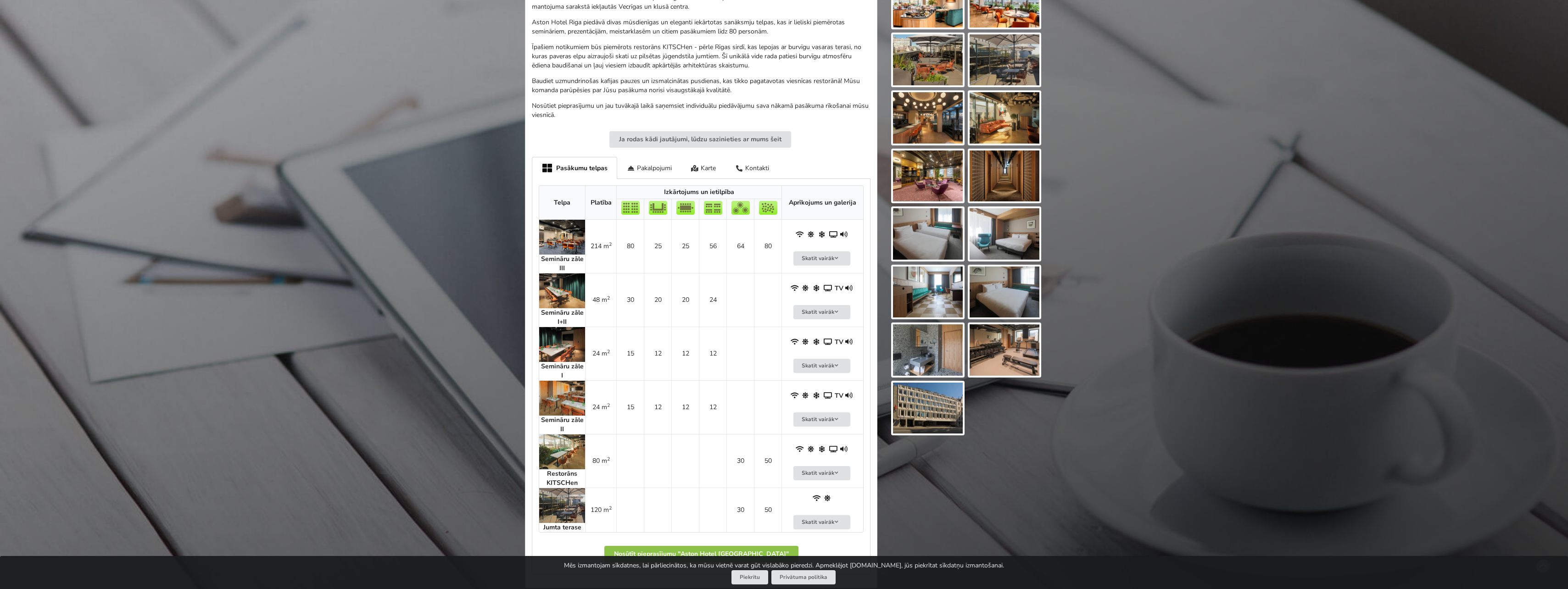
click at [554, 288] on img at bounding box center [562, 290] width 46 height 35
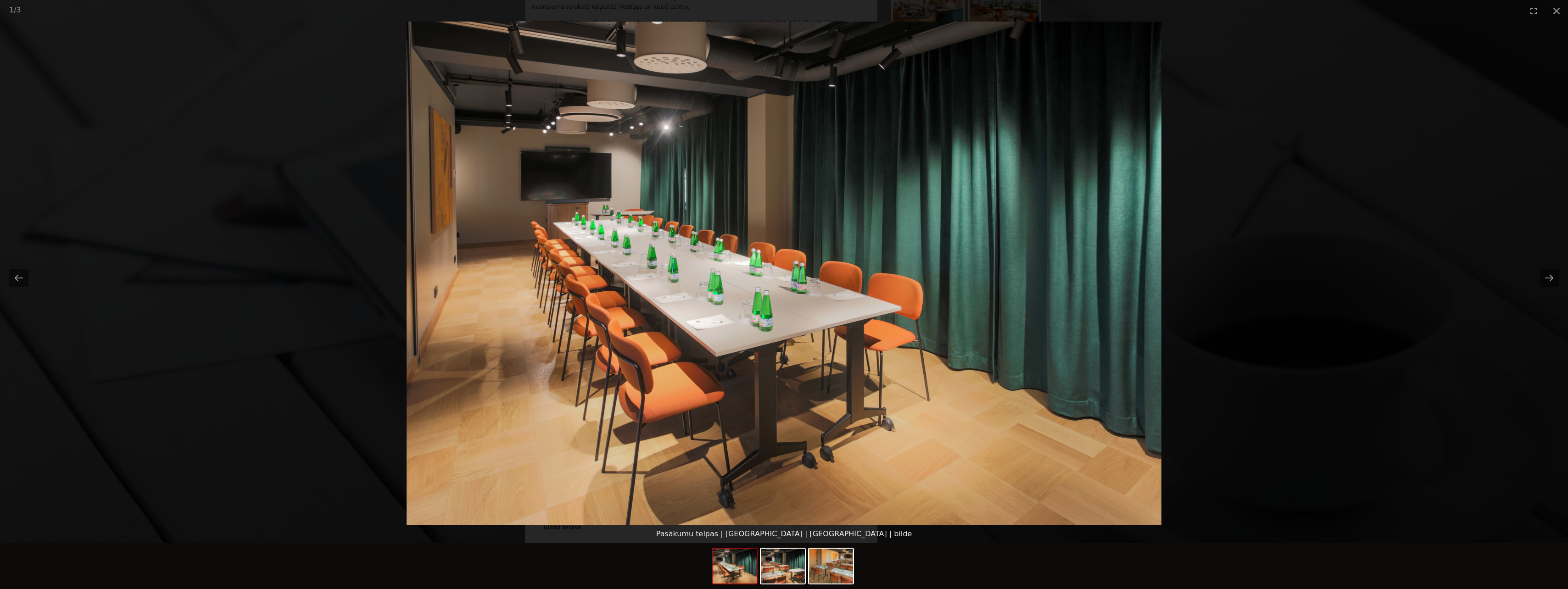
scroll to position [0, 0]
click at [1272, 326] on picture at bounding box center [784, 273] width 1568 height 503
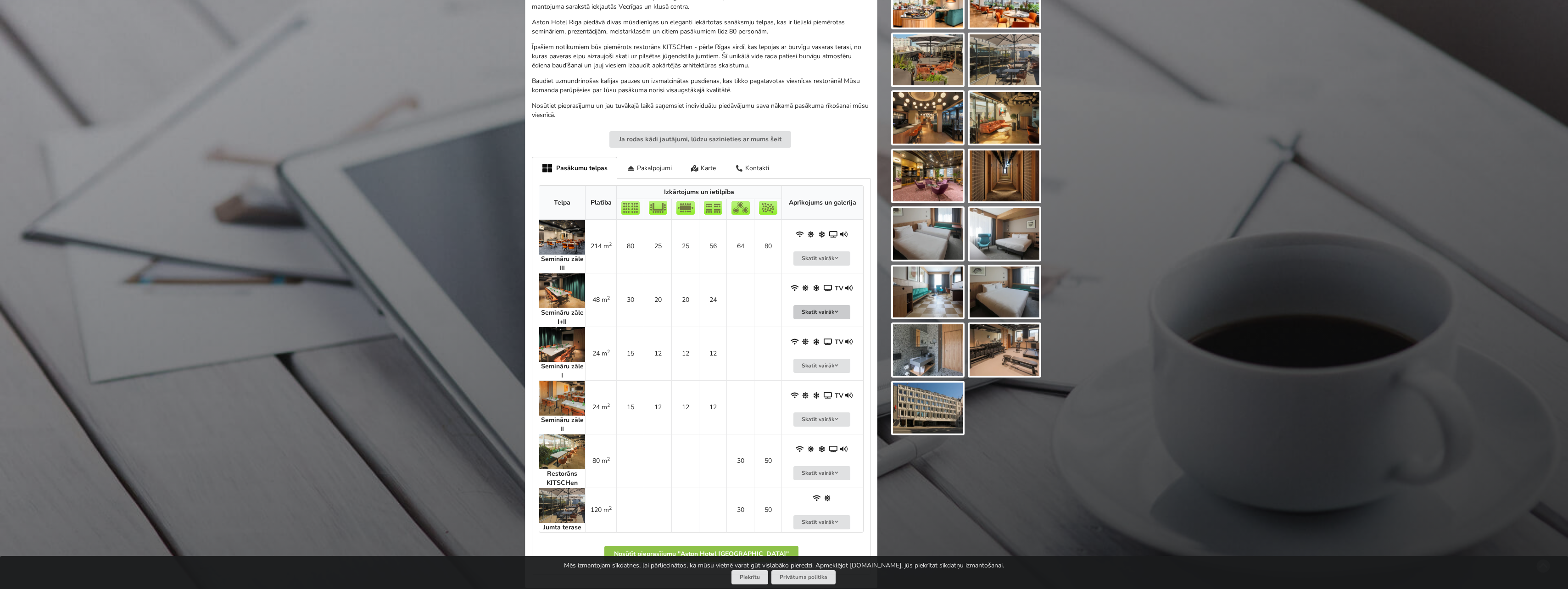
click at [827, 305] on button "Skatīt vairāk" at bounding box center [822, 312] width 57 height 14
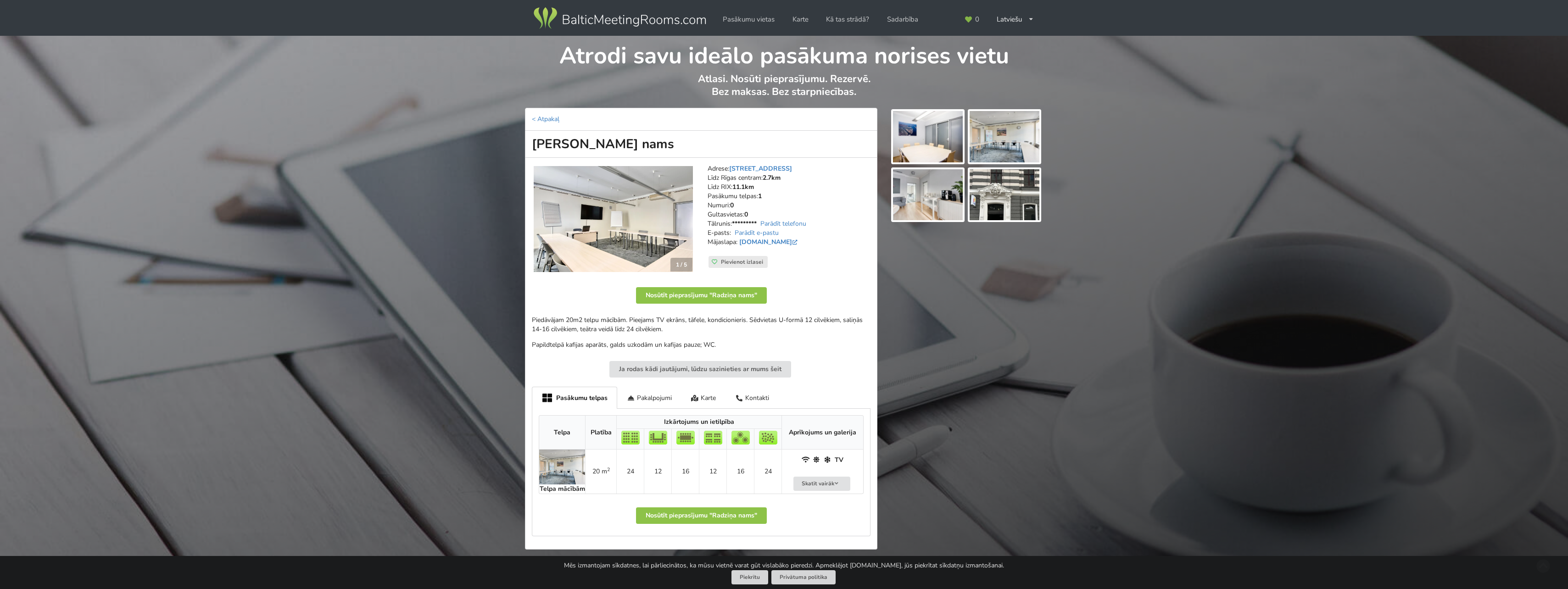
click at [996, 341] on div at bounding box center [966, 331] width 166 height 448
click at [1188, 358] on div "Atrodi savu ideālo pasākuma norises vietu Atlasi. Nosūti pieprasījumu. Rezervē.…" at bounding box center [784, 299] width 1568 height 527
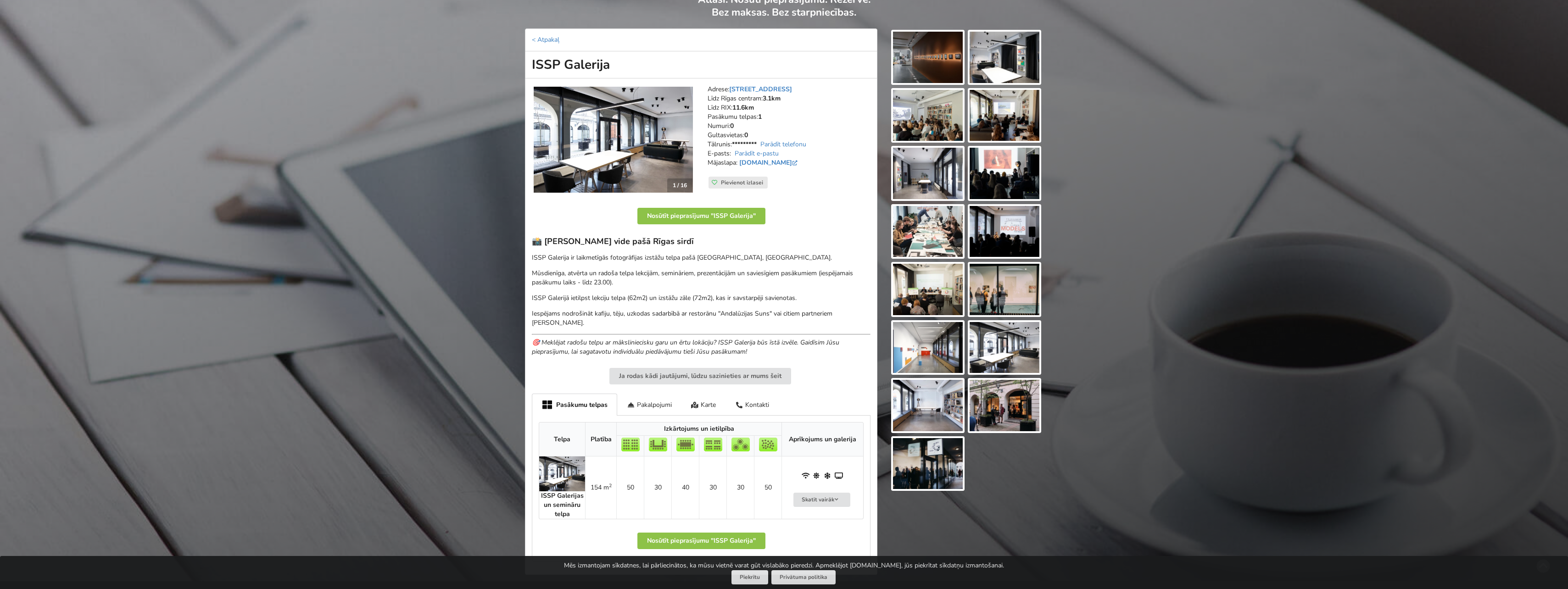
scroll to position [92, 0]
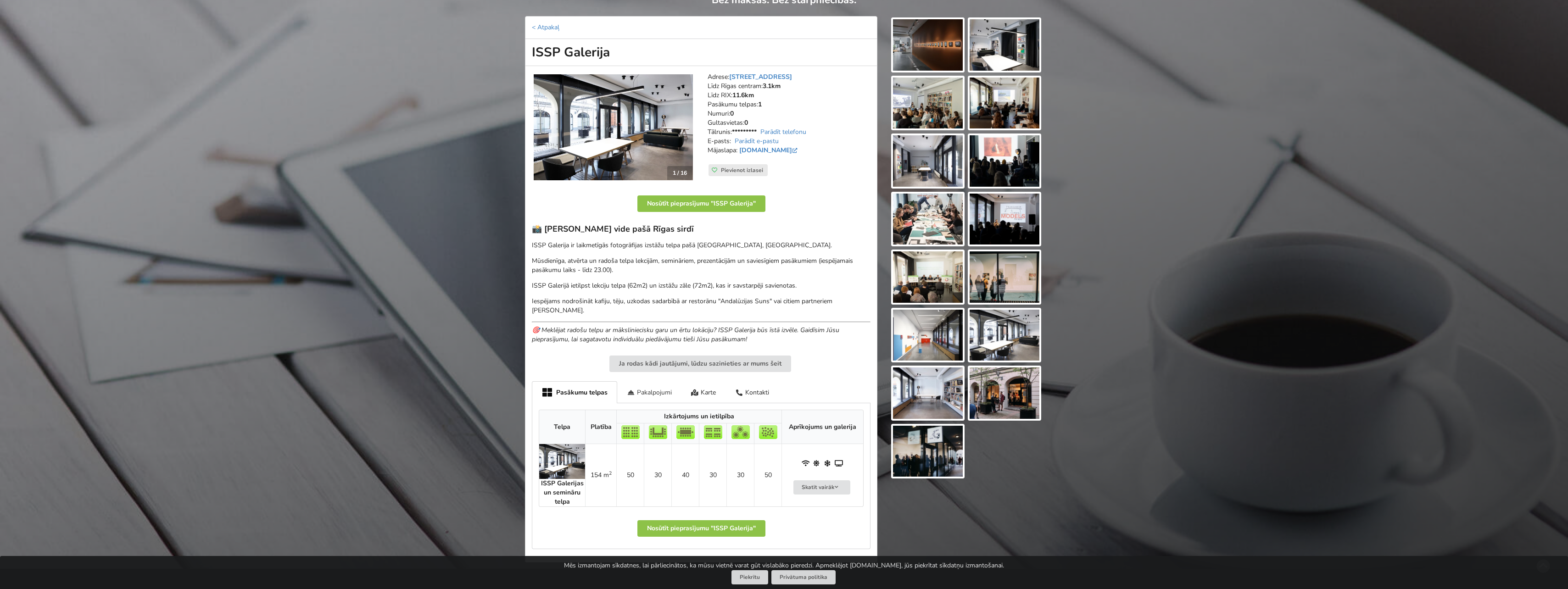
click at [646, 390] on div "Pakalpojumi" at bounding box center [649, 392] width 64 height 21
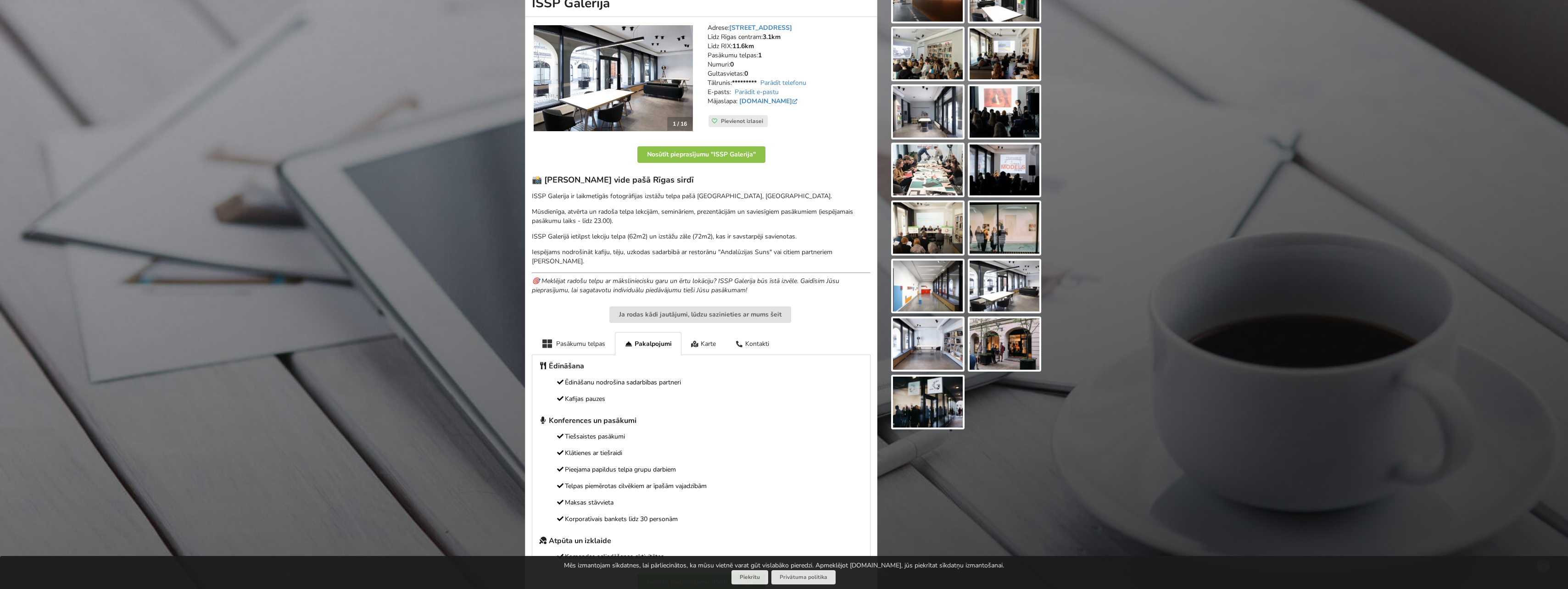
scroll to position [229, 0]
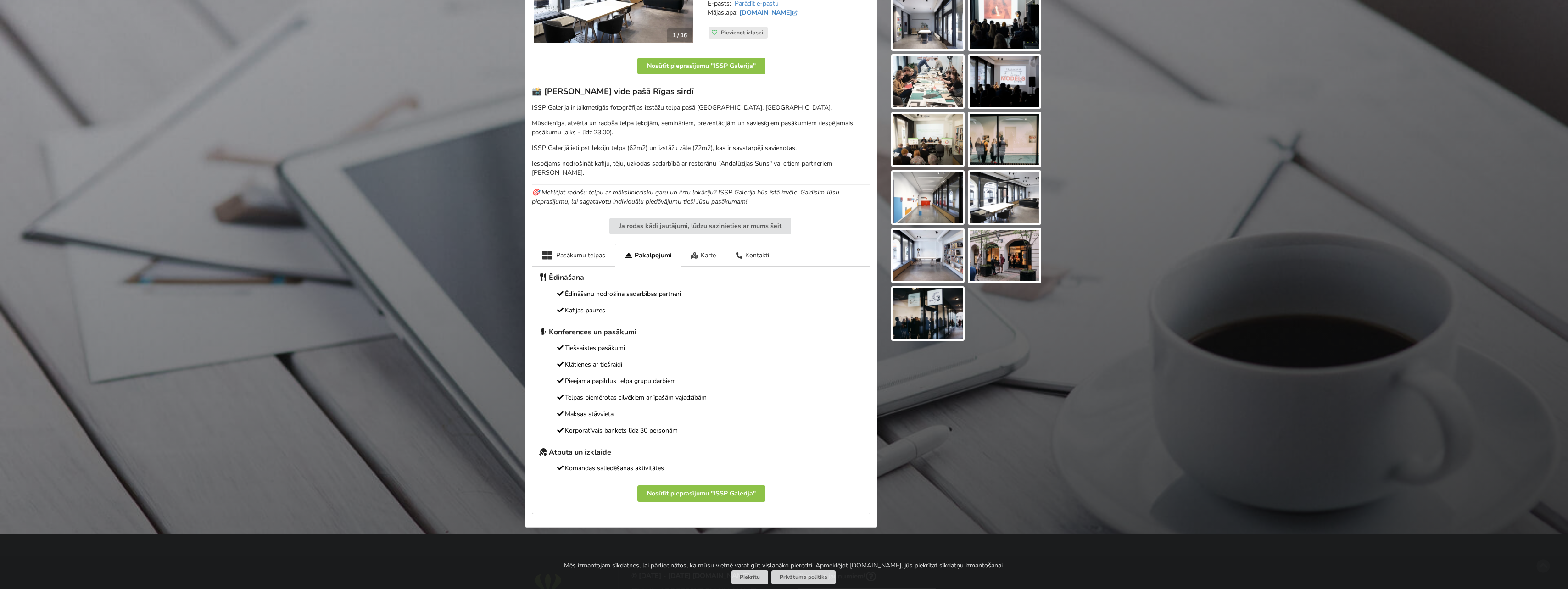
click at [712, 255] on div "Karte" at bounding box center [704, 255] width 45 height 23
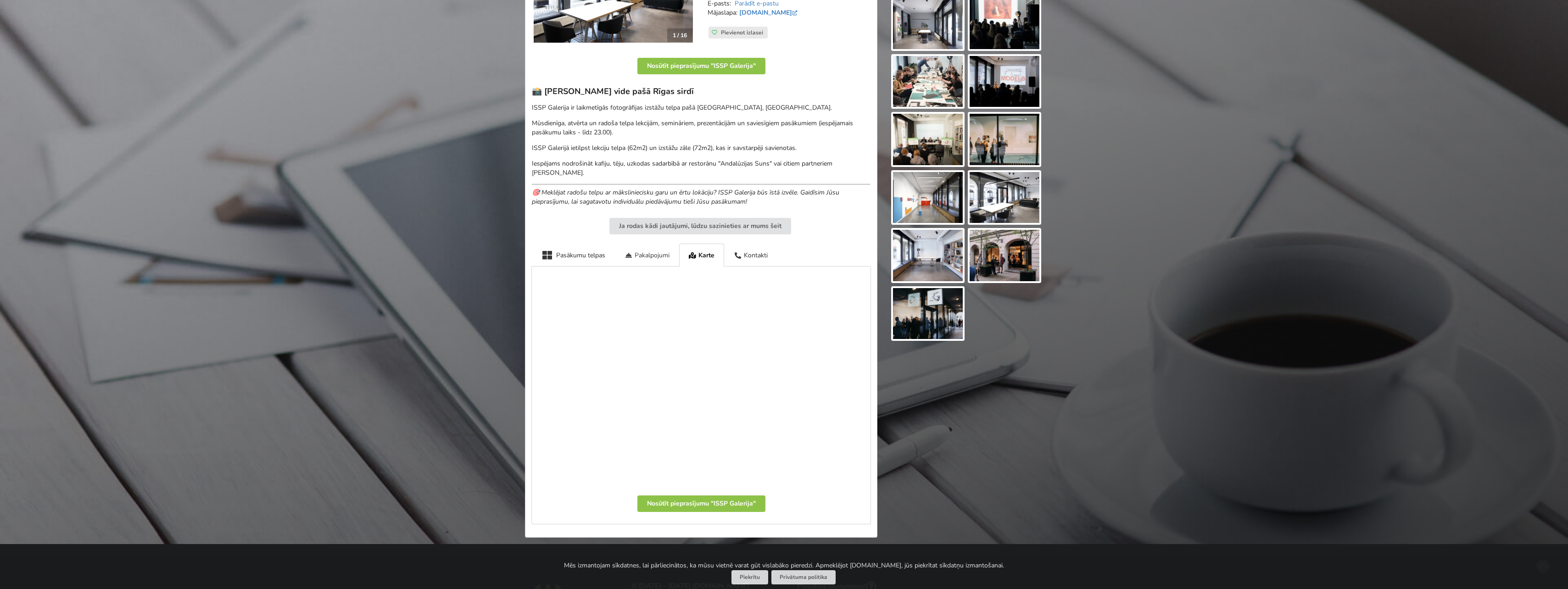
click at [661, 258] on div "Pakalpojumi" at bounding box center [647, 255] width 64 height 23
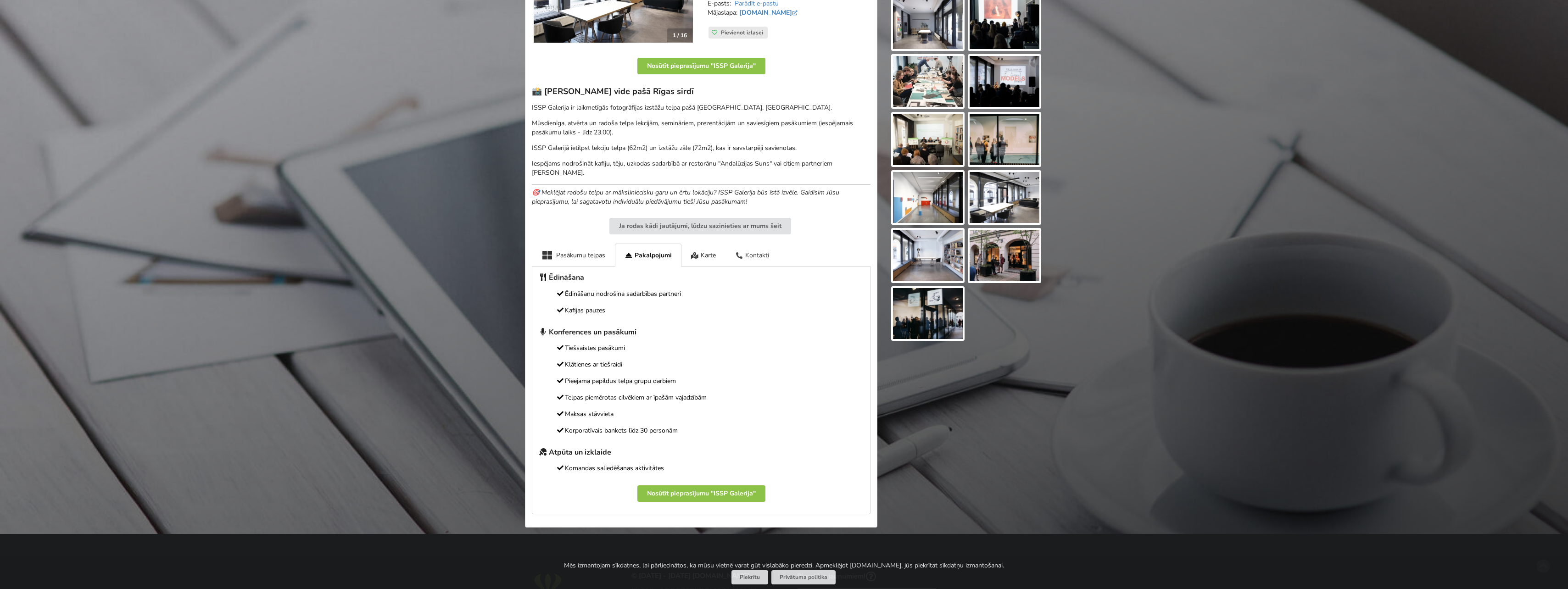
click at [745, 260] on div "Kontakti" at bounding box center [752, 255] width 53 height 23
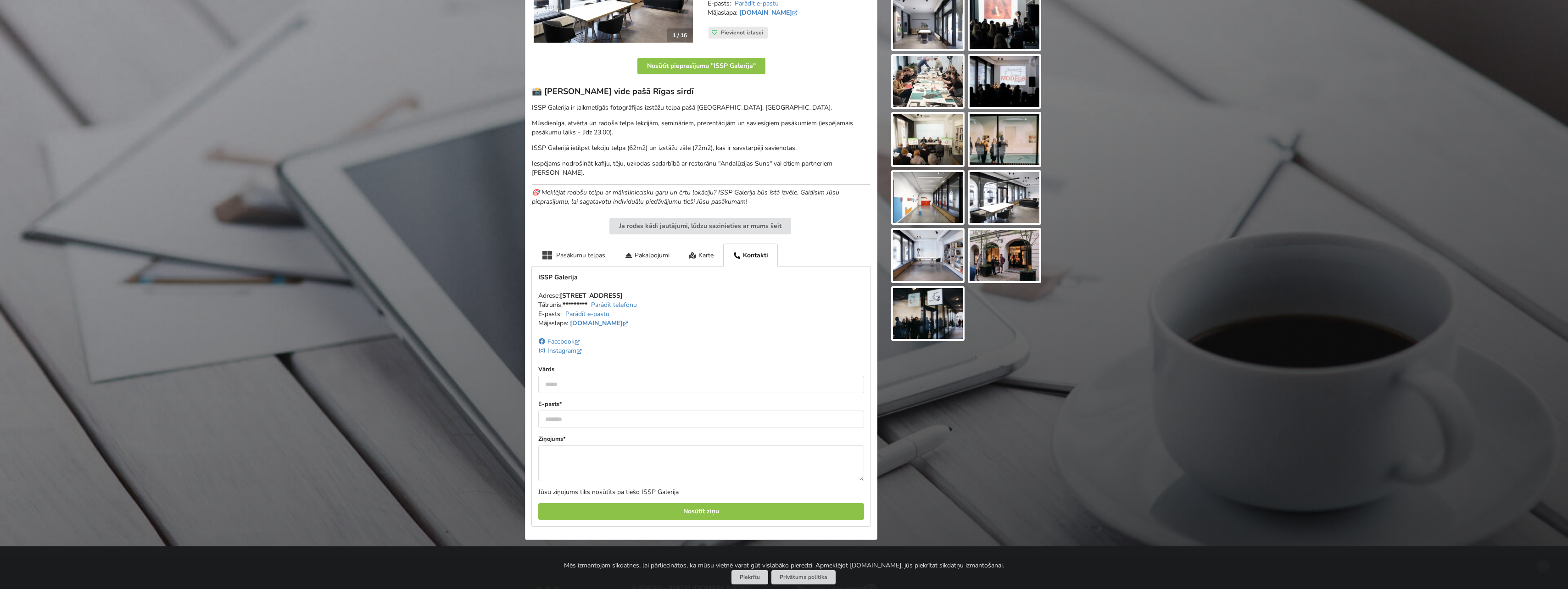
click at [580, 257] on div "Pasākumu telpas" at bounding box center [573, 255] width 83 height 23
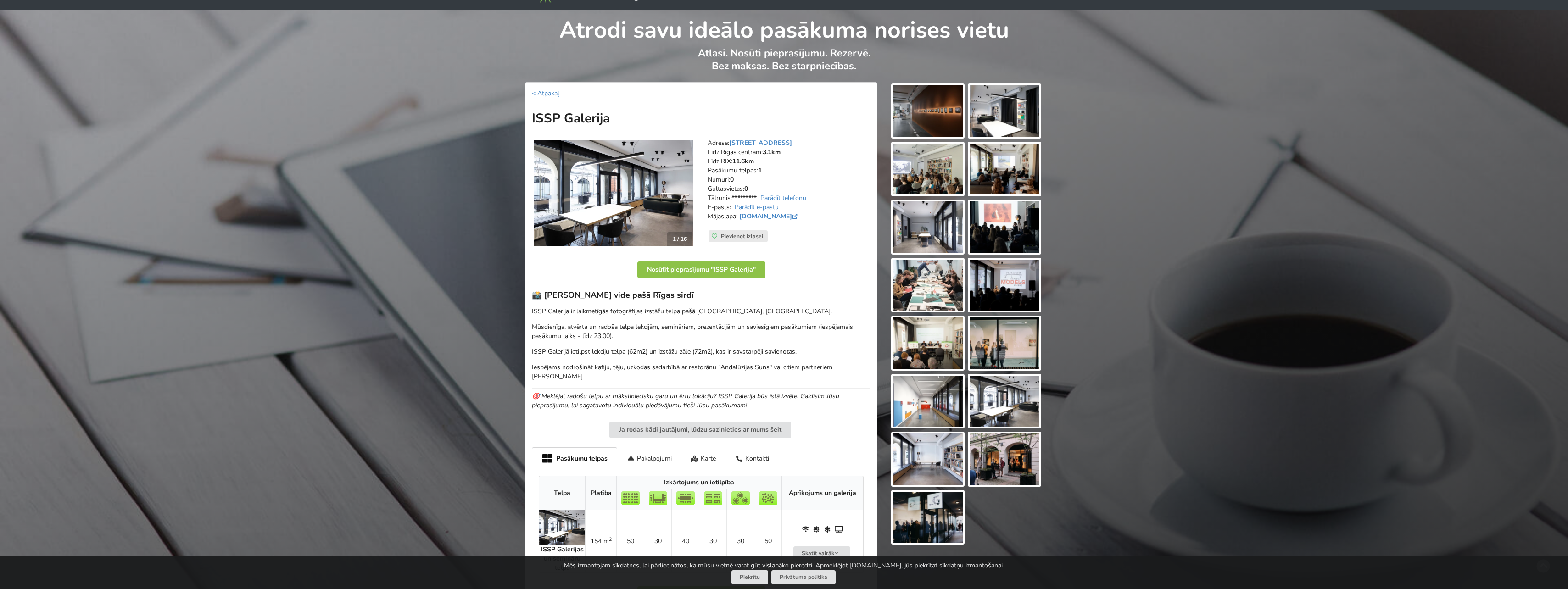
scroll to position [0, 0]
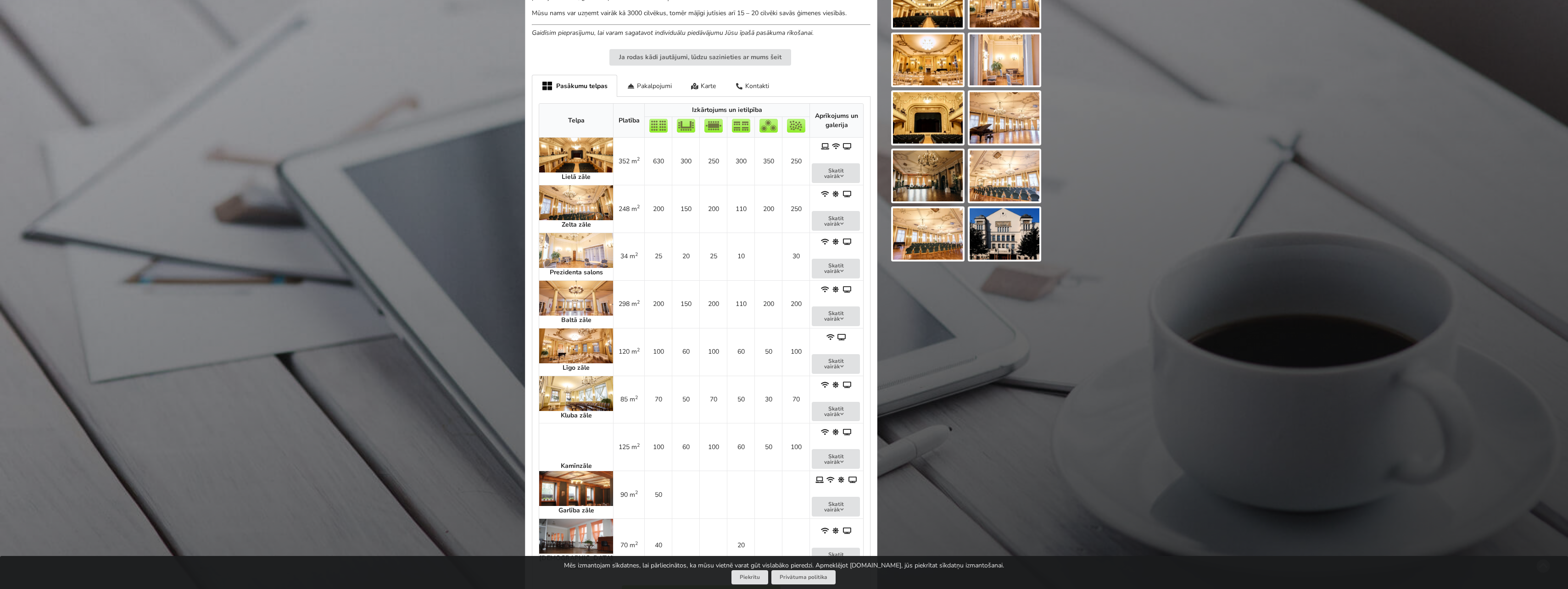
scroll to position [413, 0]
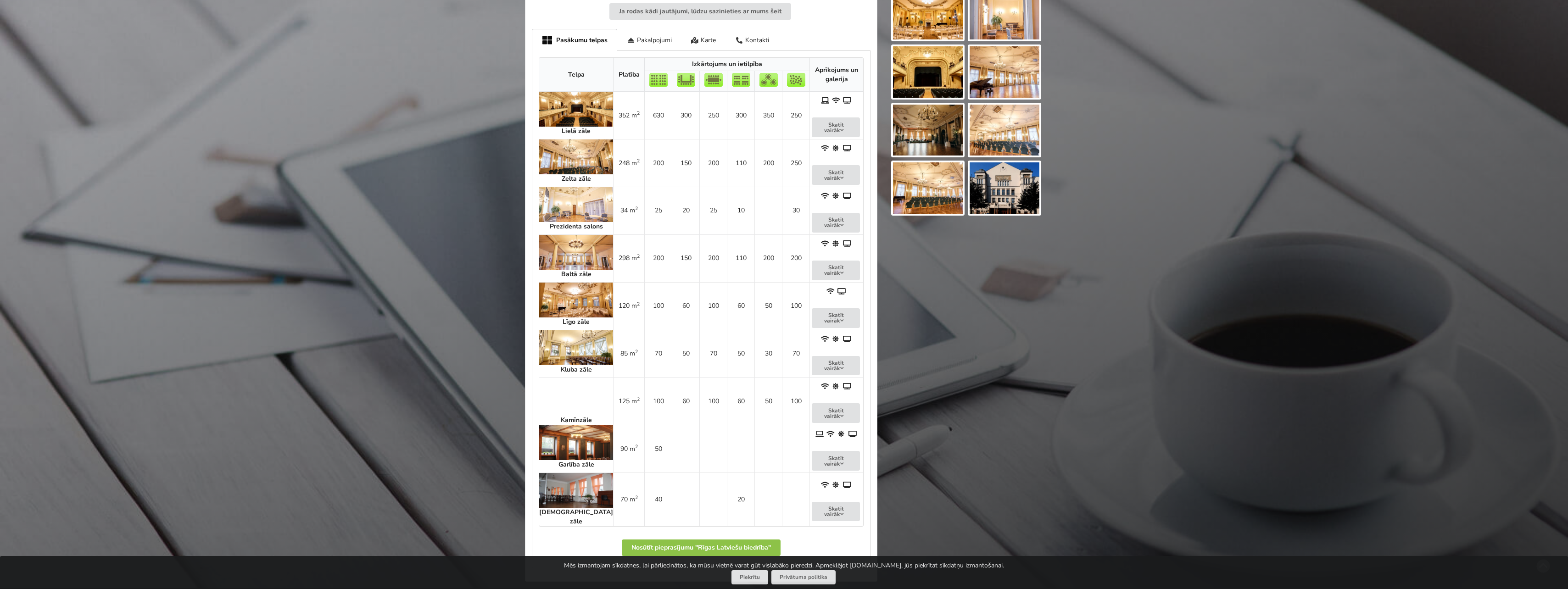
click at [566, 339] on img at bounding box center [576, 347] width 74 height 35
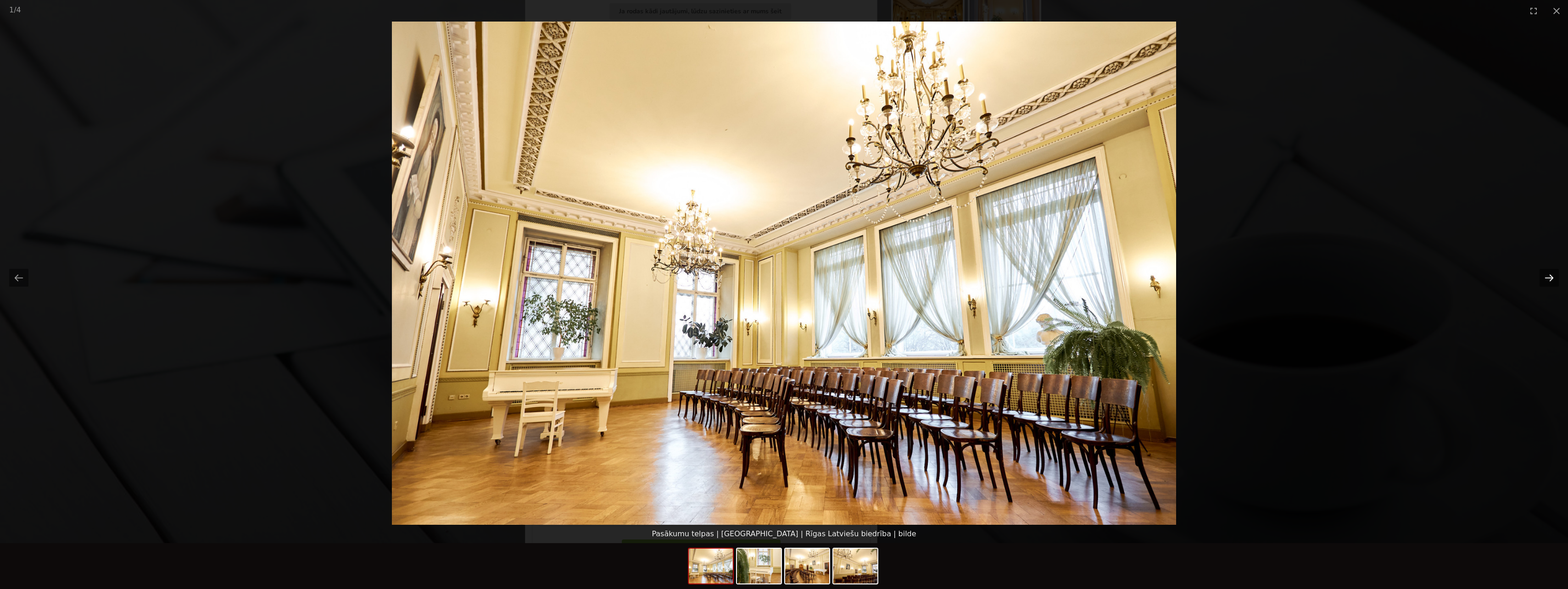
click at [1553, 280] on button "Next slide" at bounding box center [1549, 277] width 20 height 18
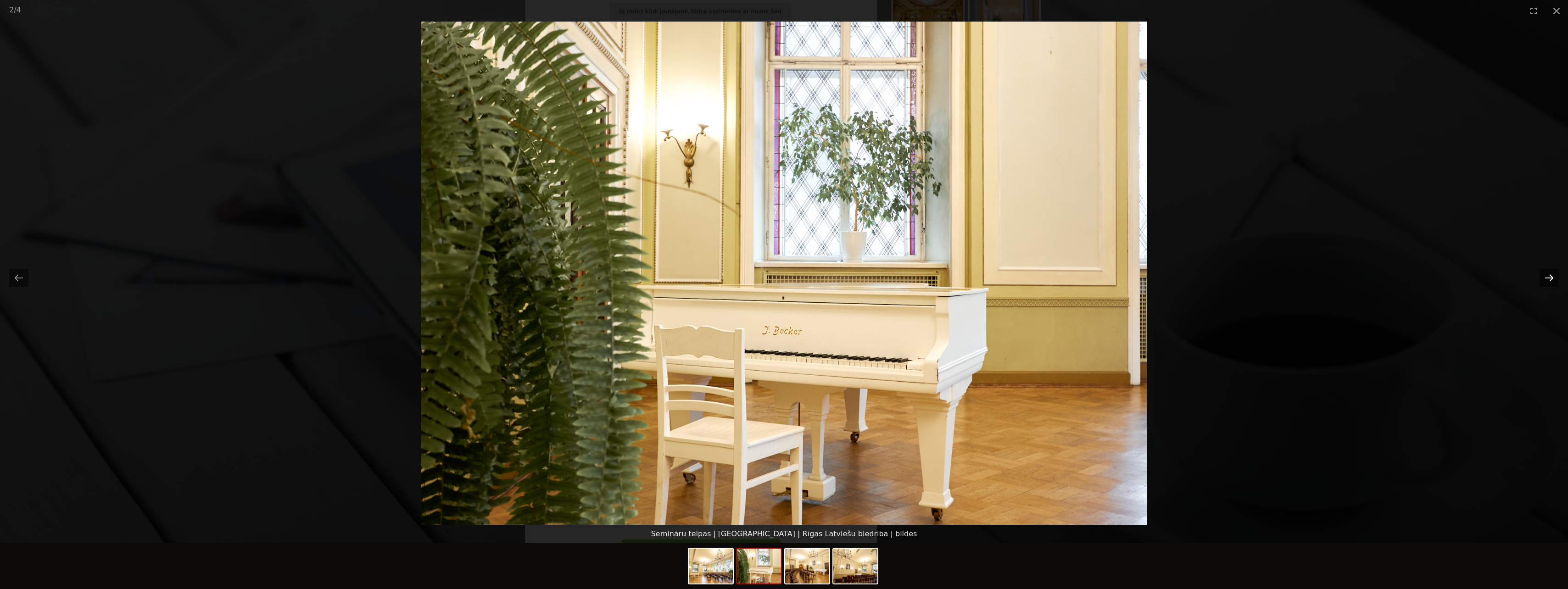
click at [1553, 280] on button "Next slide" at bounding box center [1549, 277] width 20 height 18
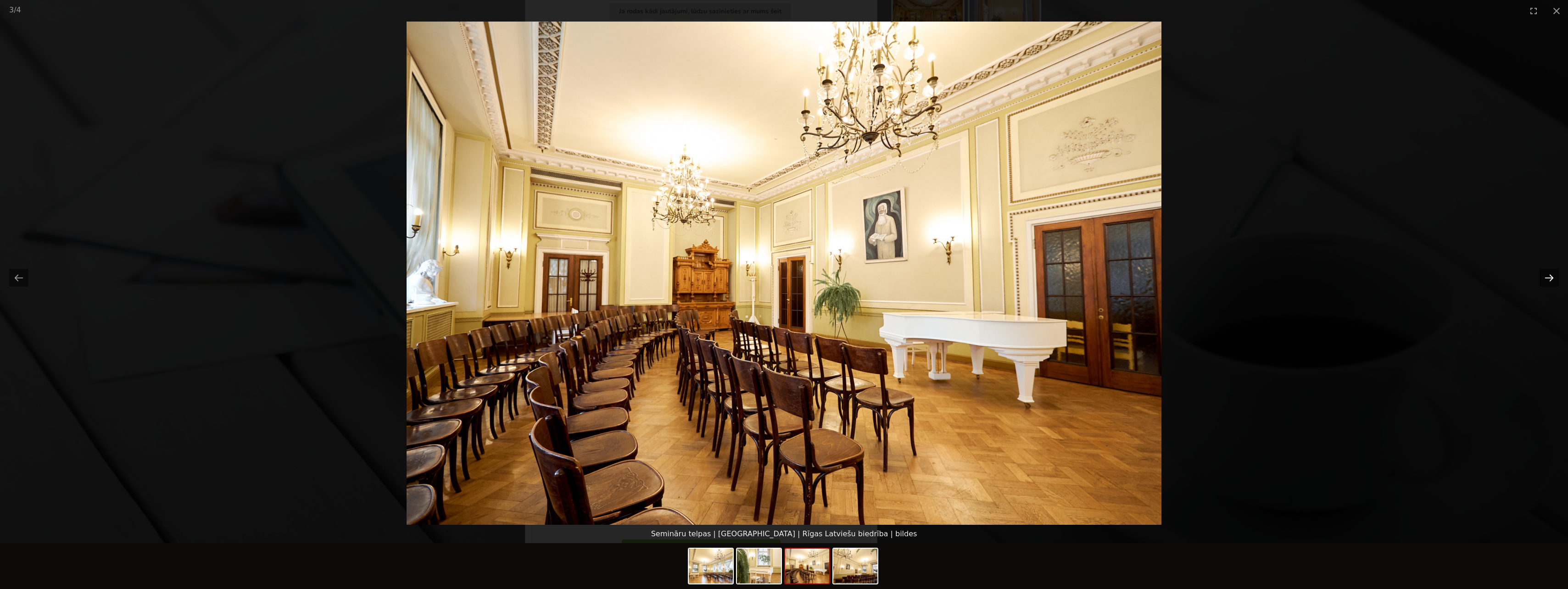
click at [1553, 280] on button "Next slide" at bounding box center [1549, 277] width 20 height 18
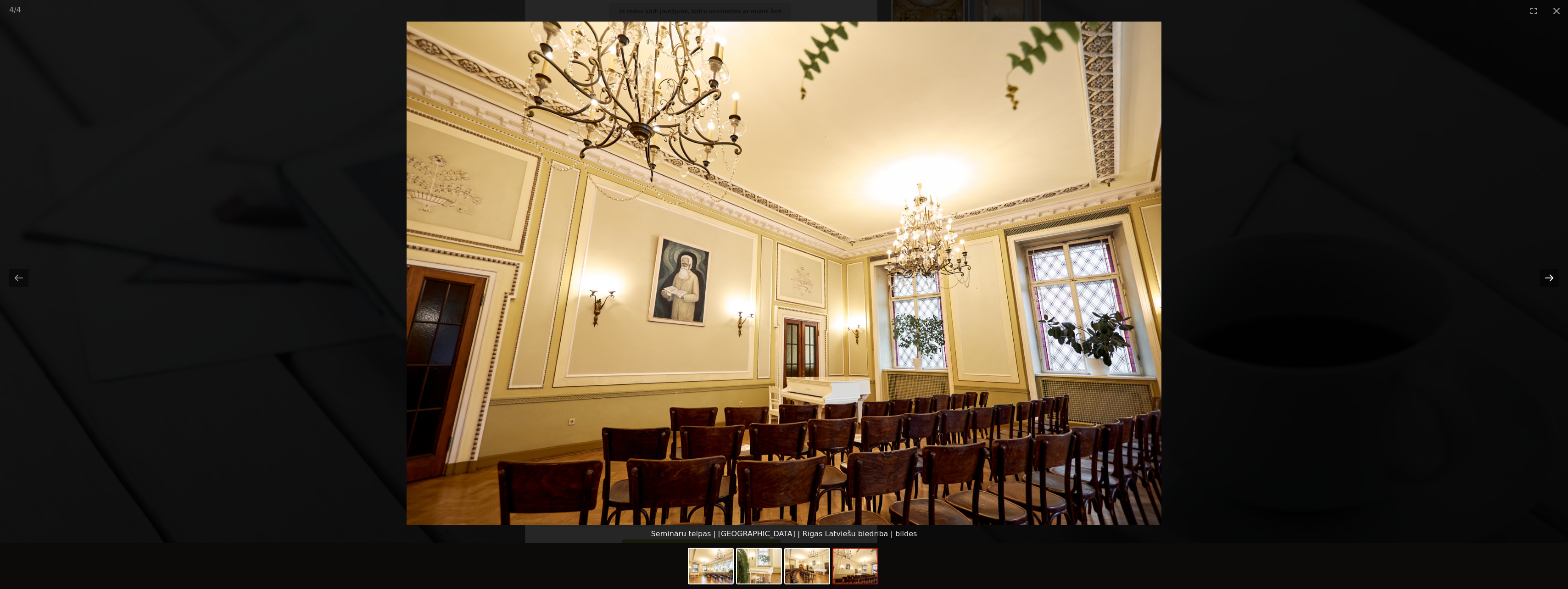
click at [1553, 280] on button "Next slide" at bounding box center [1549, 277] width 20 height 18
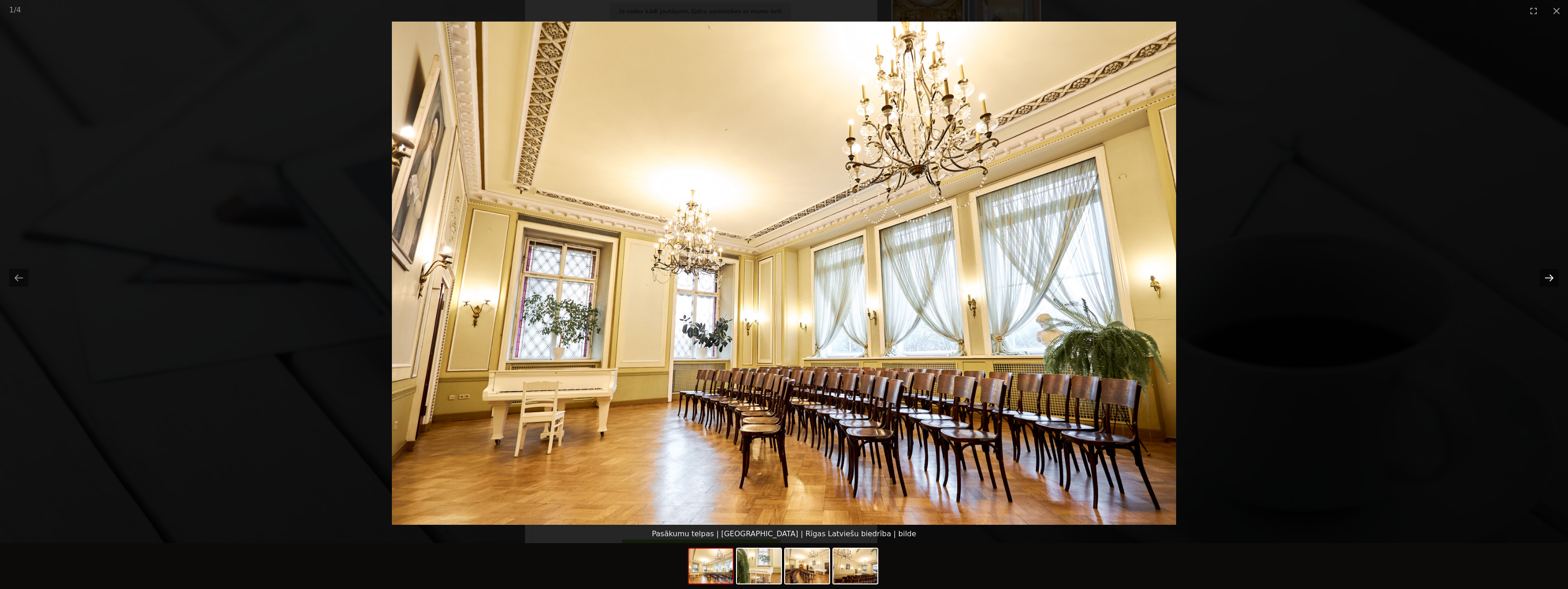
click at [1553, 280] on button "Next slide" at bounding box center [1549, 277] width 20 height 18
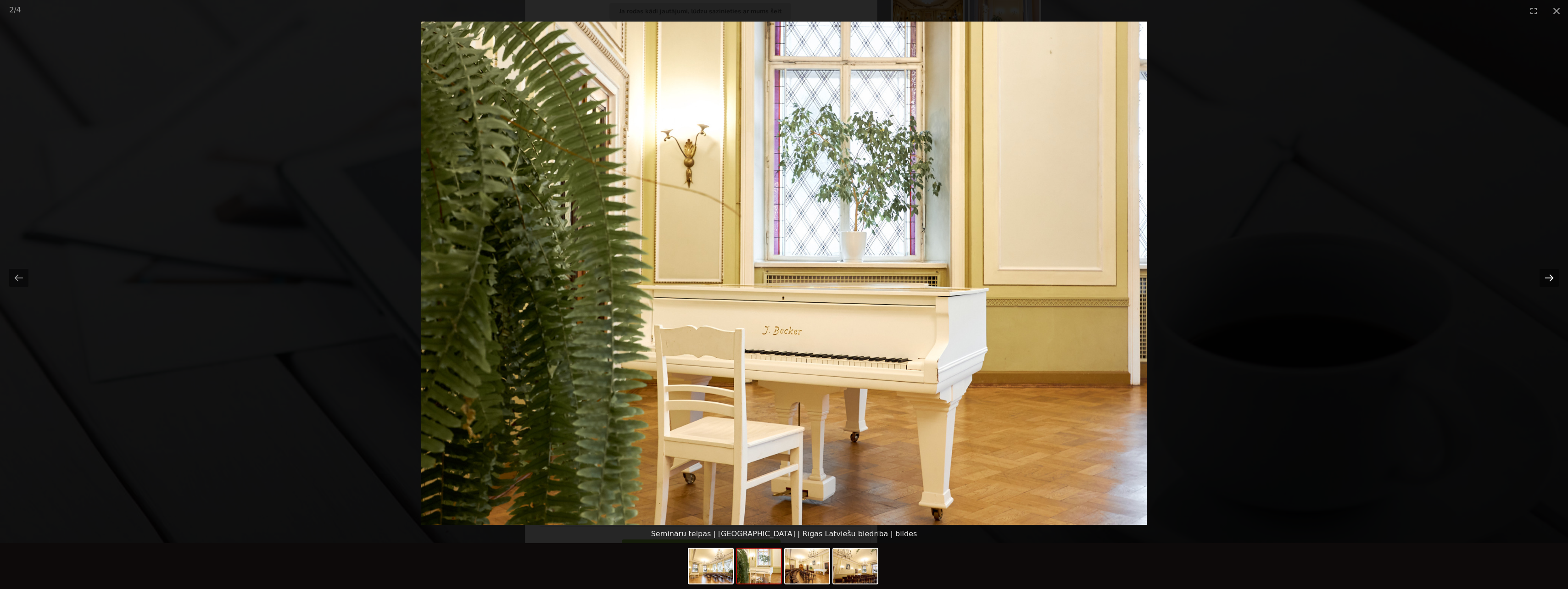
click at [1553, 280] on button "Next slide" at bounding box center [1549, 277] width 20 height 18
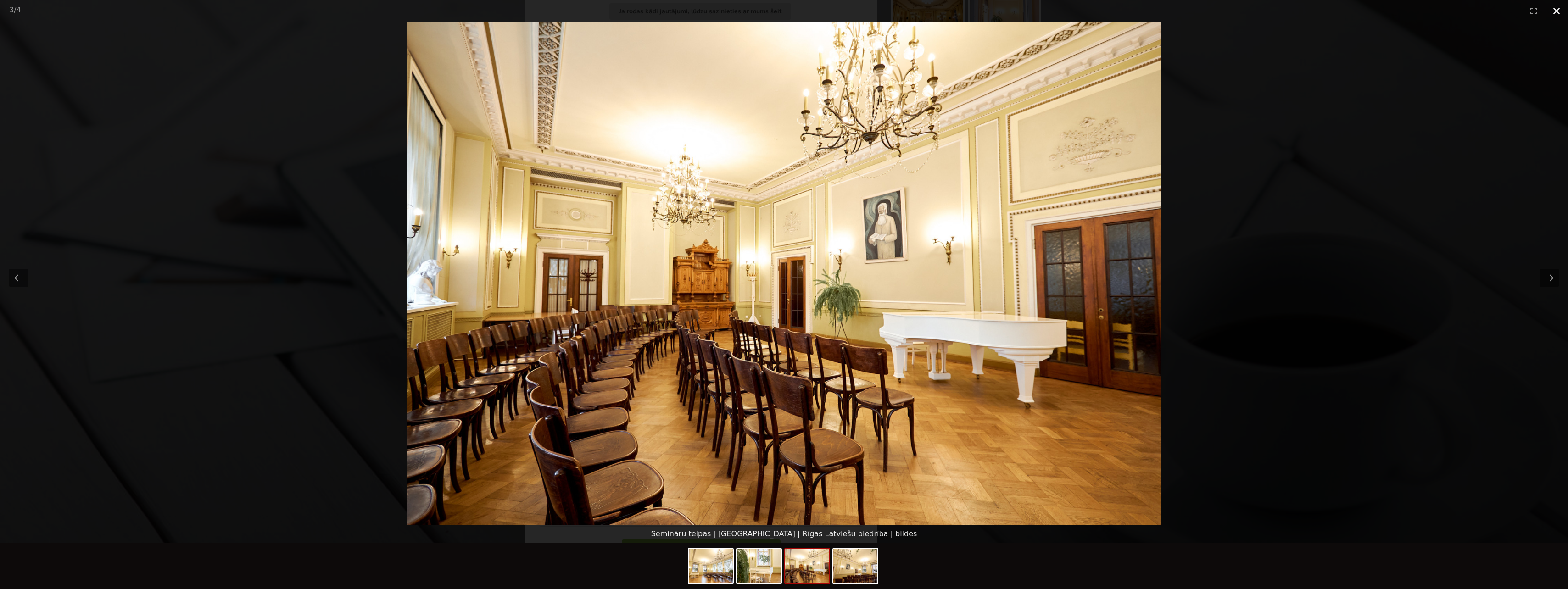
click at [1561, 16] on button "Close gallery" at bounding box center [1556, 10] width 23 height 21
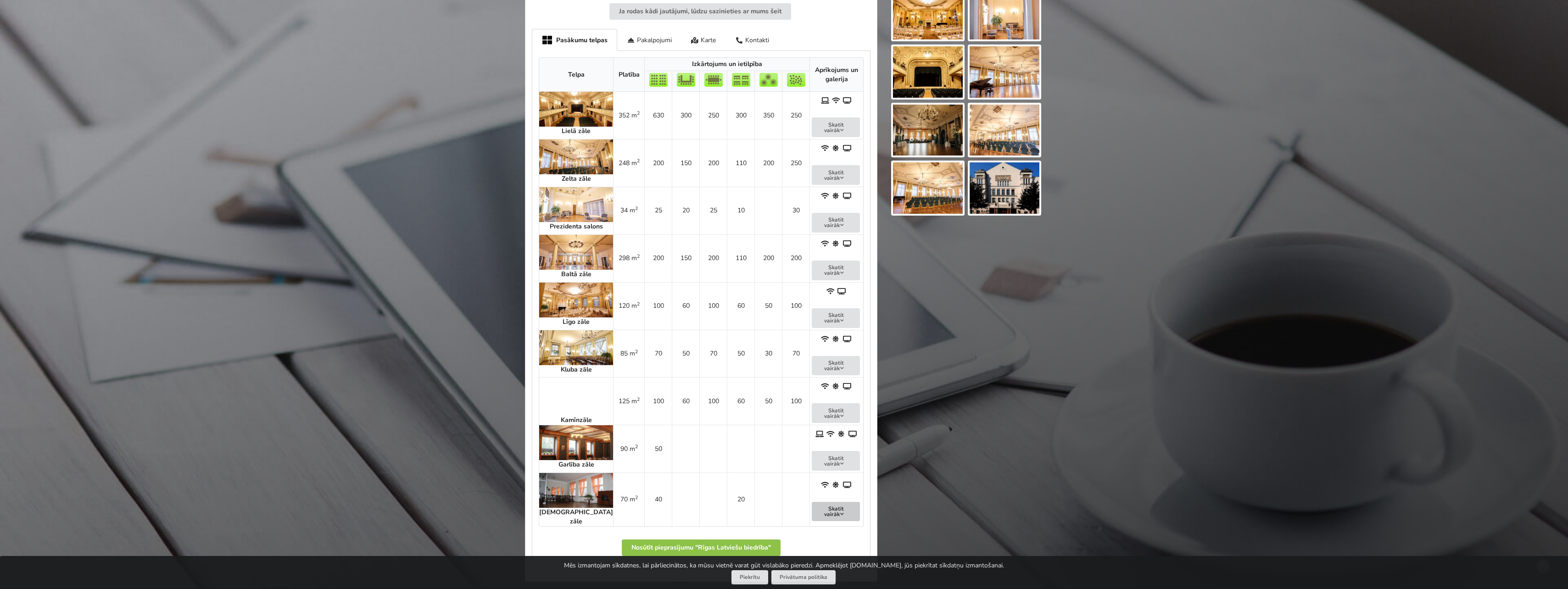
click at [812, 502] on button "Skatīt vairāk" at bounding box center [836, 511] width 48 height 20
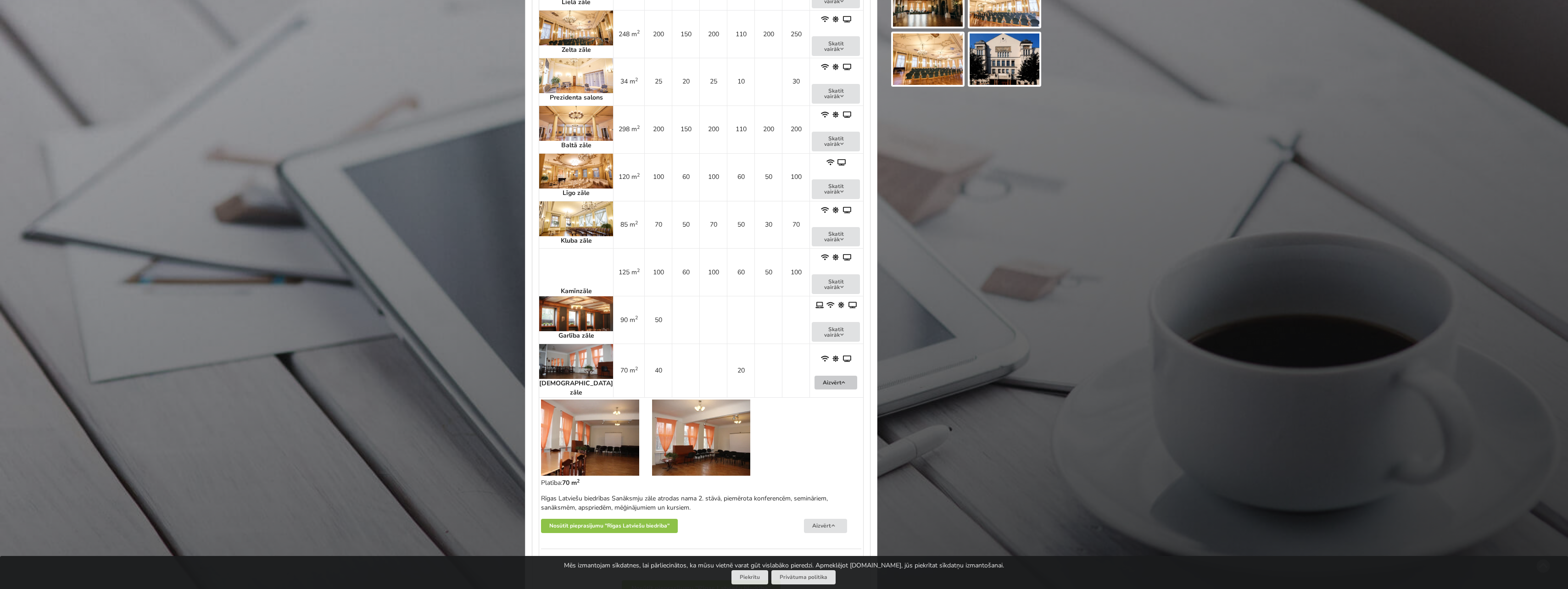
scroll to position [642, 0]
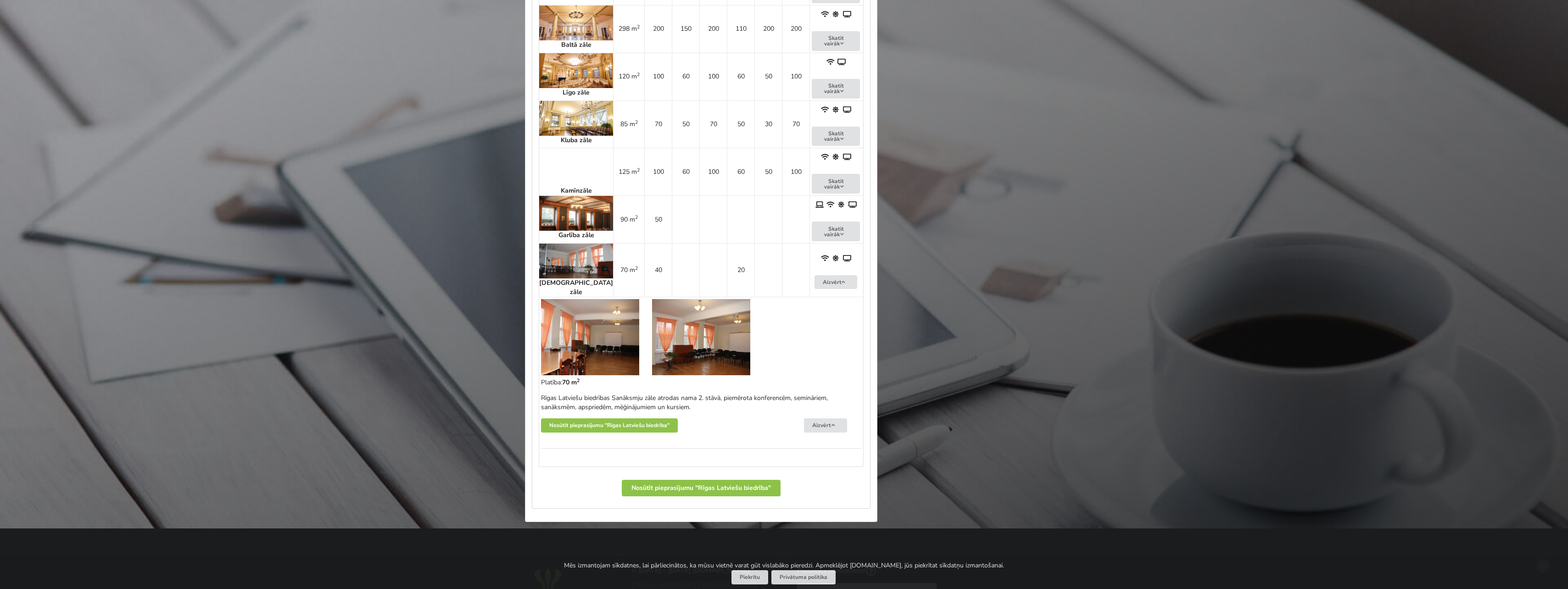
click at [612, 339] on img at bounding box center [590, 337] width 98 height 76
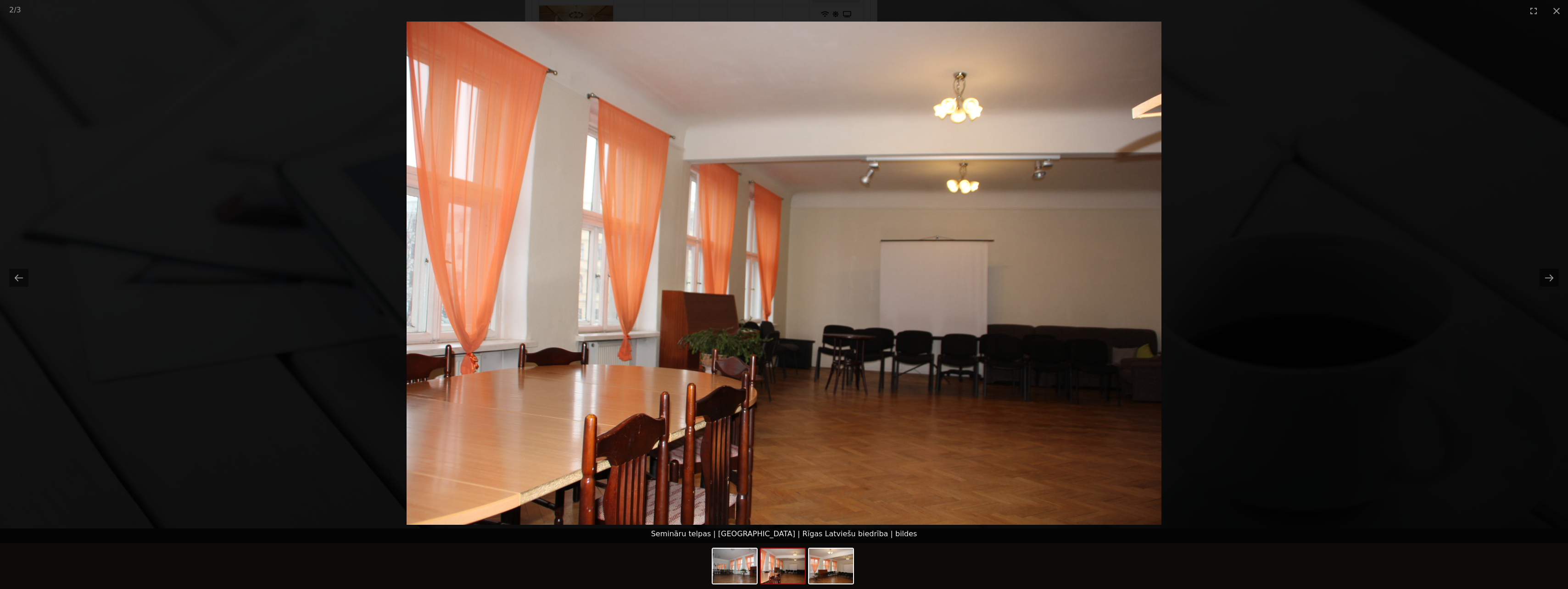
click at [1561, 277] on picture at bounding box center [784, 273] width 1568 height 503
click at [1555, 277] on button "Next slide" at bounding box center [1549, 277] width 20 height 18
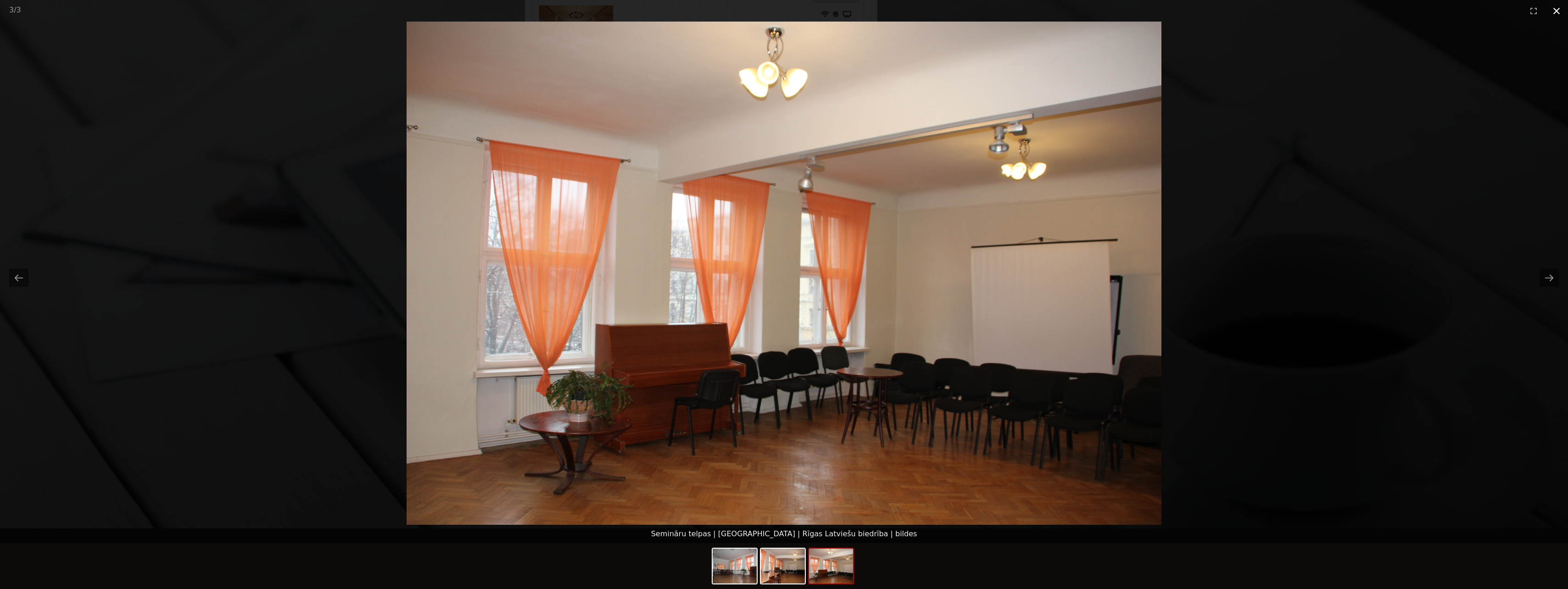
click at [1551, 6] on button "Close gallery" at bounding box center [1556, 10] width 23 height 21
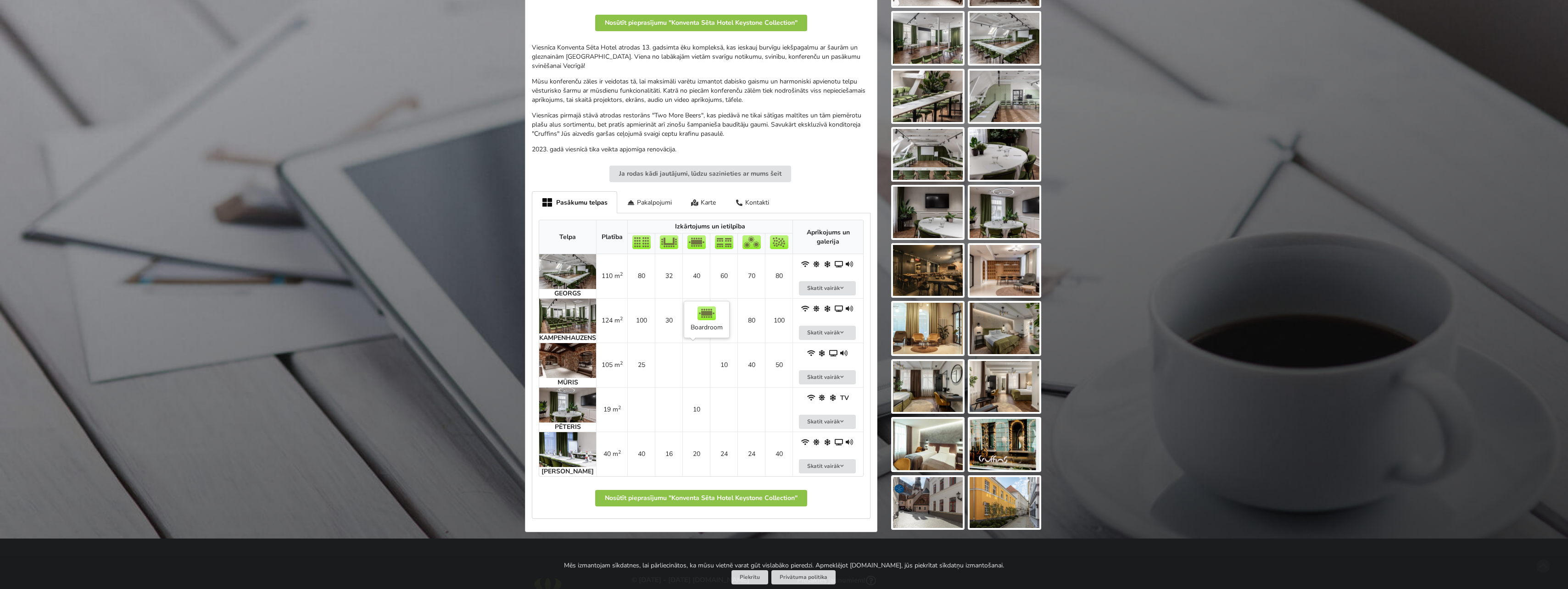
scroll to position [275, 0]
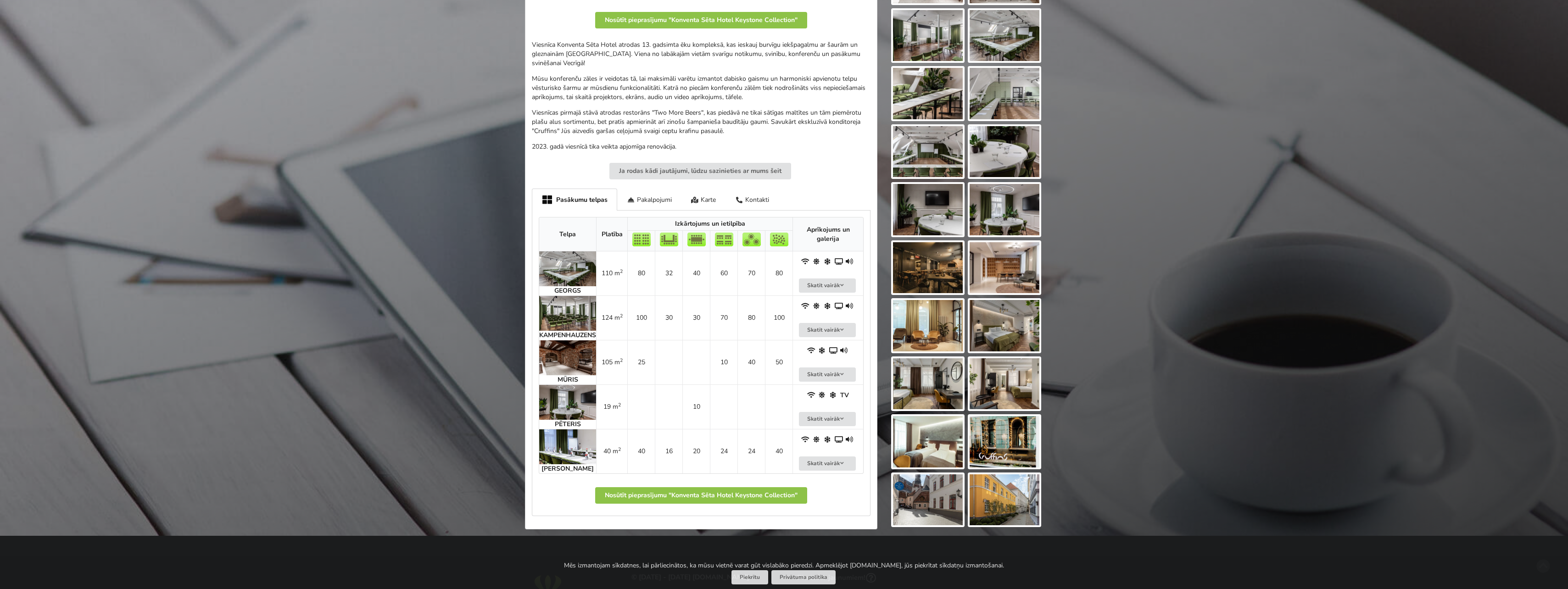
click at [583, 457] on img at bounding box center [567, 447] width 57 height 35
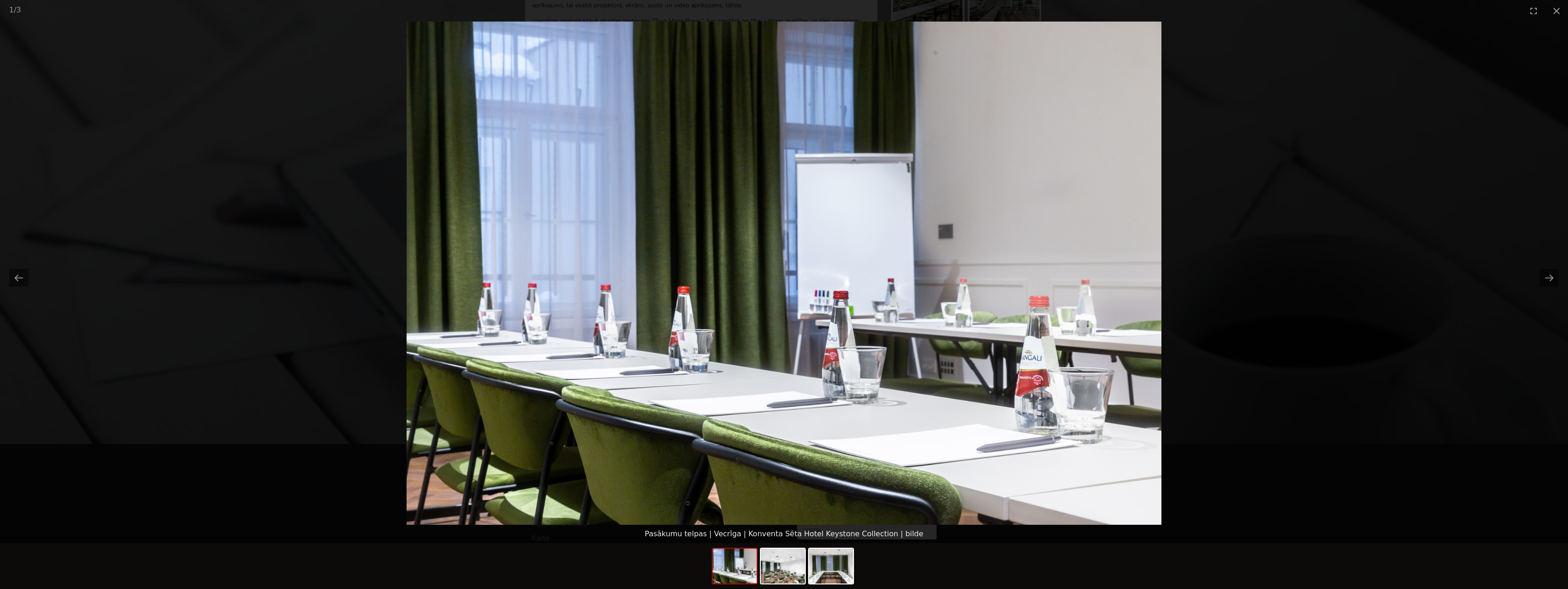
scroll to position [0, 0]
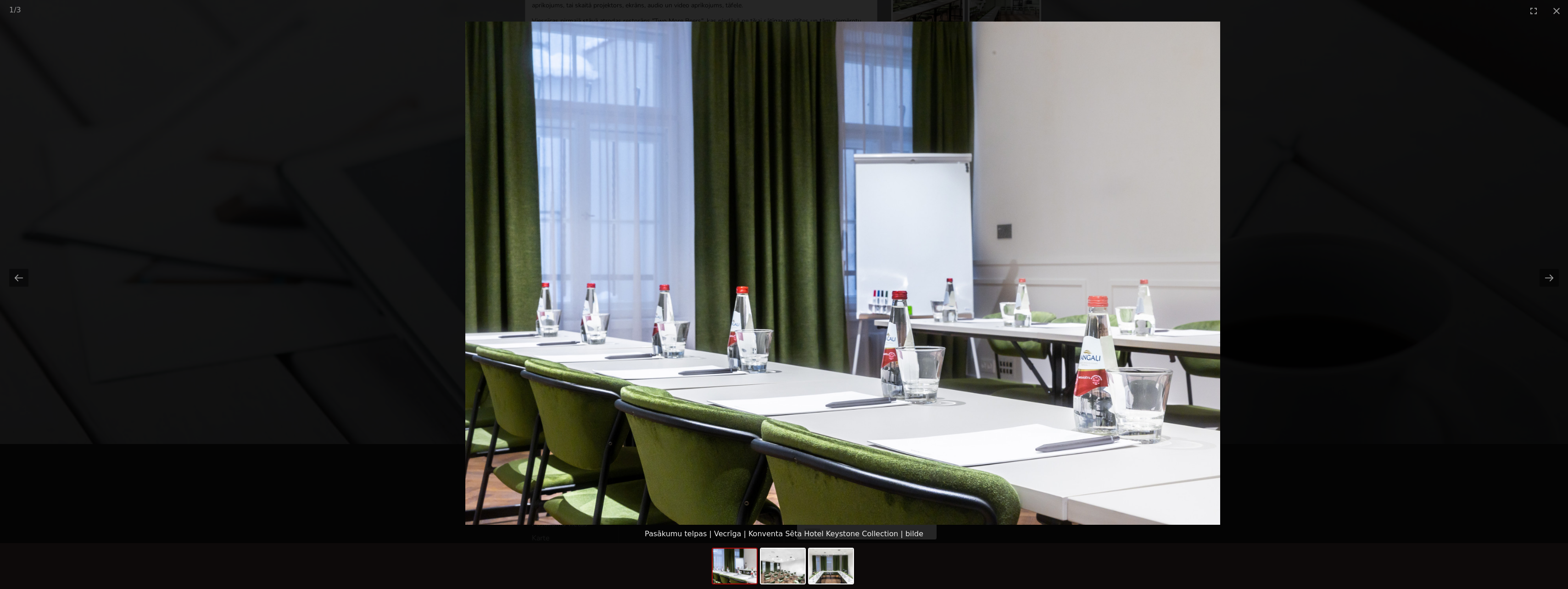
drag, startPoint x: 861, startPoint y: 370, endPoint x: 921, endPoint y: 342, distance: 66.2
click at [921, 342] on img at bounding box center [842, 273] width 755 height 503
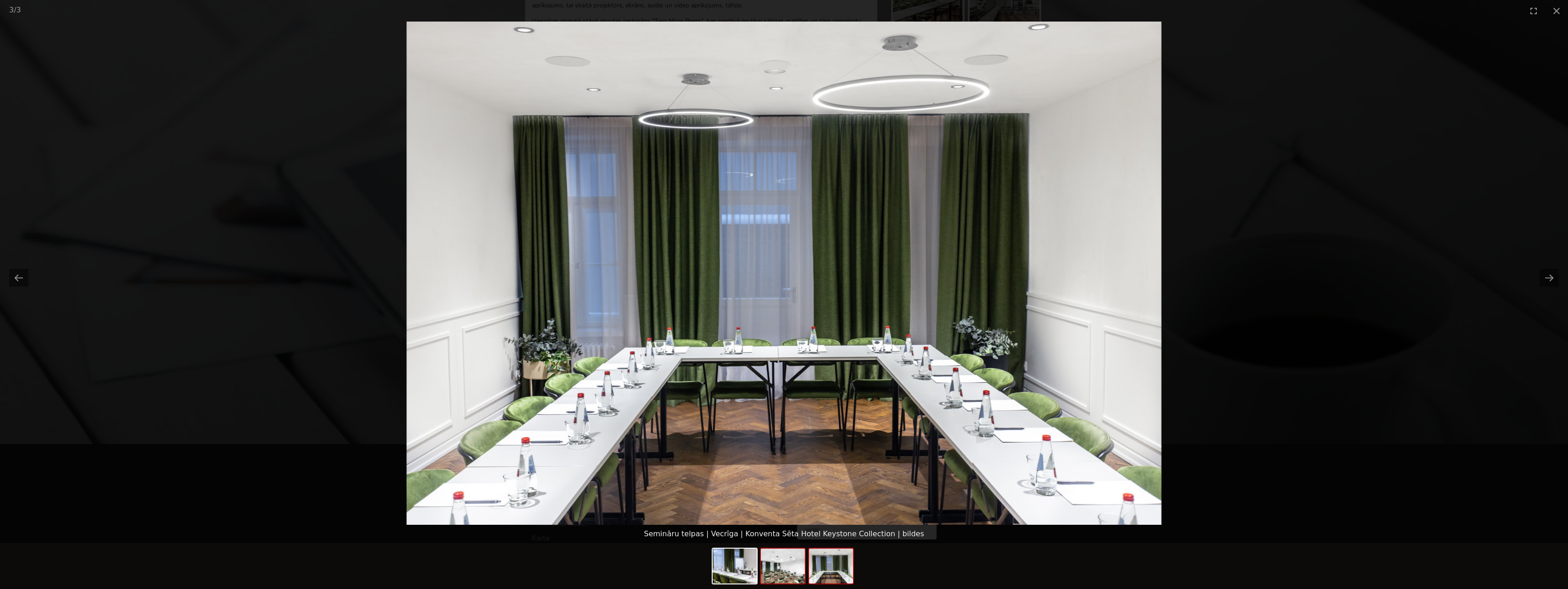
click at [775, 565] on img at bounding box center [782, 566] width 44 height 35
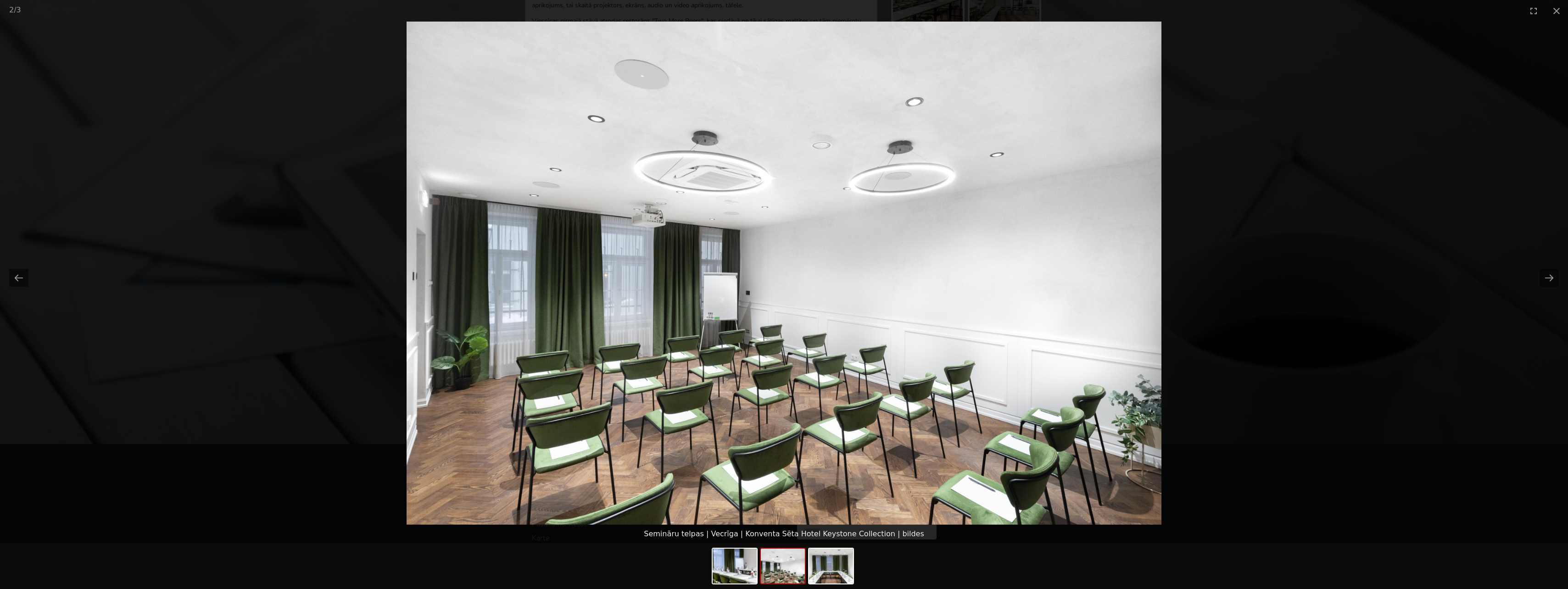
scroll to position [440, 0]
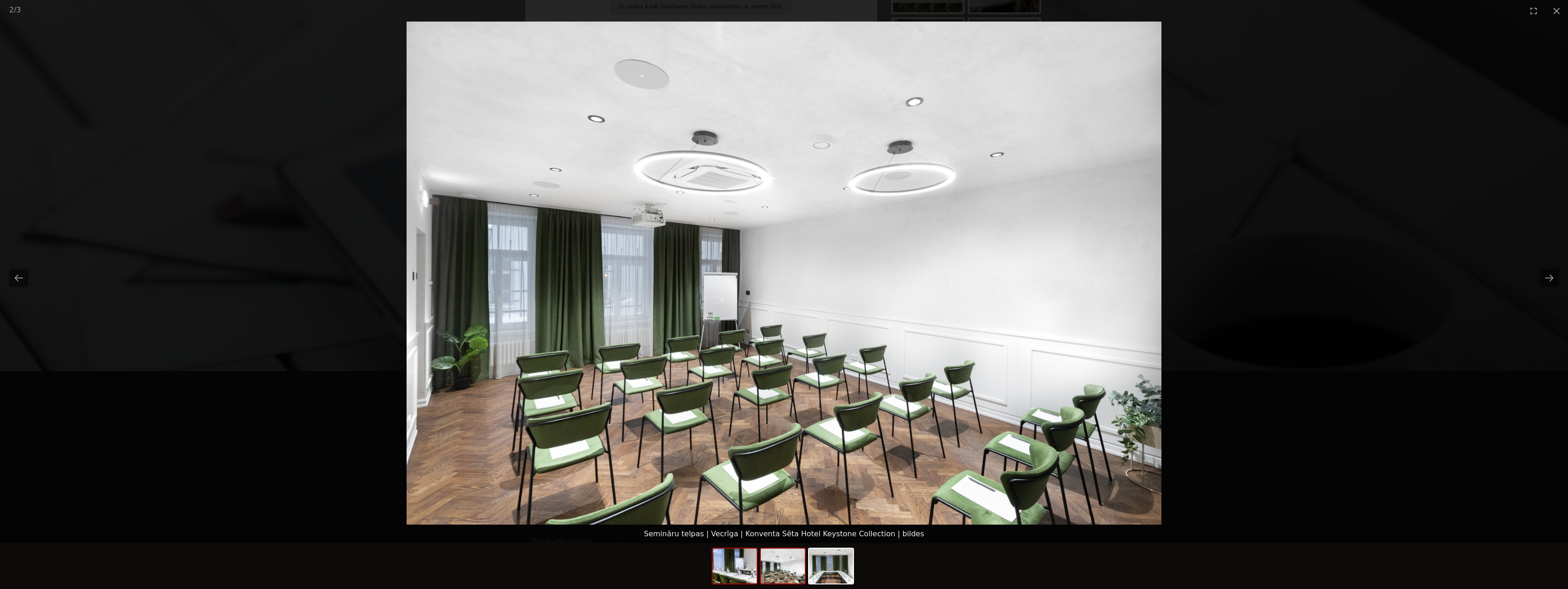
click at [736, 563] on img at bounding box center [735, 566] width 44 height 35
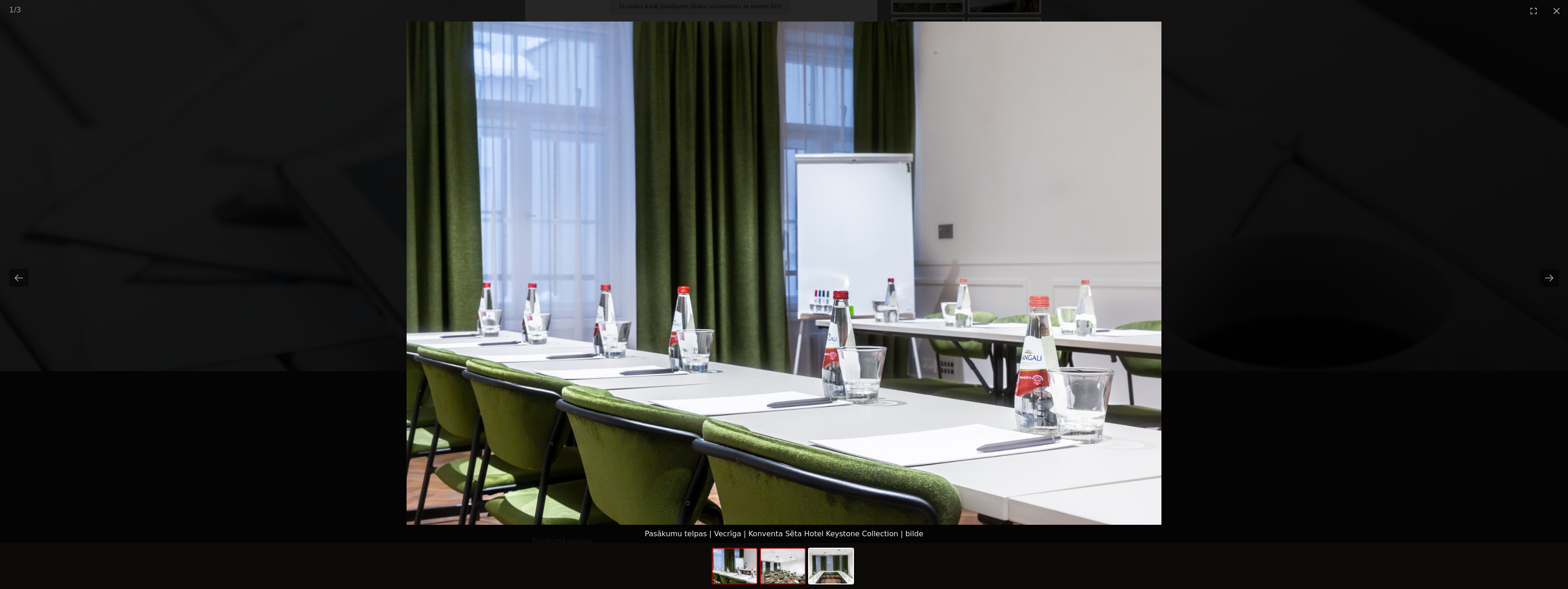
click at [790, 572] on img at bounding box center [782, 566] width 44 height 35
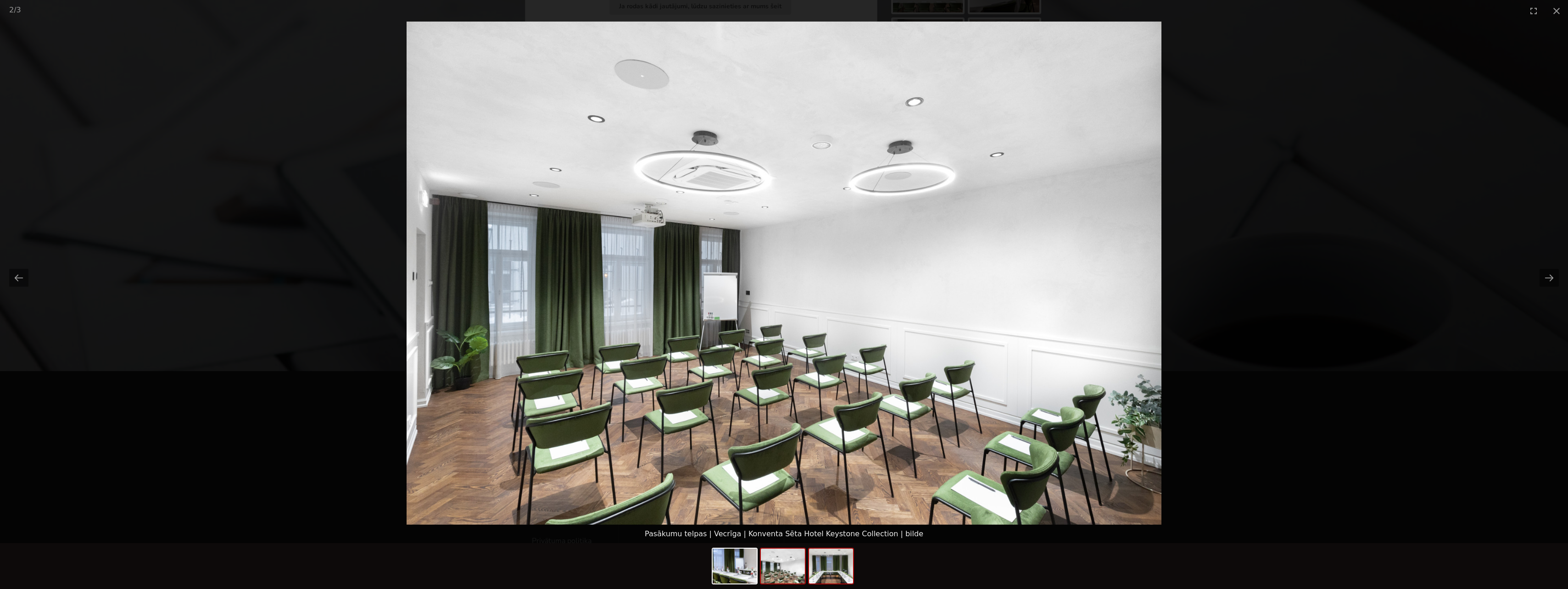
click at [836, 573] on img at bounding box center [831, 566] width 44 height 35
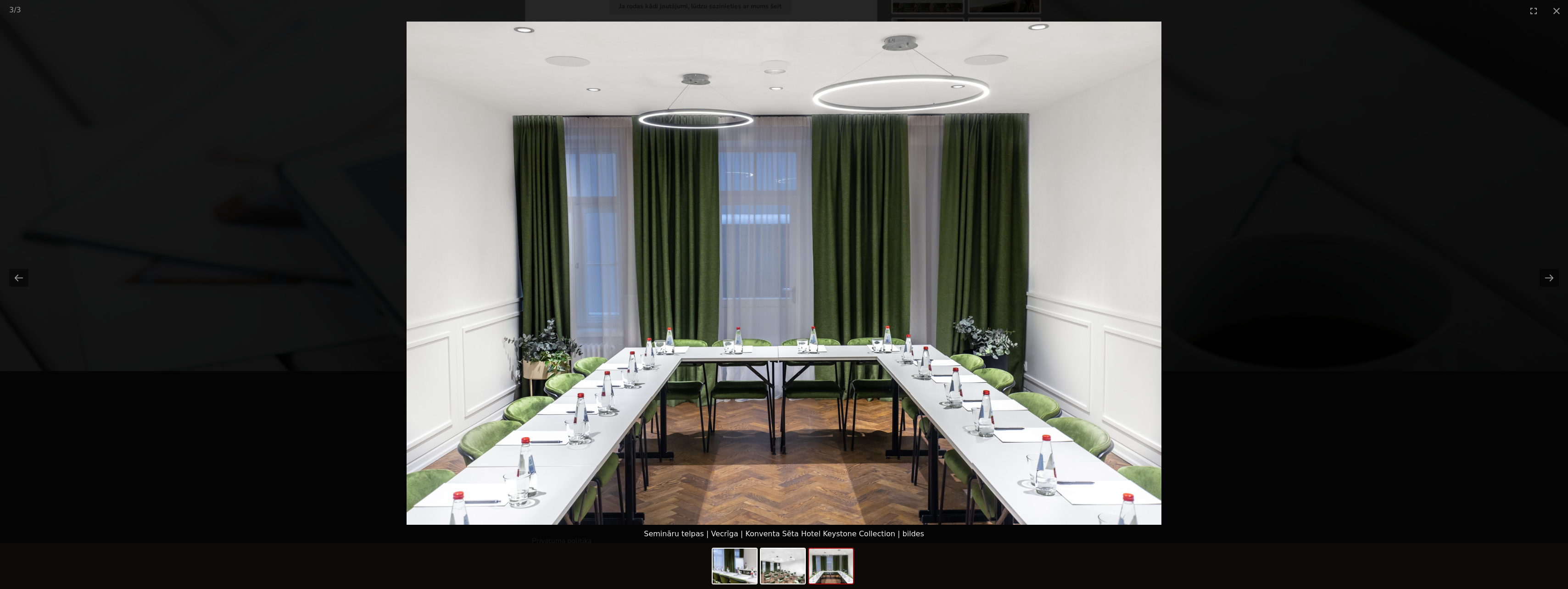
click at [1523, 268] on picture at bounding box center [784, 273] width 1568 height 503
click at [1539, 273] on button "Next slide" at bounding box center [1549, 277] width 20 height 18
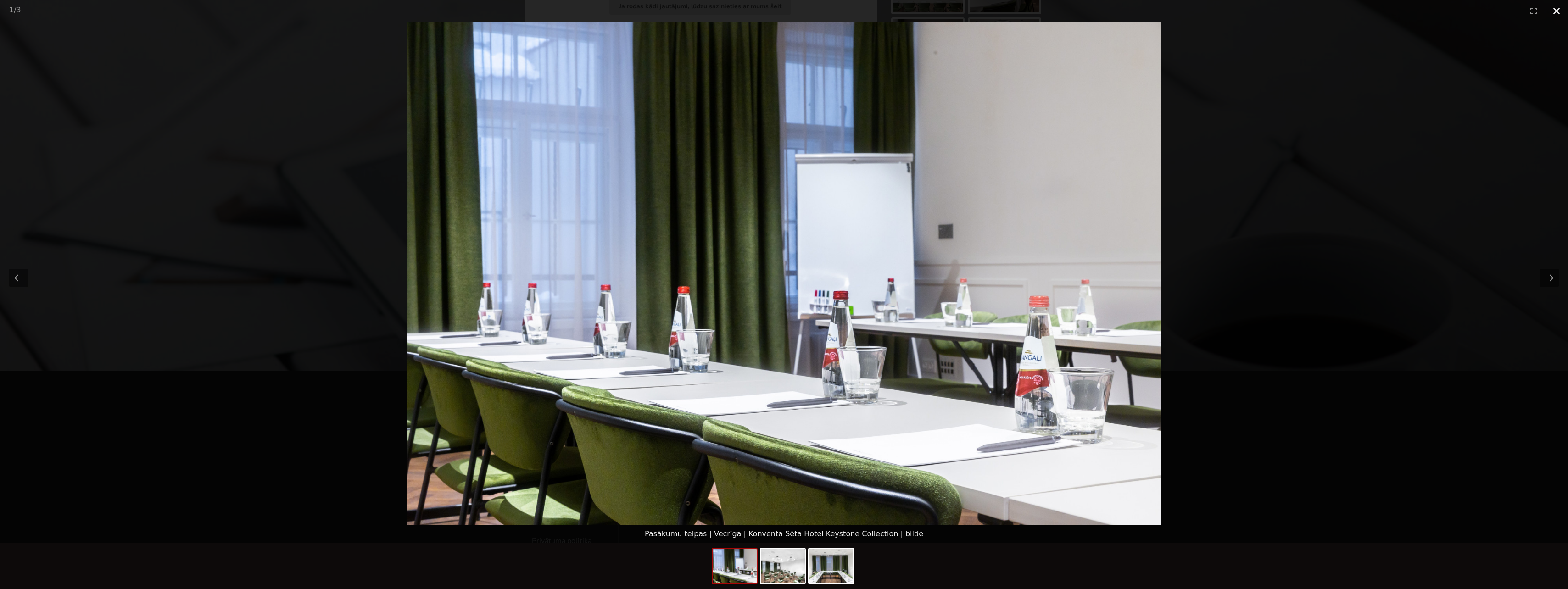
click at [1566, 7] on button "Close gallery" at bounding box center [1556, 10] width 23 height 21
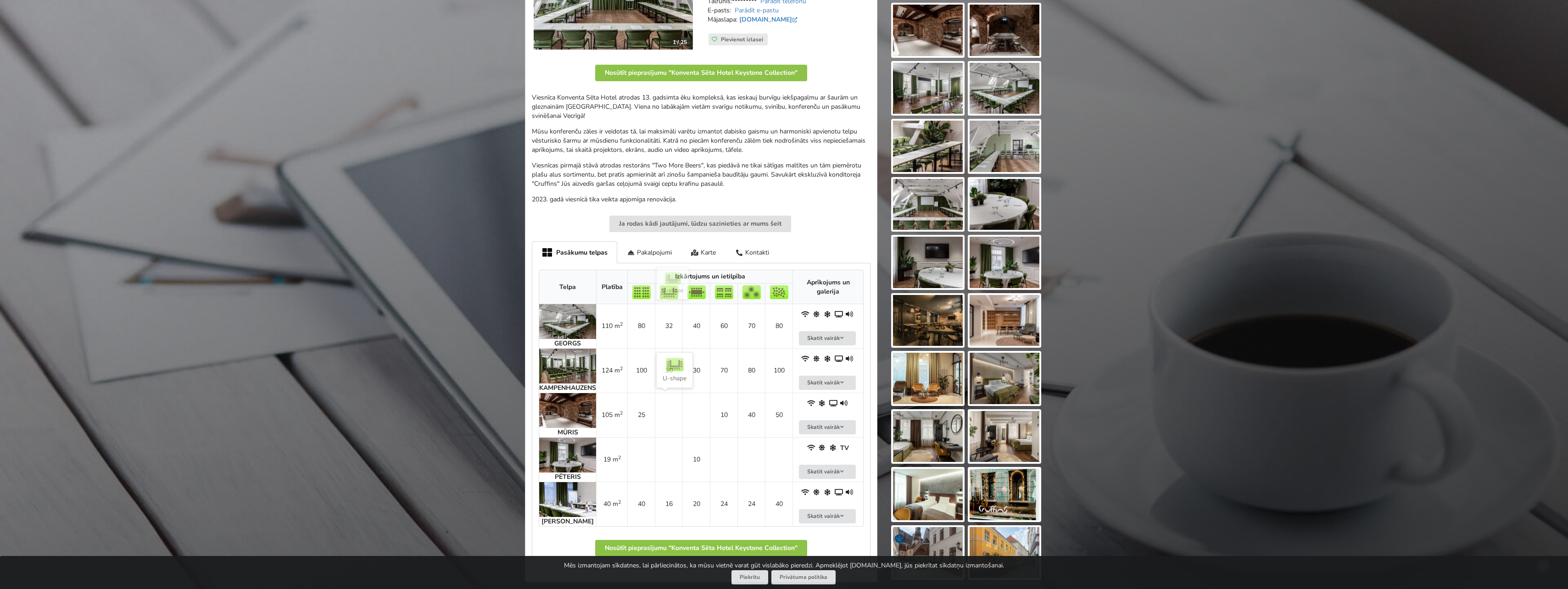
scroll to position [183, 0]
